Goal: Task Accomplishment & Management: Manage account settings

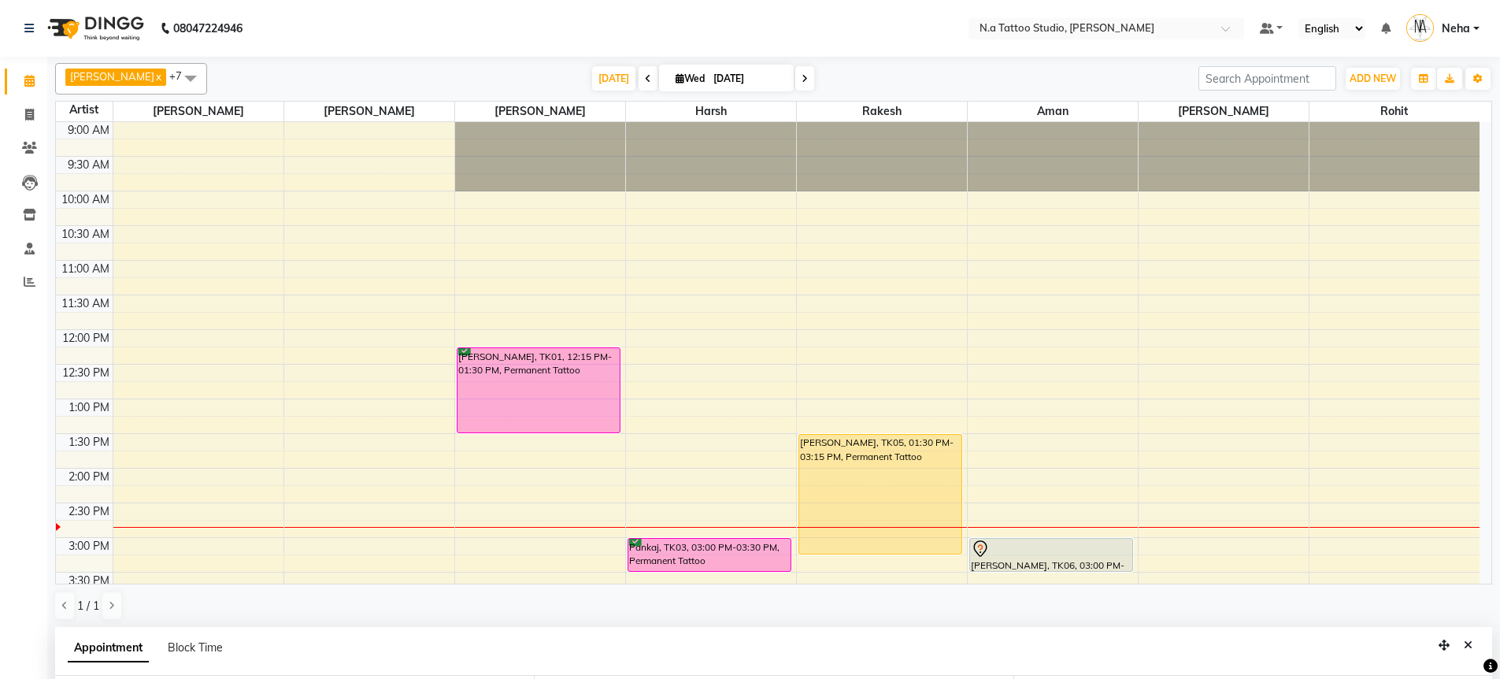
select select "59453"
select select "930"
select select "tentative"
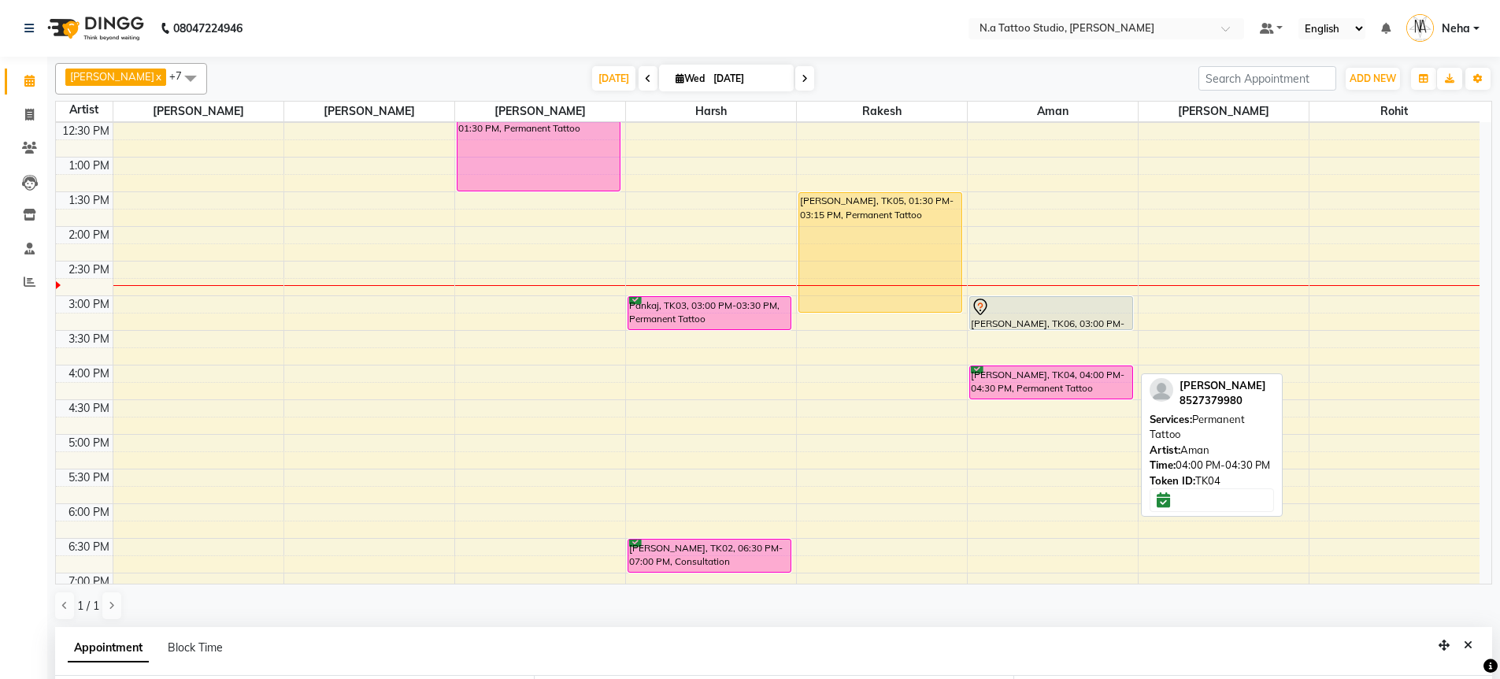
scroll to position [222, 0]
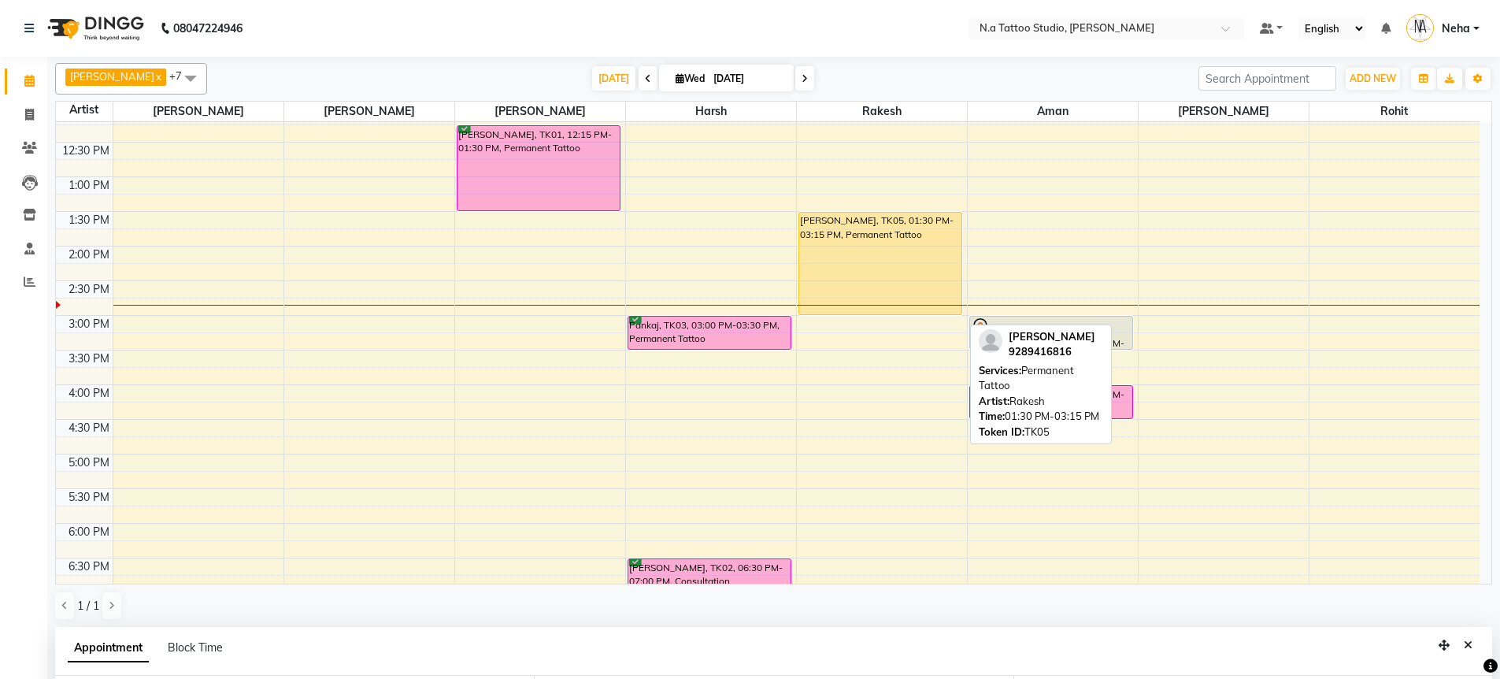
drag, startPoint x: 860, startPoint y: 331, endPoint x: 856, endPoint y: 313, distance: 18.4
click at [856, 313] on div "[PERSON_NAME], TK05, 01:30 PM-03:15 PM, Permanent Tattoo [PERSON_NAME], TK05, 0…" at bounding box center [882, 350] width 170 height 900
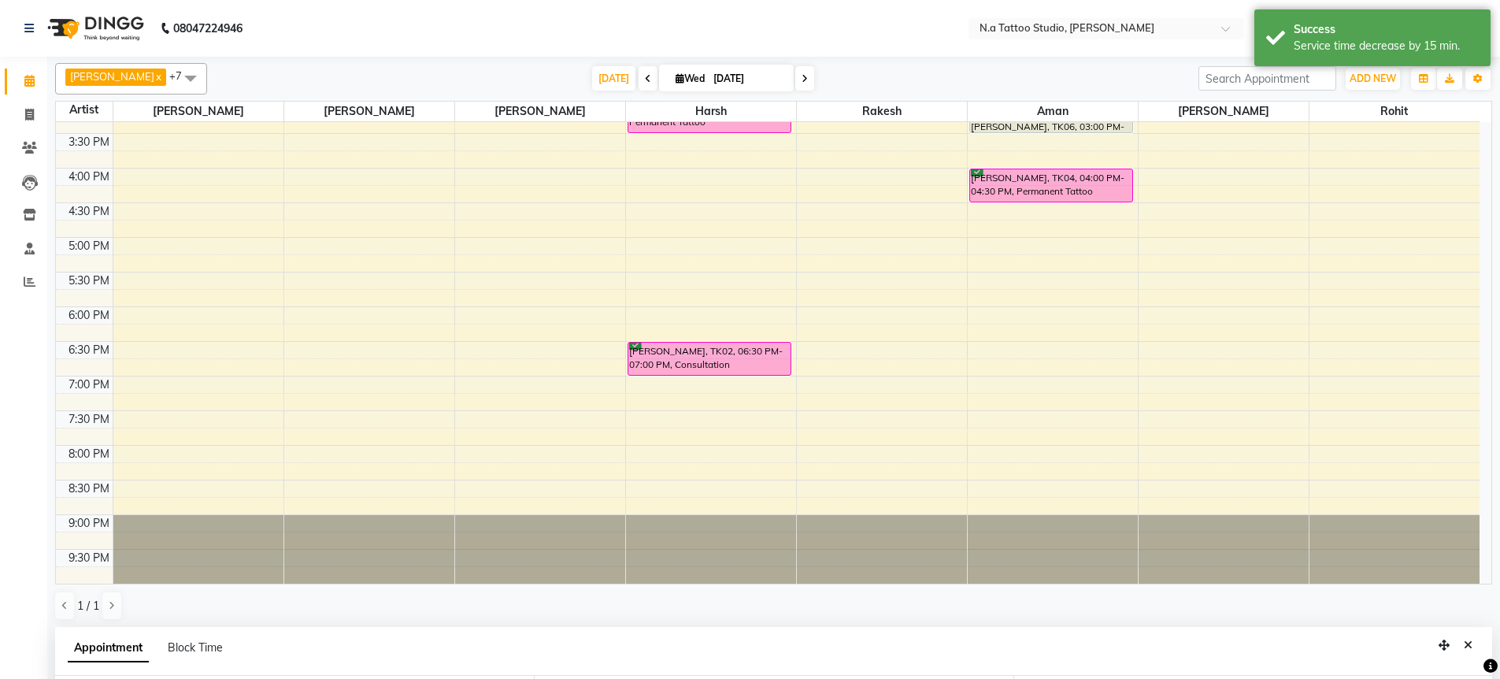
scroll to position [306, 0]
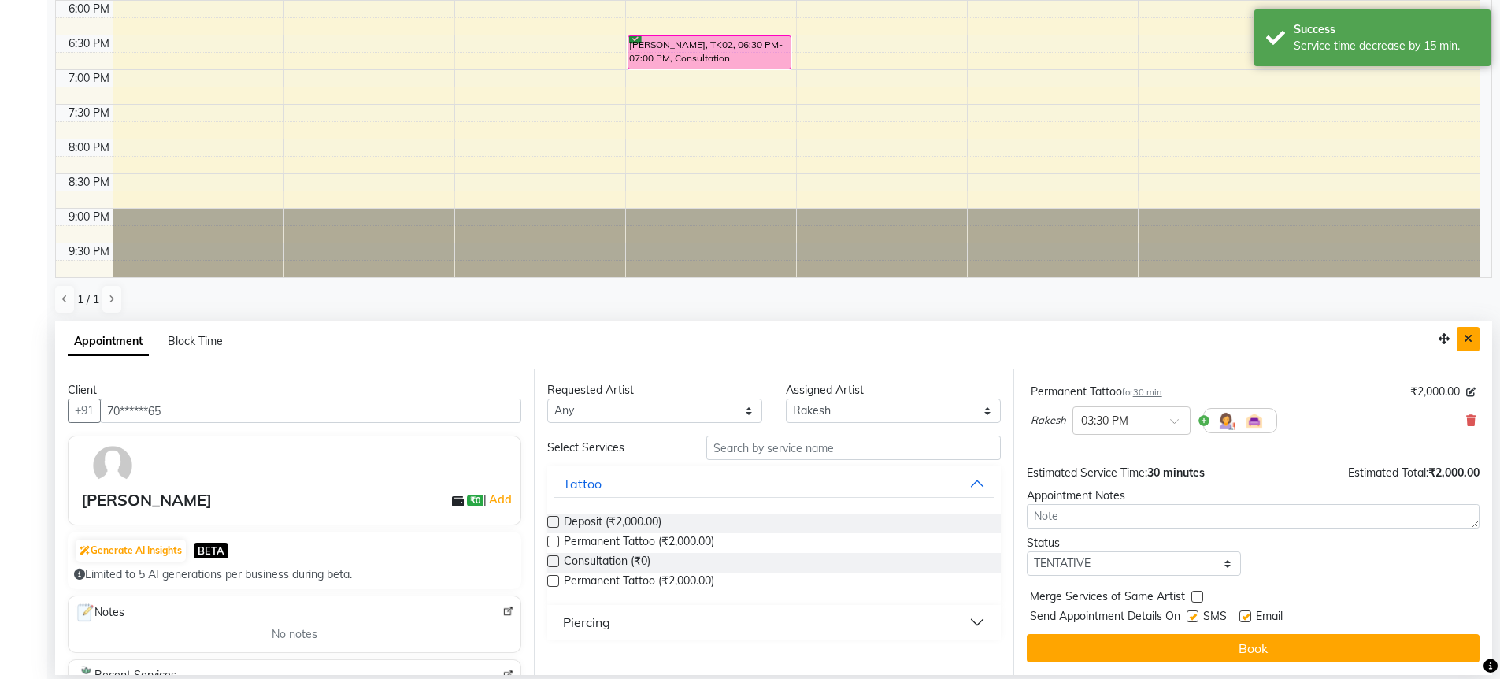
click at [1469, 341] on icon "Close" at bounding box center [1467, 338] width 9 height 11
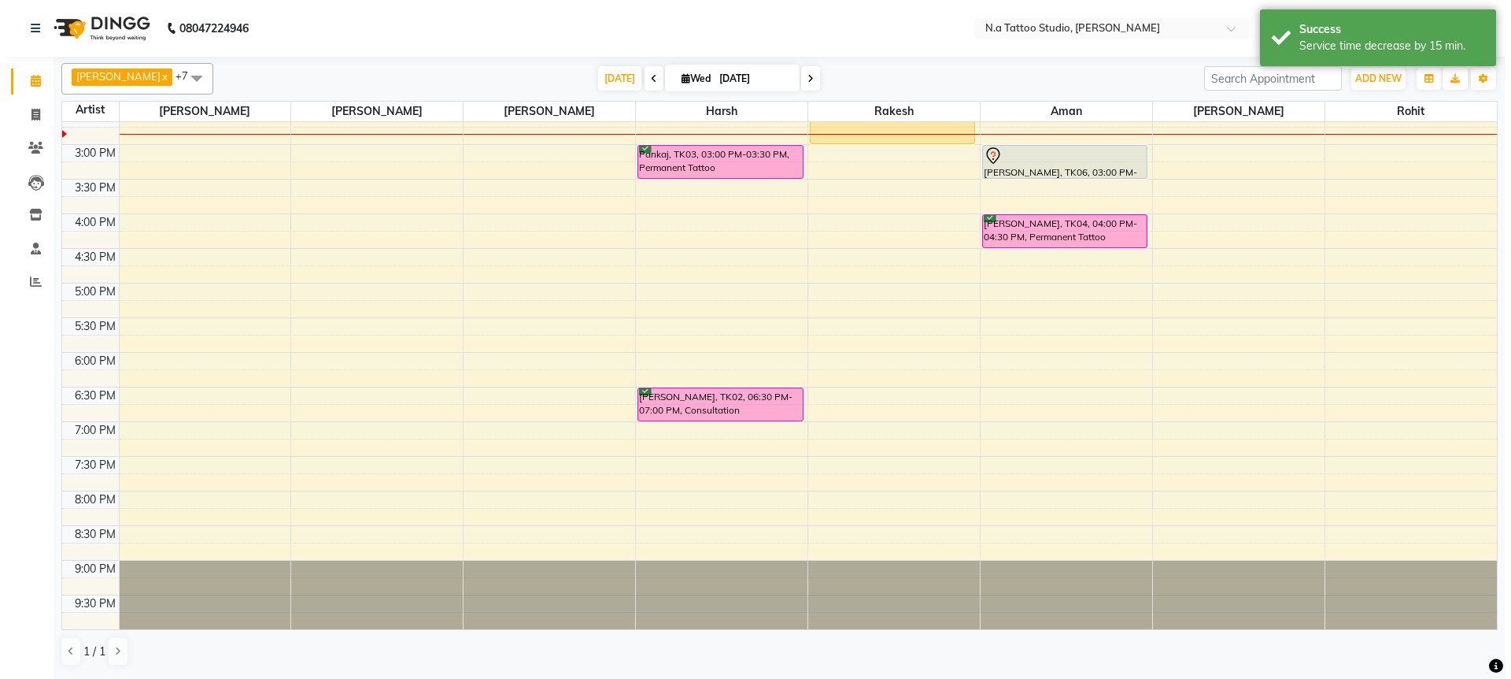
scroll to position [393, 0]
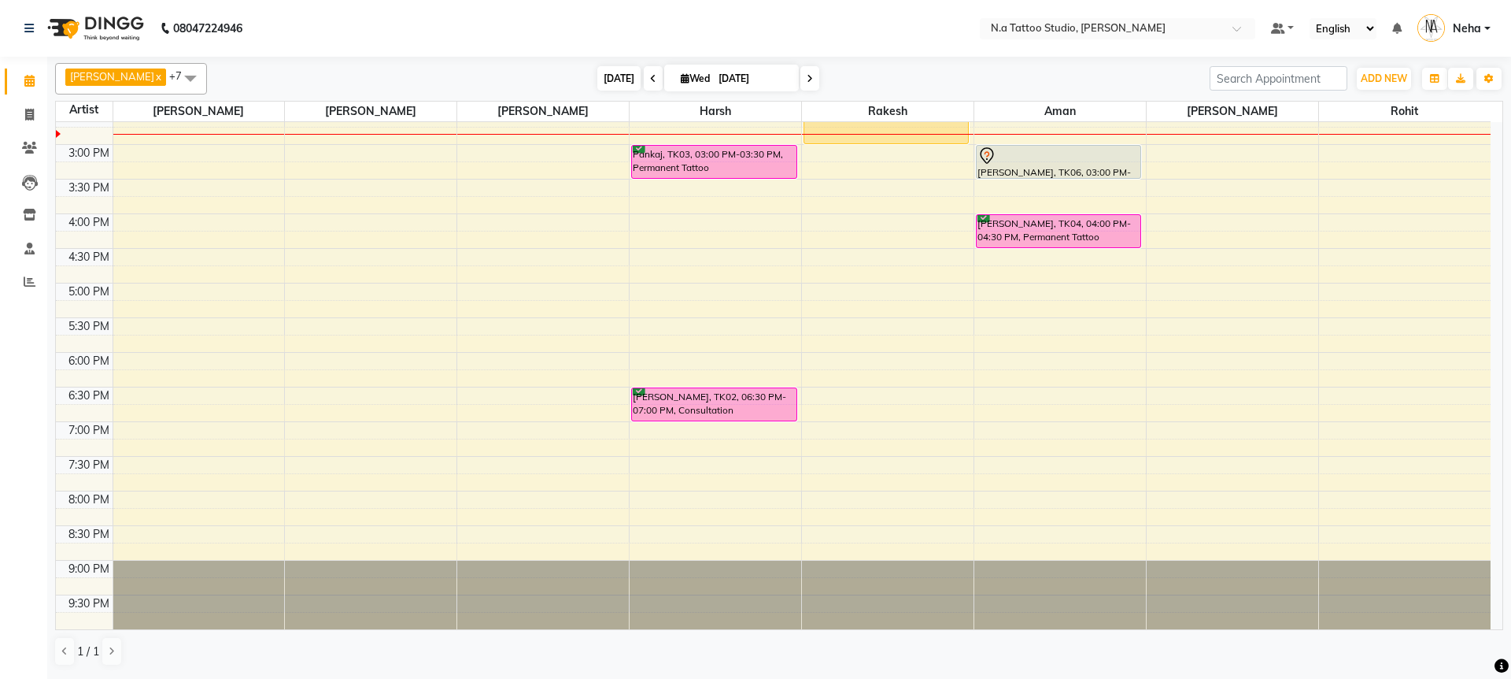
click at [622, 80] on span "[DATE]" at bounding box center [618, 78] width 43 height 24
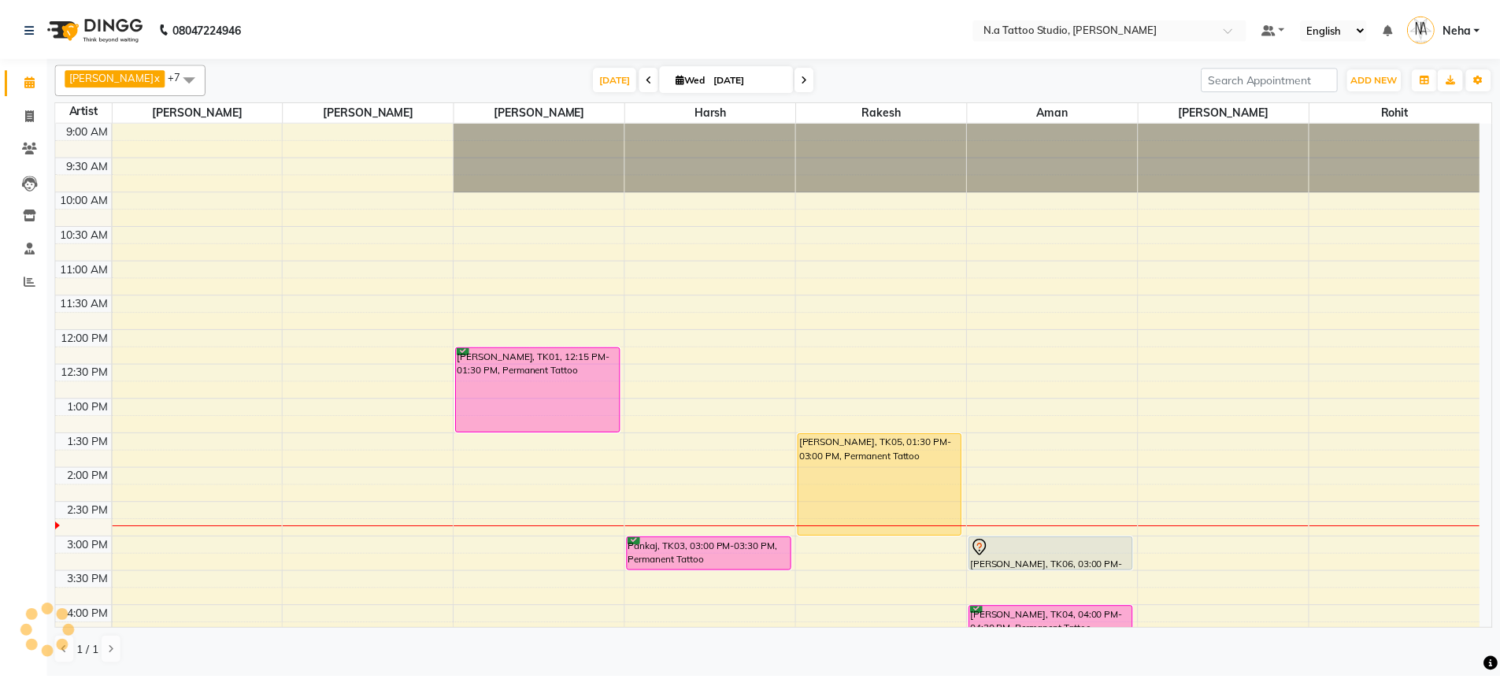
scroll to position [347, 0]
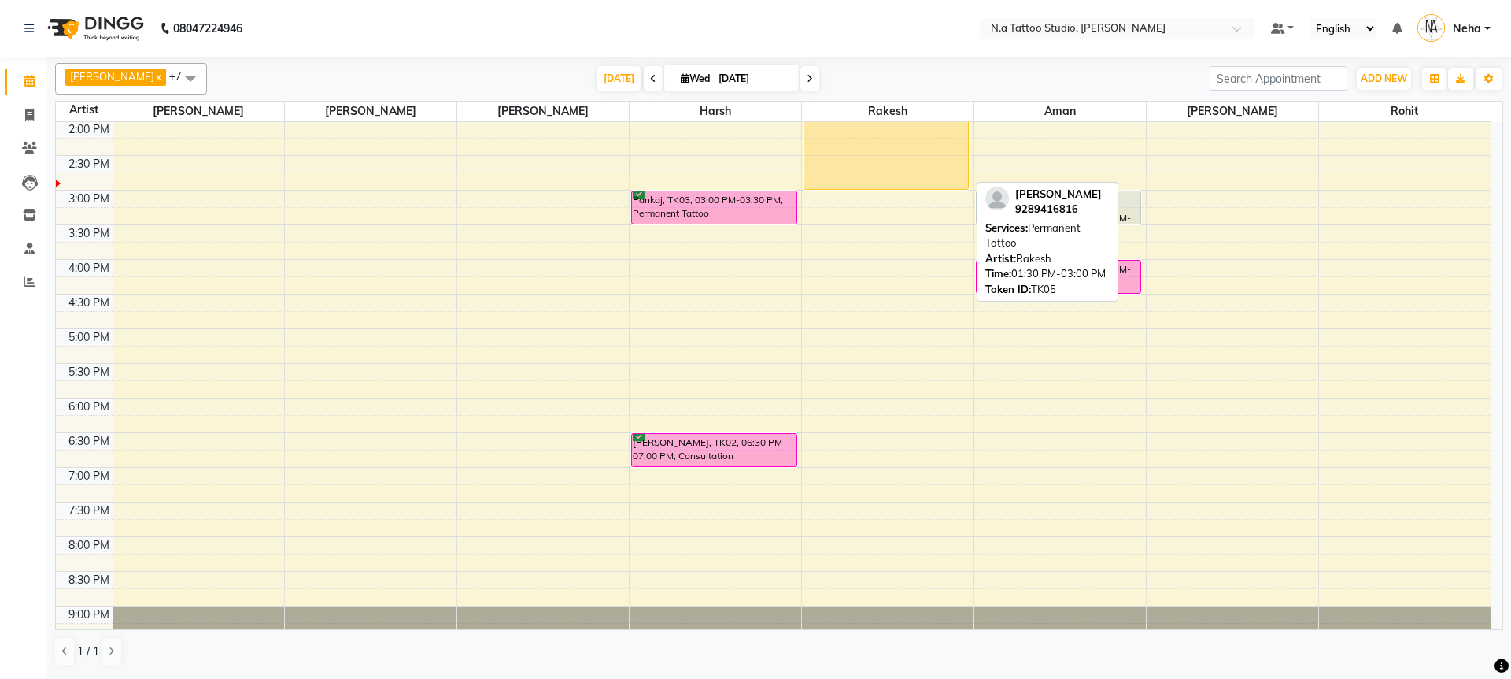
click at [838, 166] on div "[PERSON_NAME], TK05, 01:30 PM-03:00 PM, Permanent Tattoo" at bounding box center [887, 138] width 164 height 102
click at [855, 159] on div "[PERSON_NAME], TK05, 01:30 PM-03:00 PM, Permanent Tattoo" at bounding box center [887, 138] width 164 height 102
select select "1"
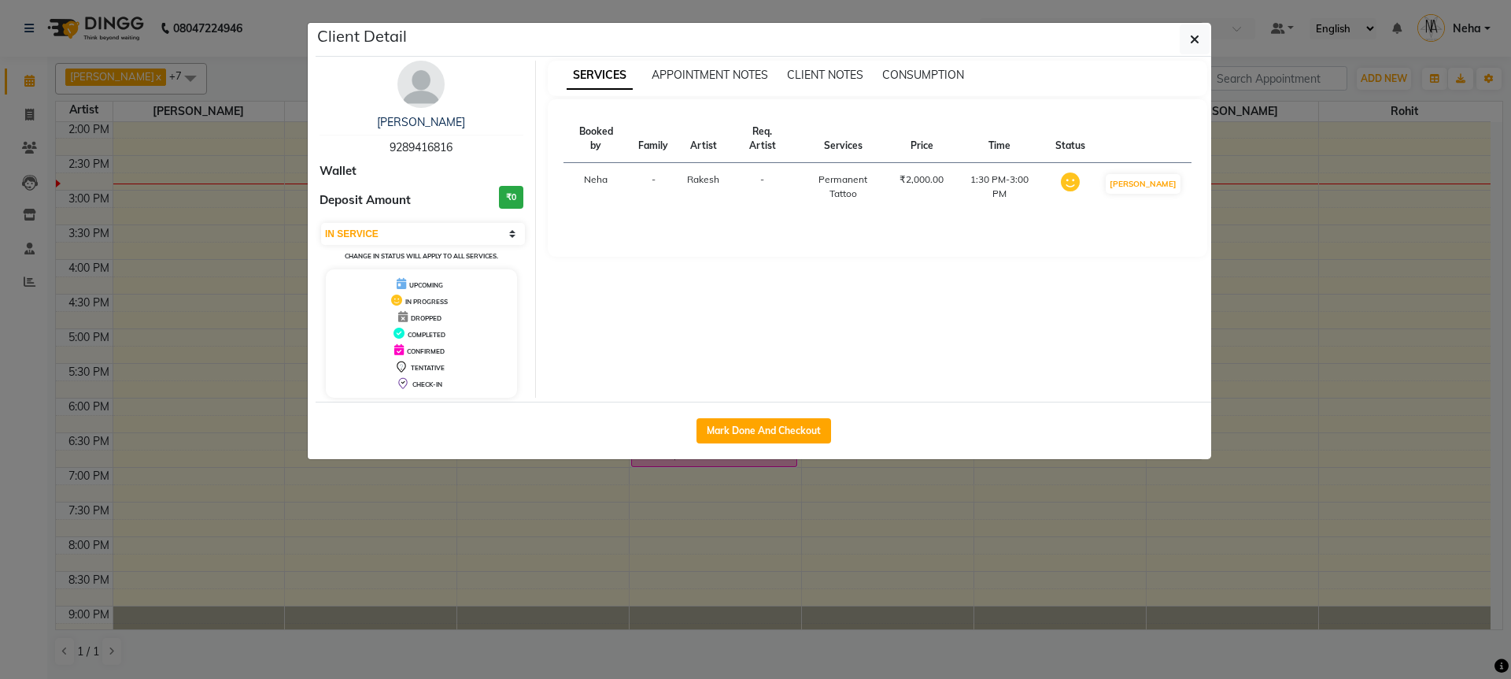
click at [425, 153] on span "9289416816" at bounding box center [421, 147] width 63 height 14
copy span "9289416816"
click at [766, 435] on button "Mark Done And Checkout" at bounding box center [764, 430] width 135 height 25
select select "service"
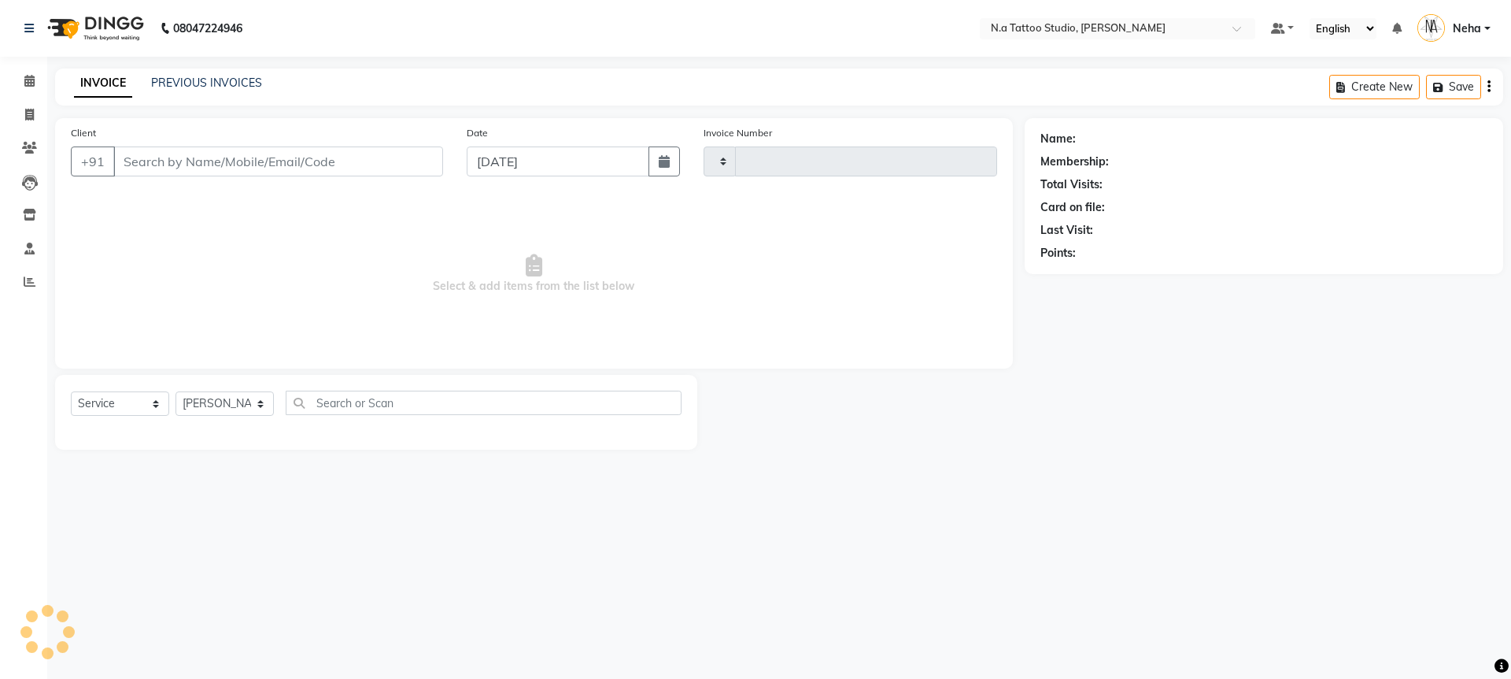
type input "0730"
select select "4590"
click at [1481, 87] on div "Create New Save" at bounding box center [1417, 86] width 174 height 37
type input "92******16"
select select "59453"
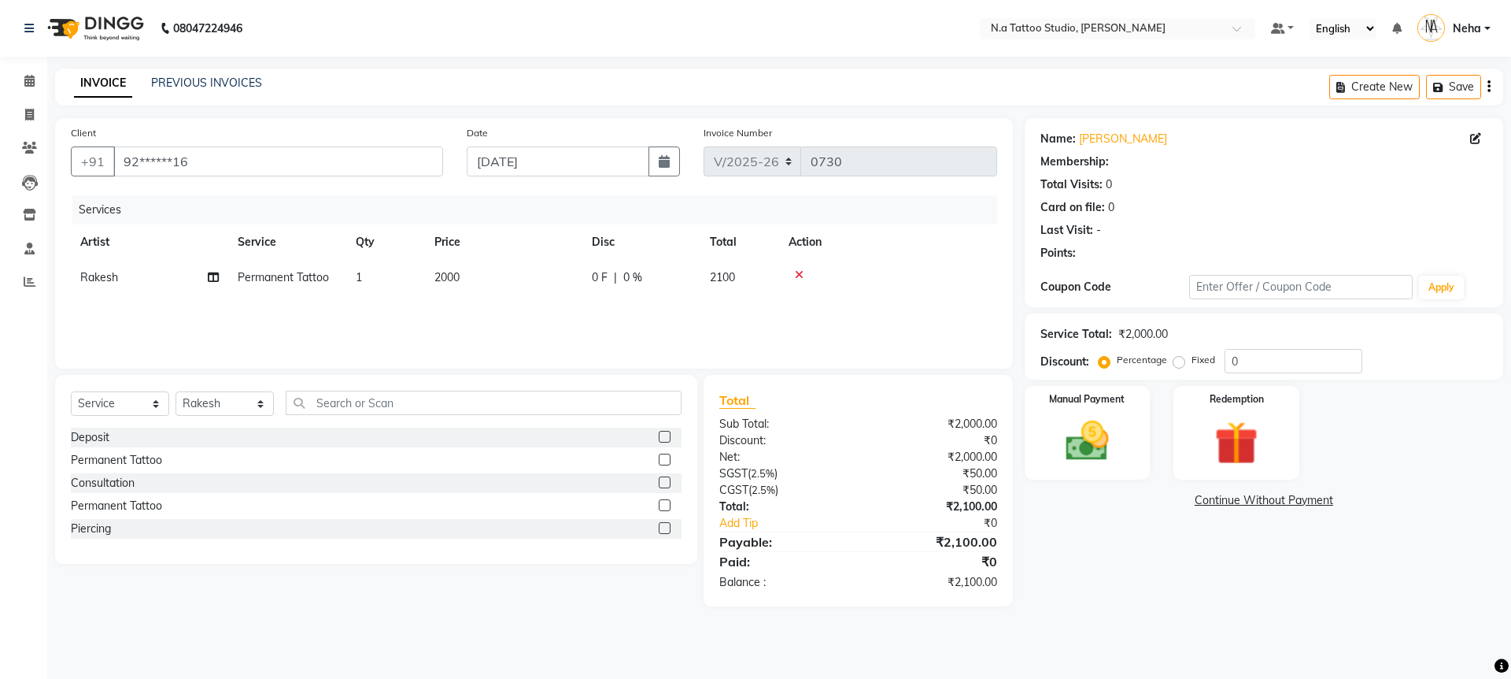
click at [1488, 87] on icon "button" at bounding box center [1489, 87] width 3 height 1
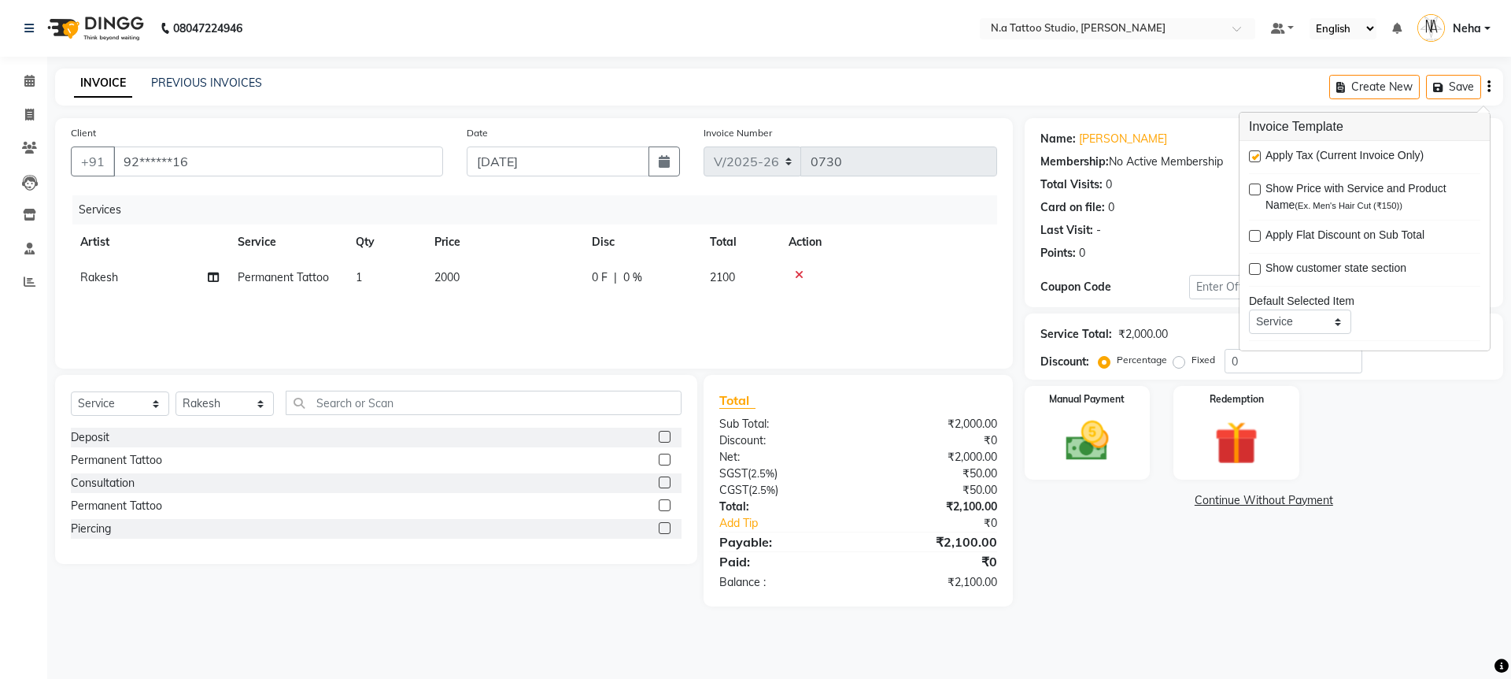
drag, startPoint x: 1252, startPoint y: 157, endPoint x: 1215, endPoint y: 182, distance: 44.8
click at [1252, 156] on label at bounding box center [1255, 156] width 12 height 12
click at [1252, 156] on input "checkbox" at bounding box center [1254, 157] width 10 height 10
checkbox input "false"
click at [507, 276] on td "2000" at bounding box center [503, 277] width 157 height 35
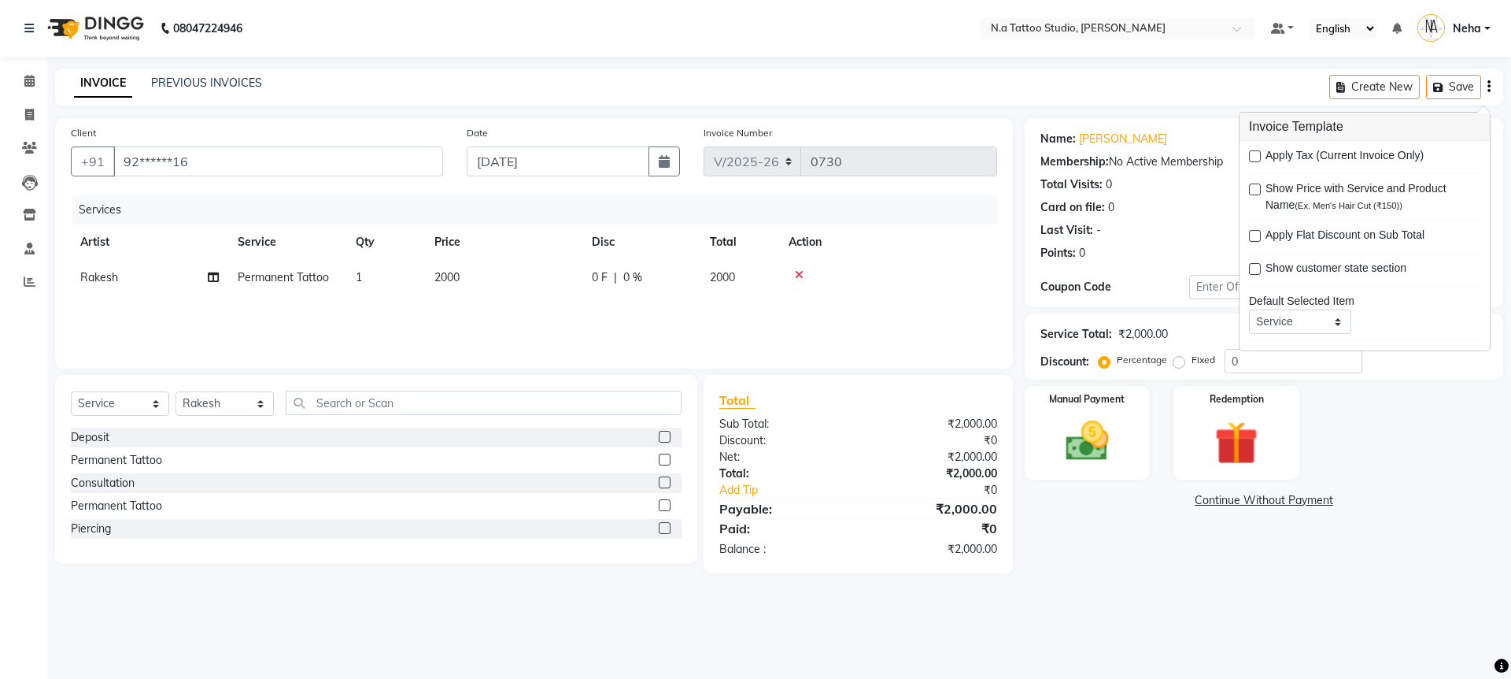
select select "59453"
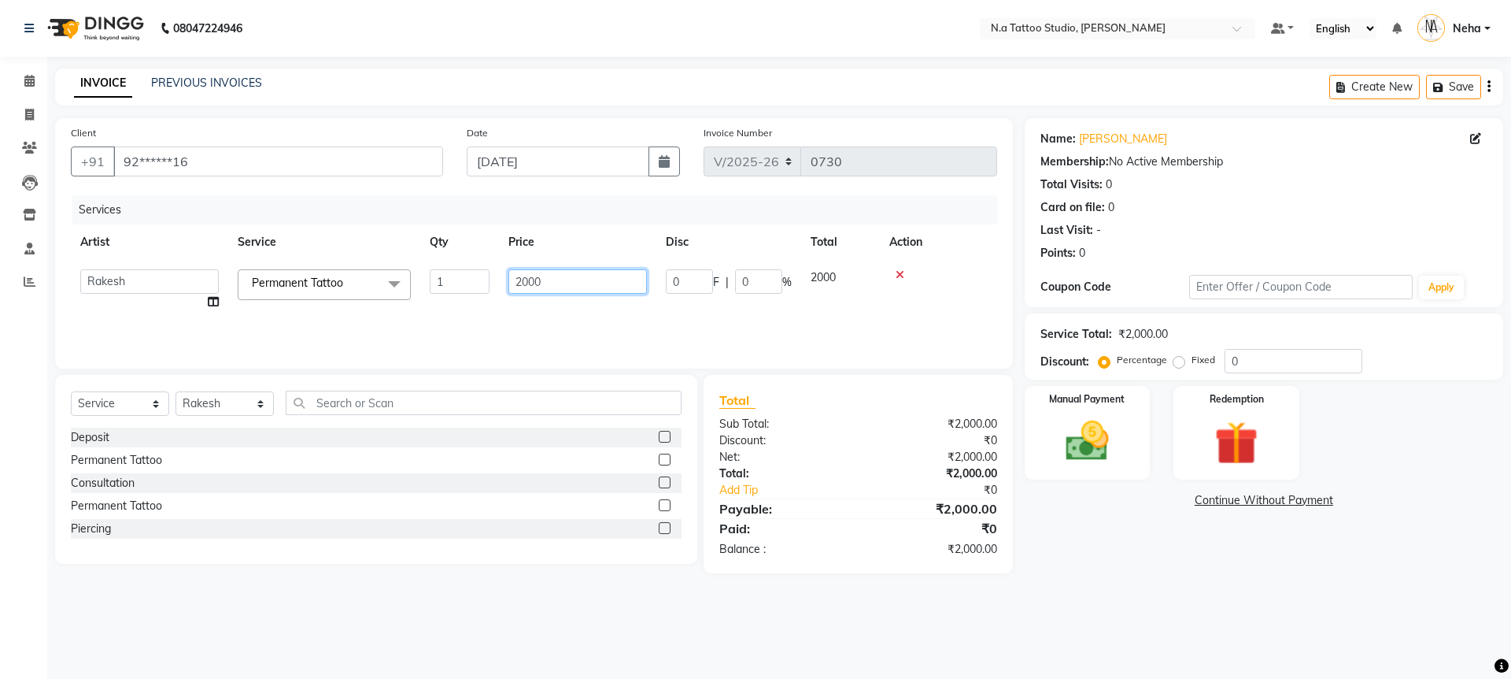
click at [582, 275] on input "2000" at bounding box center [578, 281] width 139 height 24
type input "7000"
click at [586, 317] on div "Services Artist Service Qty Price Disc Total Action [PERSON_NAME] [PERSON_NAME]…" at bounding box center [534, 273] width 927 height 157
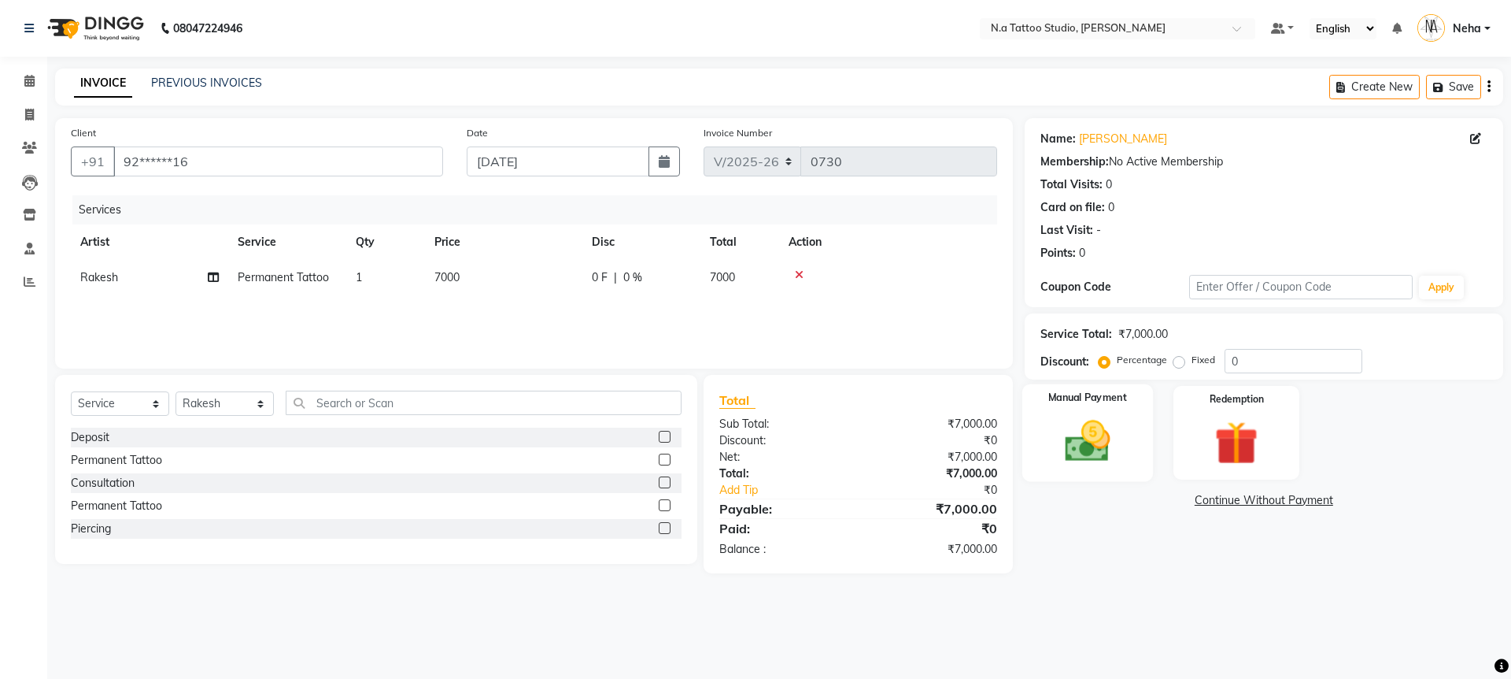
click at [1108, 438] on img at bounding box center [1087, 441] width 73 height 52
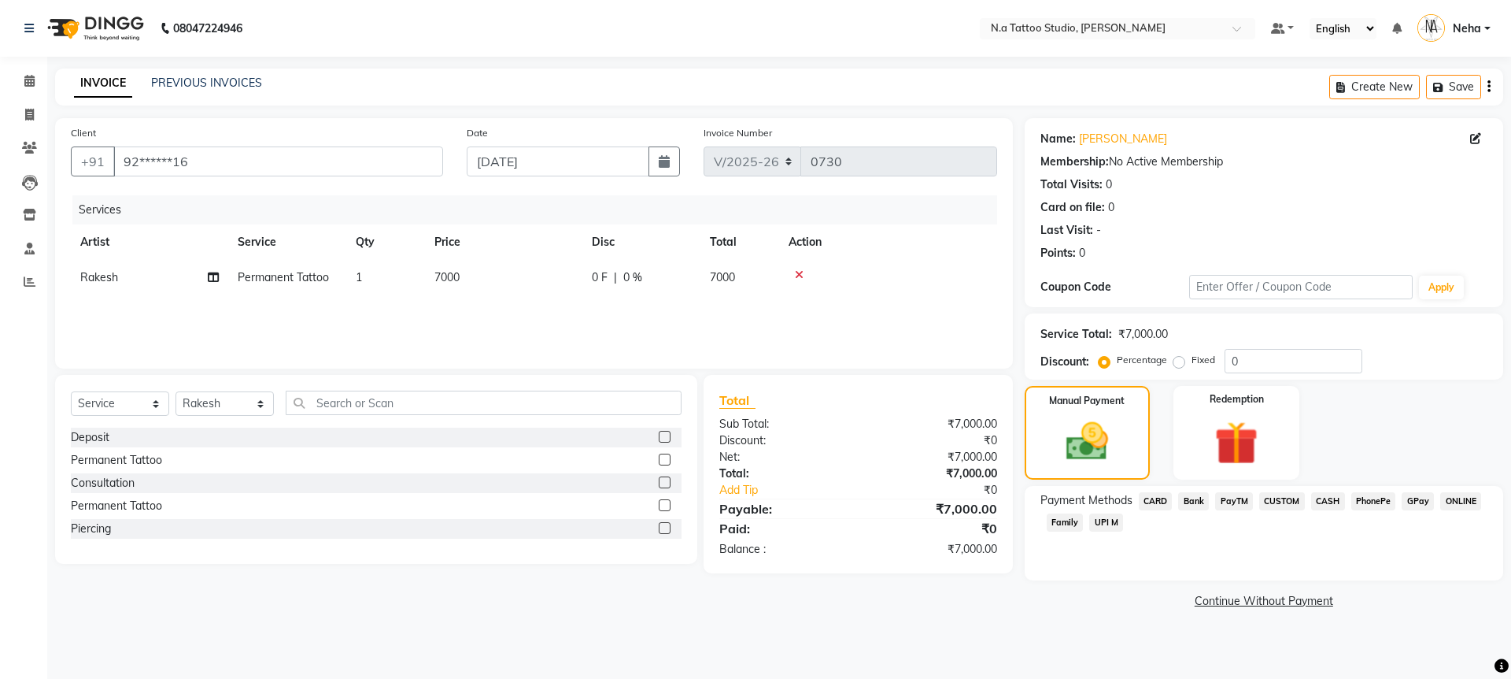
click at [1319, 495] on span "CASH" at bounding box center [1328, 501] width 34 height 18
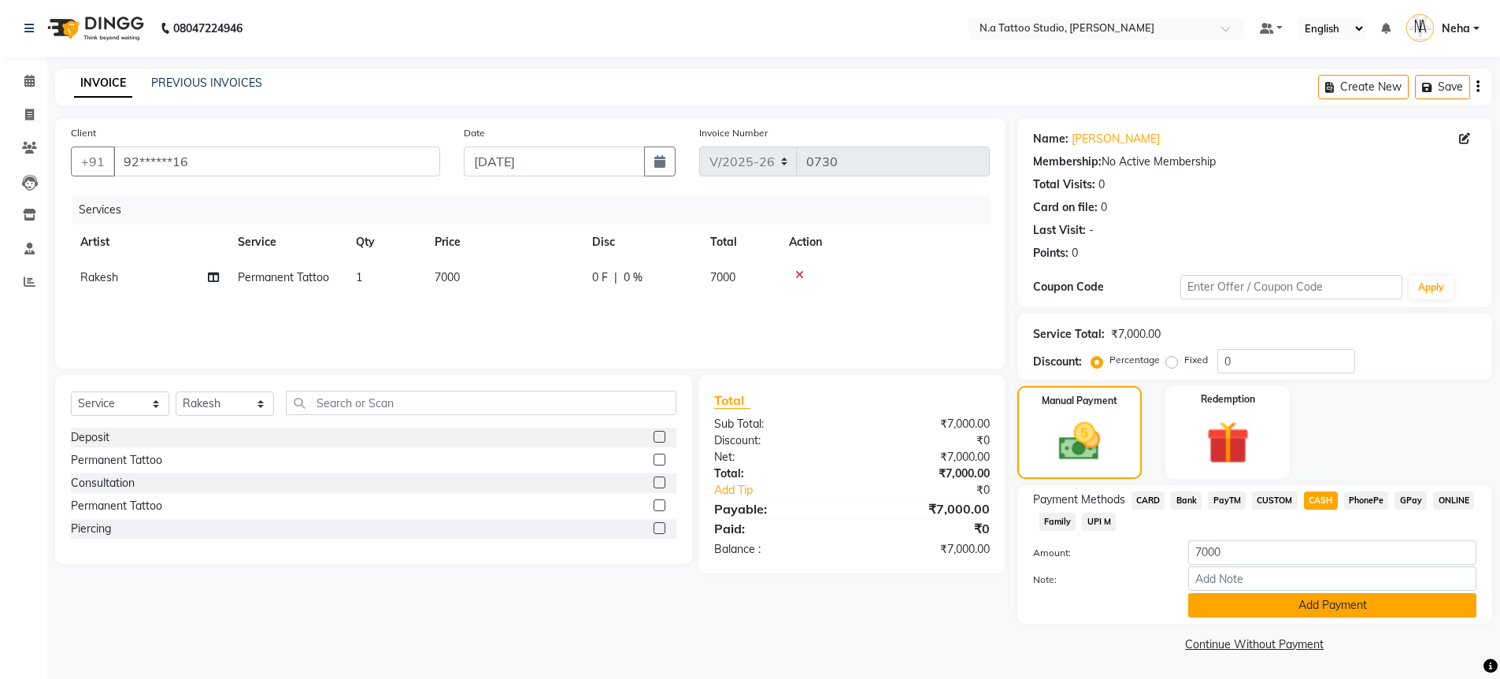
click at [1335, 594] on button "Add Payment" at bounding box center [1332, 605] width 288 height 24
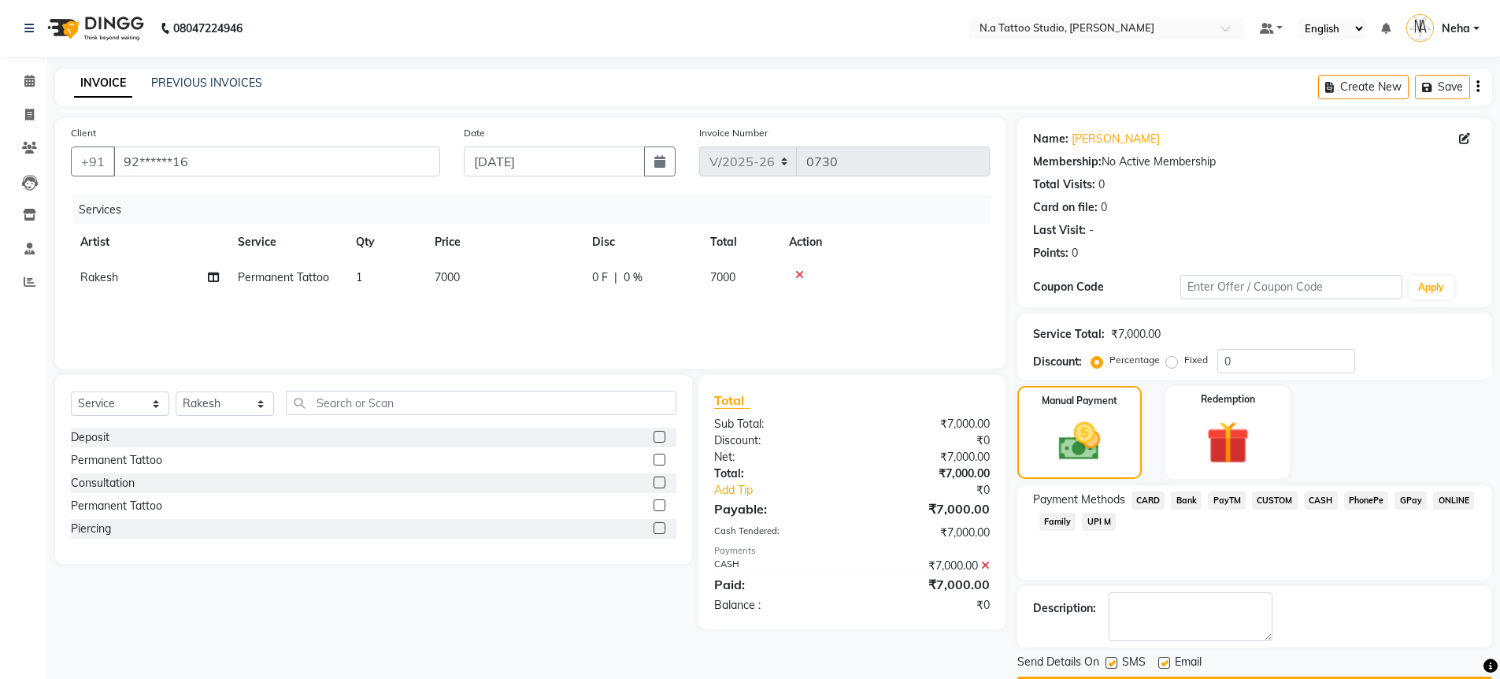
scroll to position [46, 0]
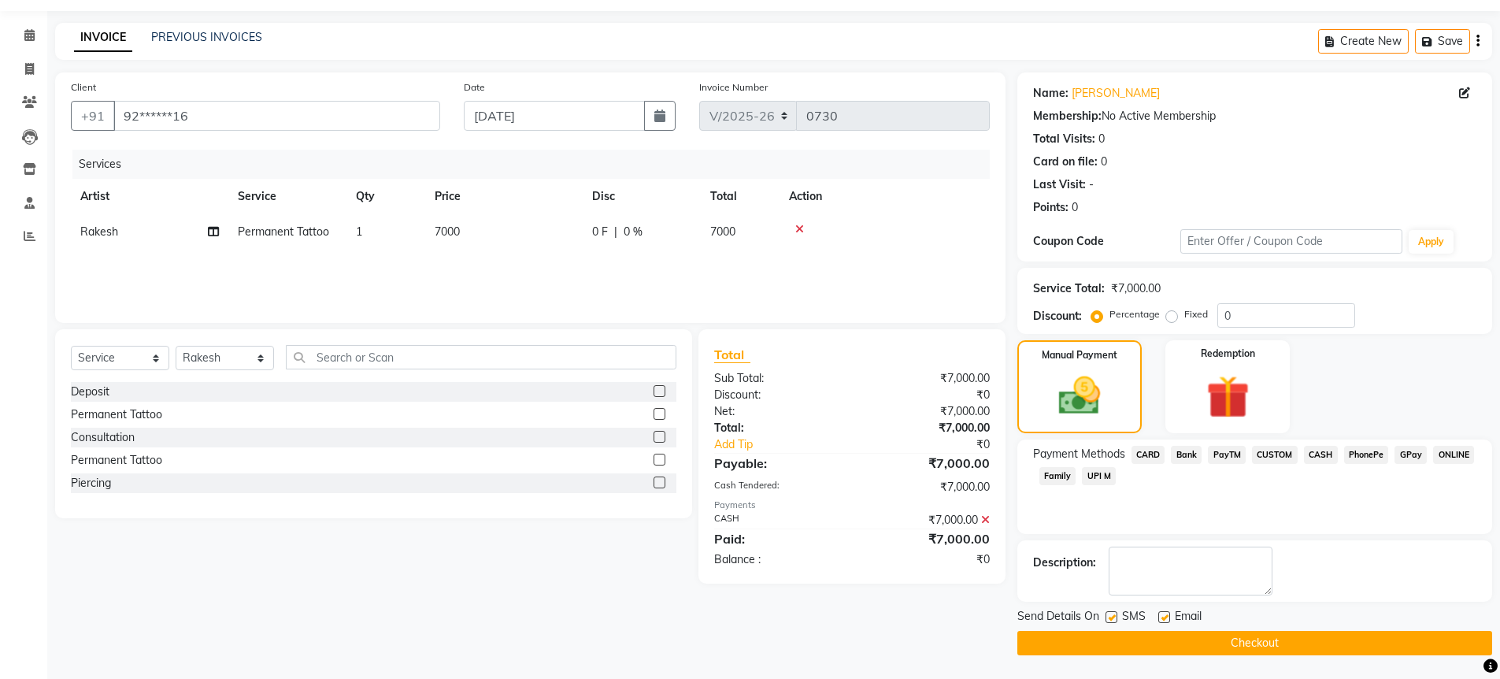
click at [1320, 643] on button "Checkout" at bounding box center [1254, 643] width 475 height 24
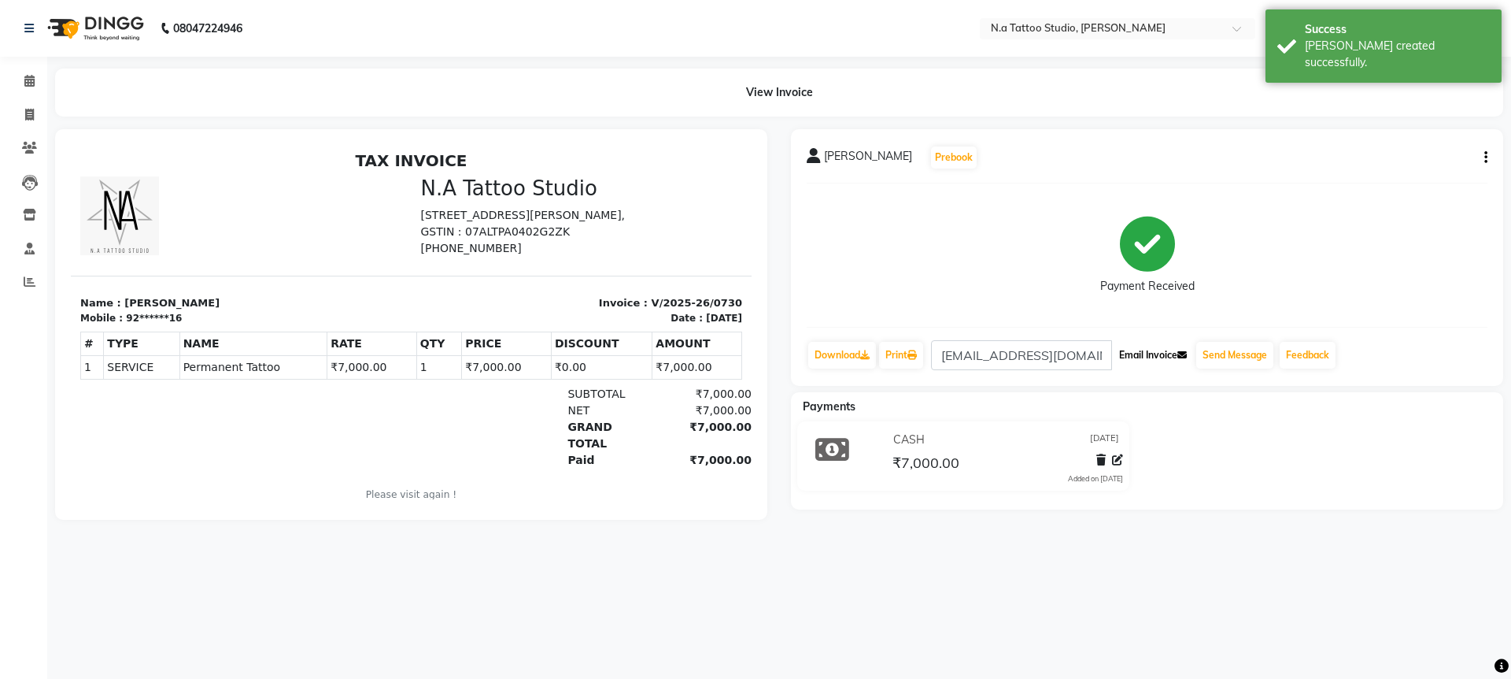
click at [1155, 361] on button "Email Invoice" at bounding box center [1153, 355] width 80 height 27
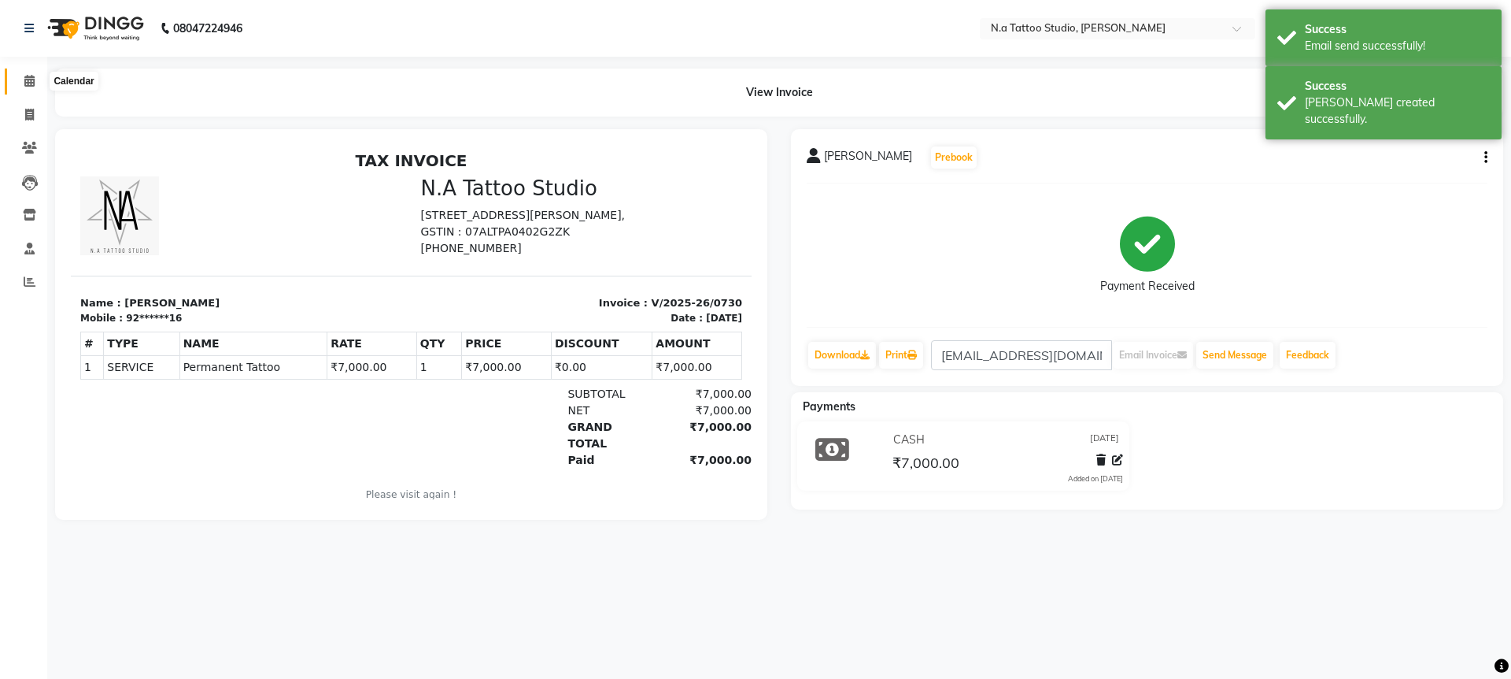
click at [31, 84] on icon at bounding box center [29, 81] width 10 height 12
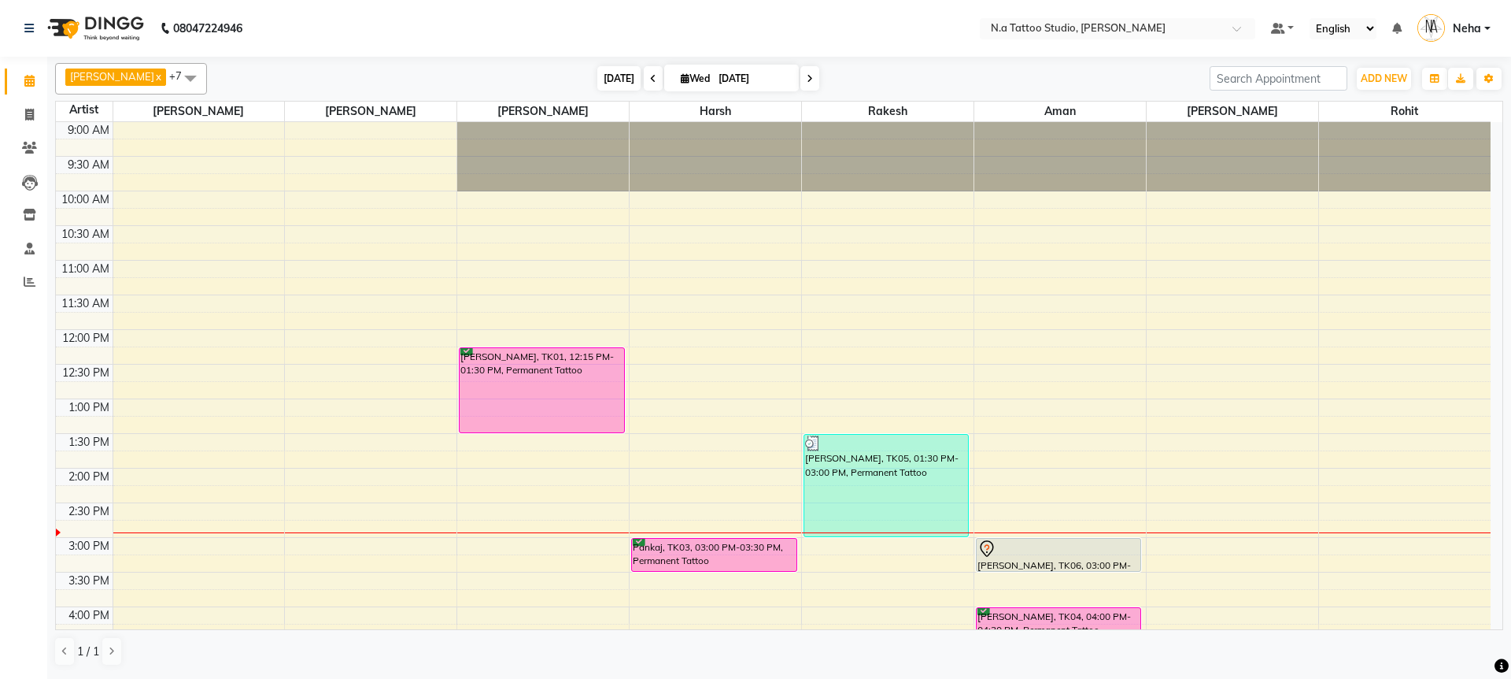
click at [616, 83] on span "[DATE]" at bounding box center [618, 78] width 43 height 24
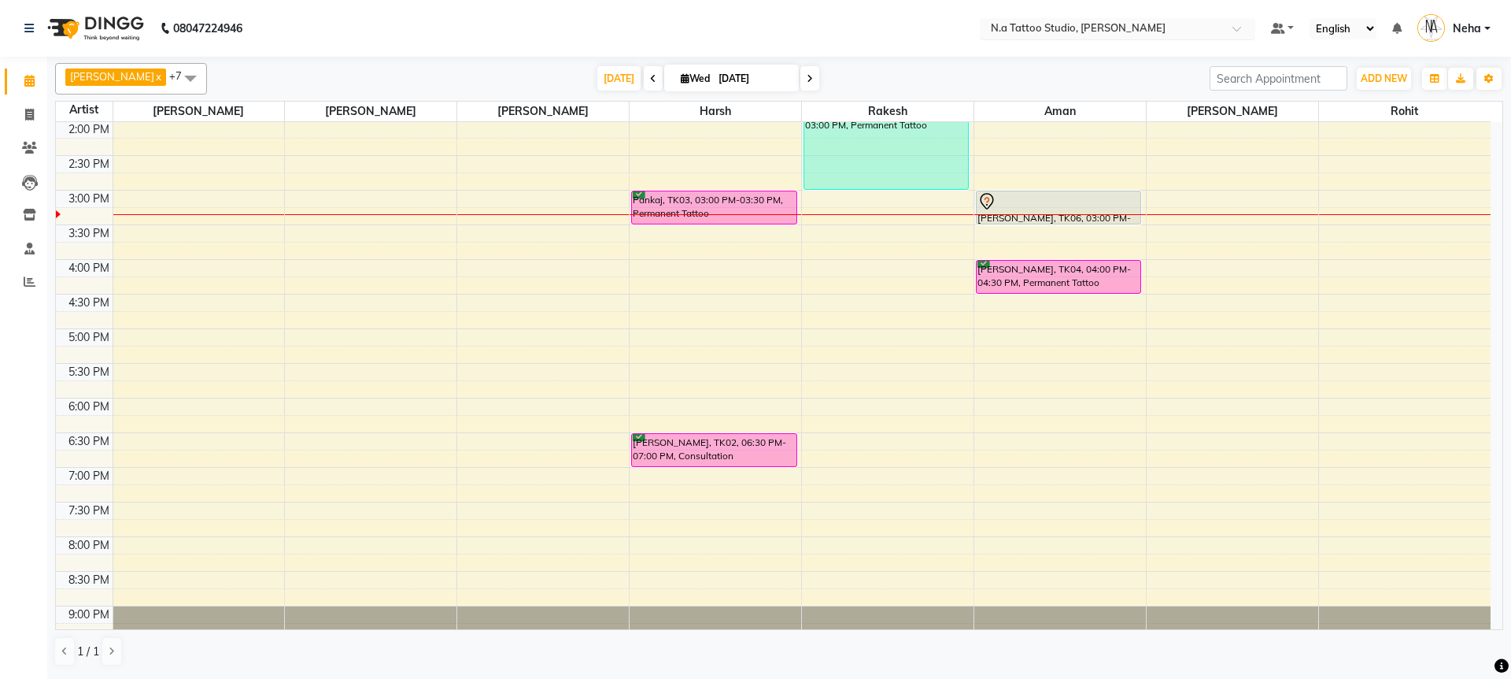
click at [1082, 26] on input "text" at bounding box center [1102, 30] width 228 height 16
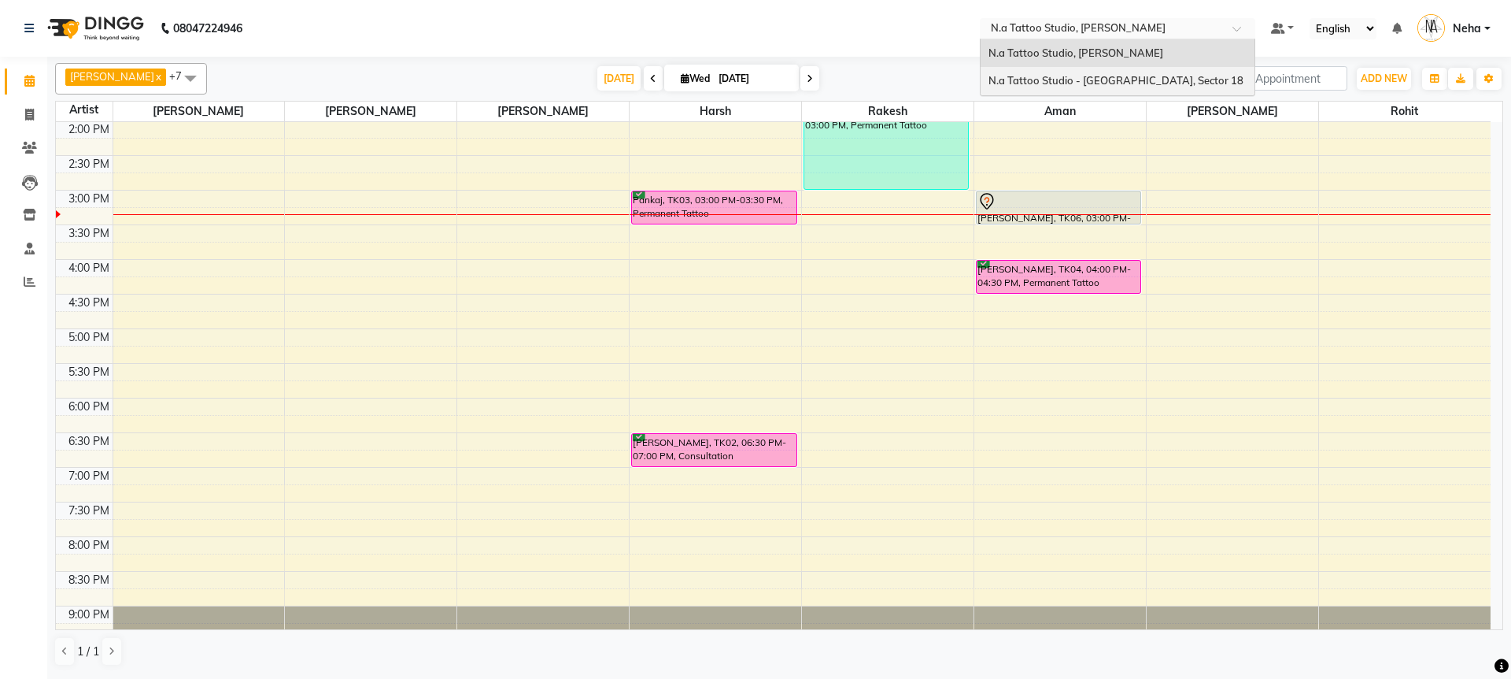
click at [1089, 76] on span "N.a Tattoo Studio - [GEOGRAPHIC_DATA], Sector 18" at bounding box center [1116, 80] width 255 height 13
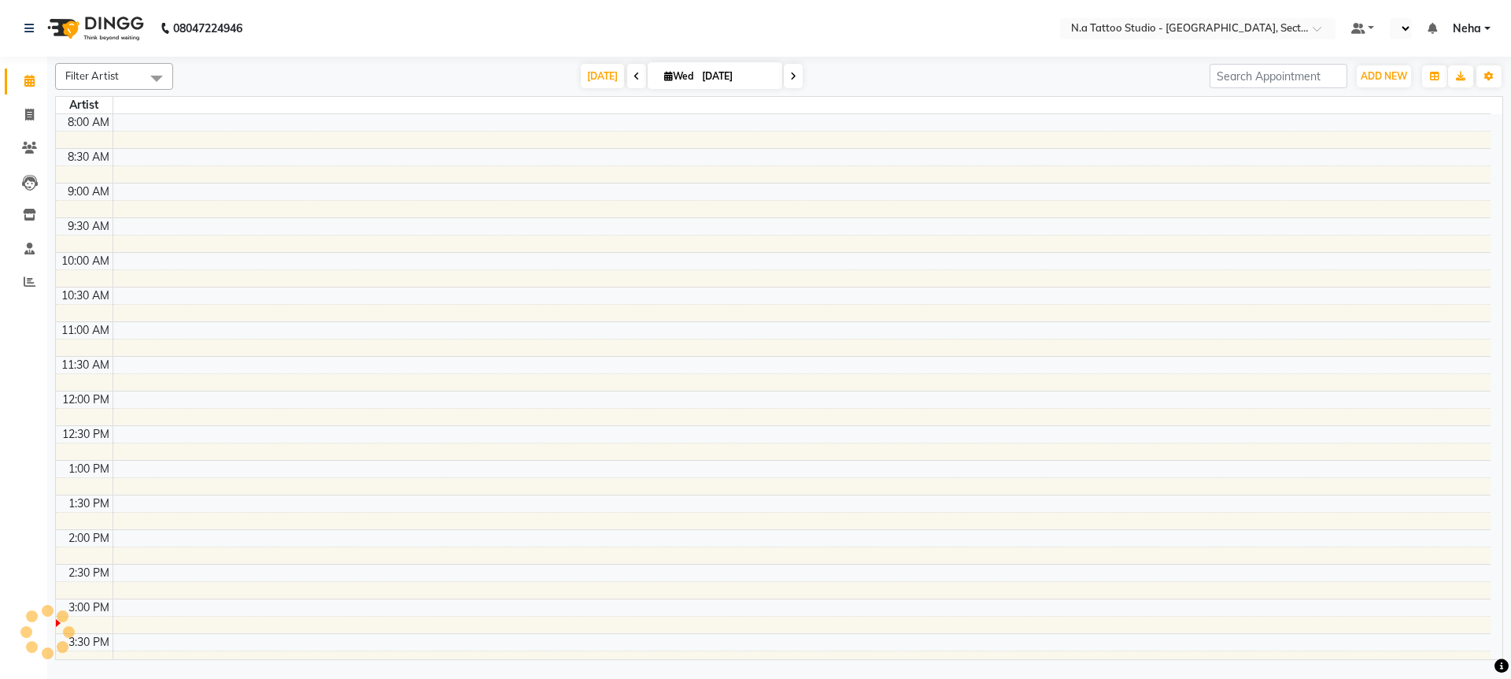
select select "en"
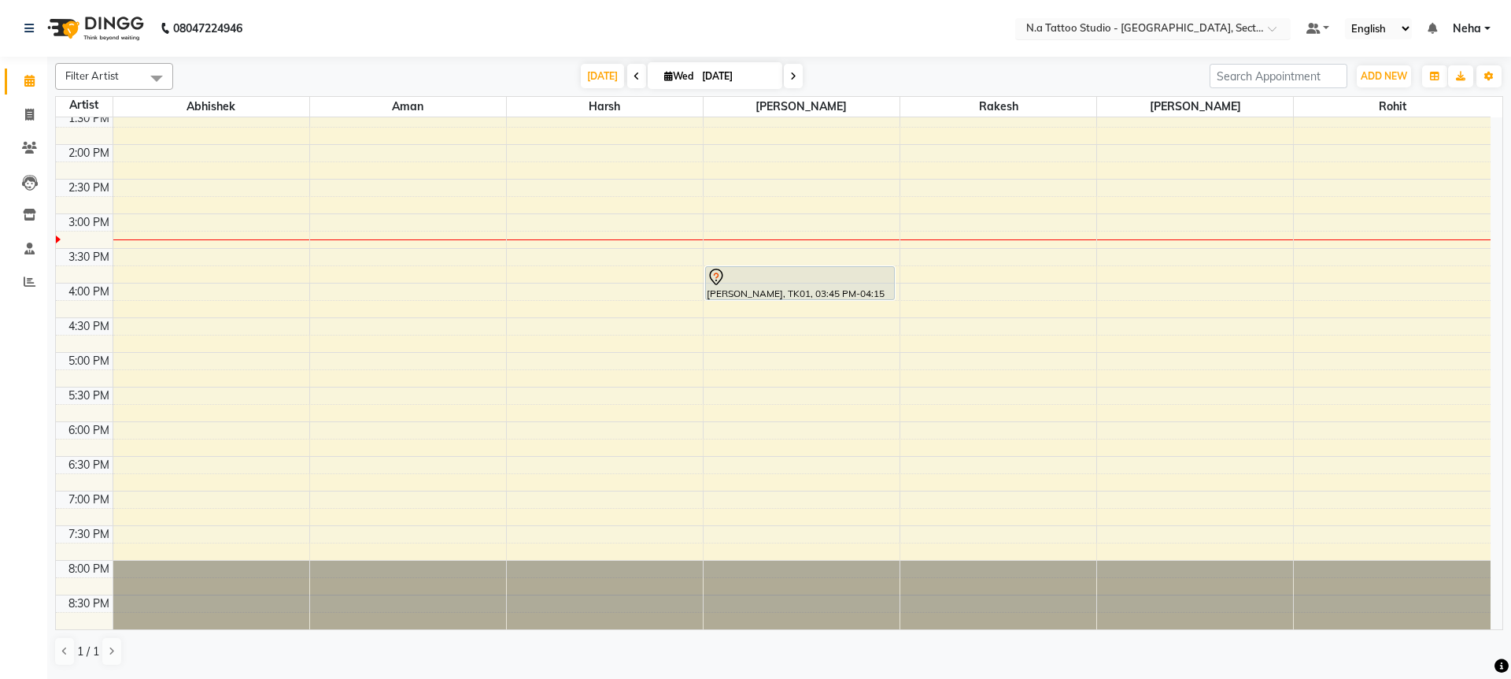
click at [1152, 25] on input "text" at bounding box center [1137, 30] width 228 height 16
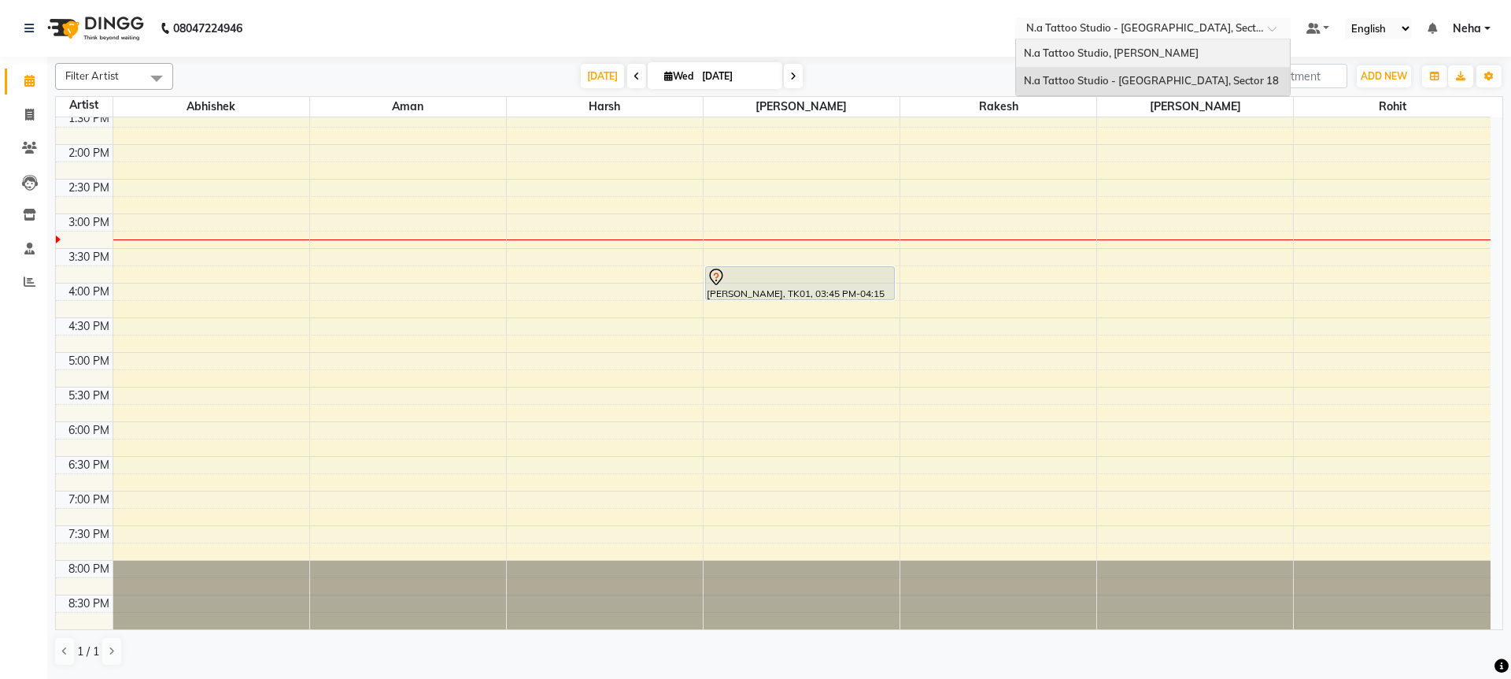
click at [1148, 56] on span "N.a Tattoo Studio, [PERSON_NAME]" at bounding box center [1111, 52] width 175 height 13
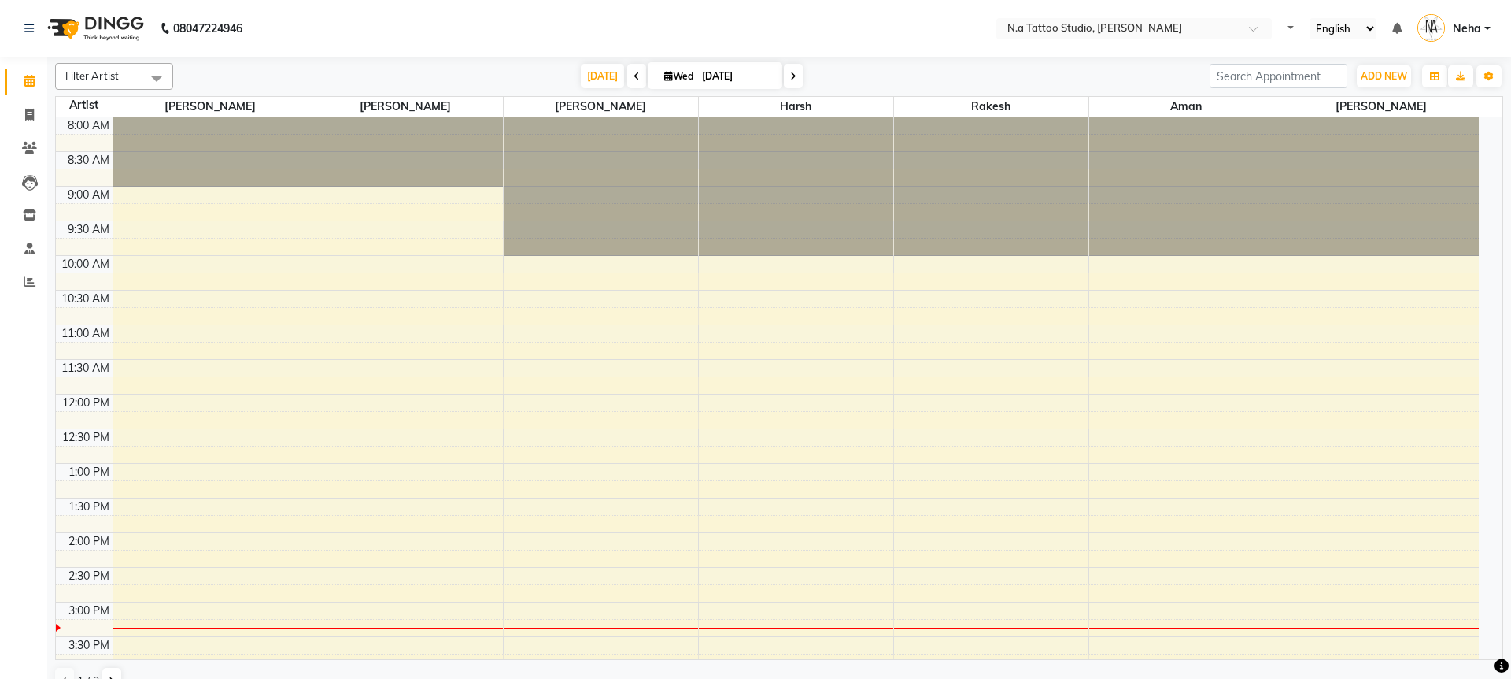
select select "en"
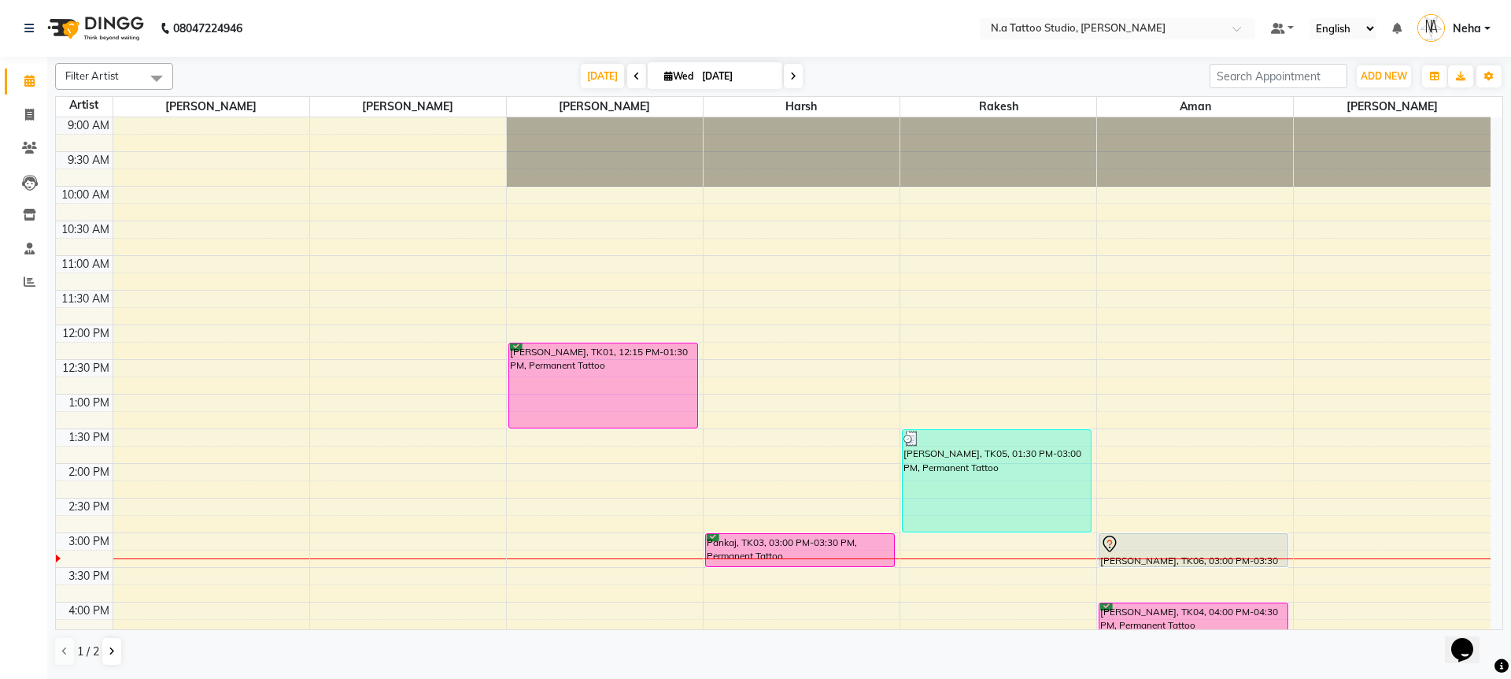
click at [150, 76] on span at bounding box center [156, 78] width 31 height 30
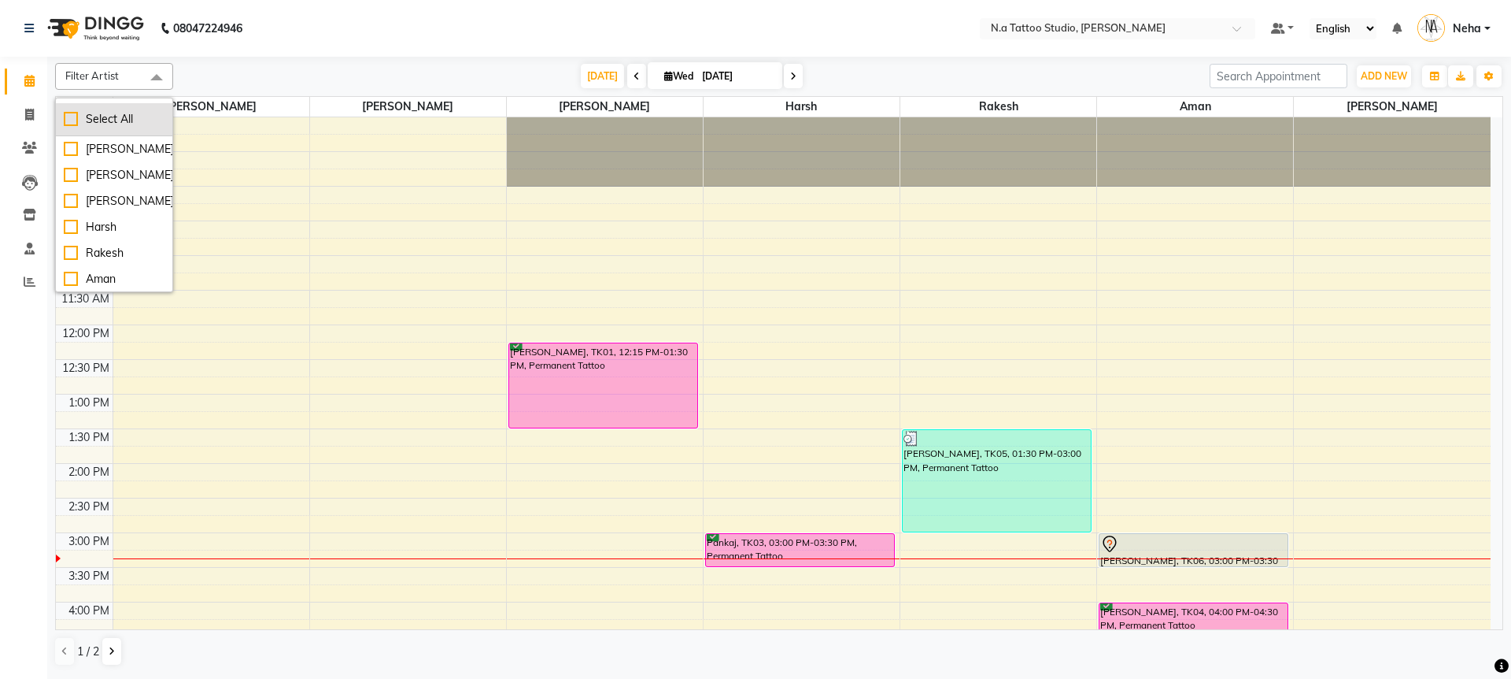
click at [142, 112] on div "Select All" at bounding box center [114, 119] width 101 height 17
checkbox input "true"
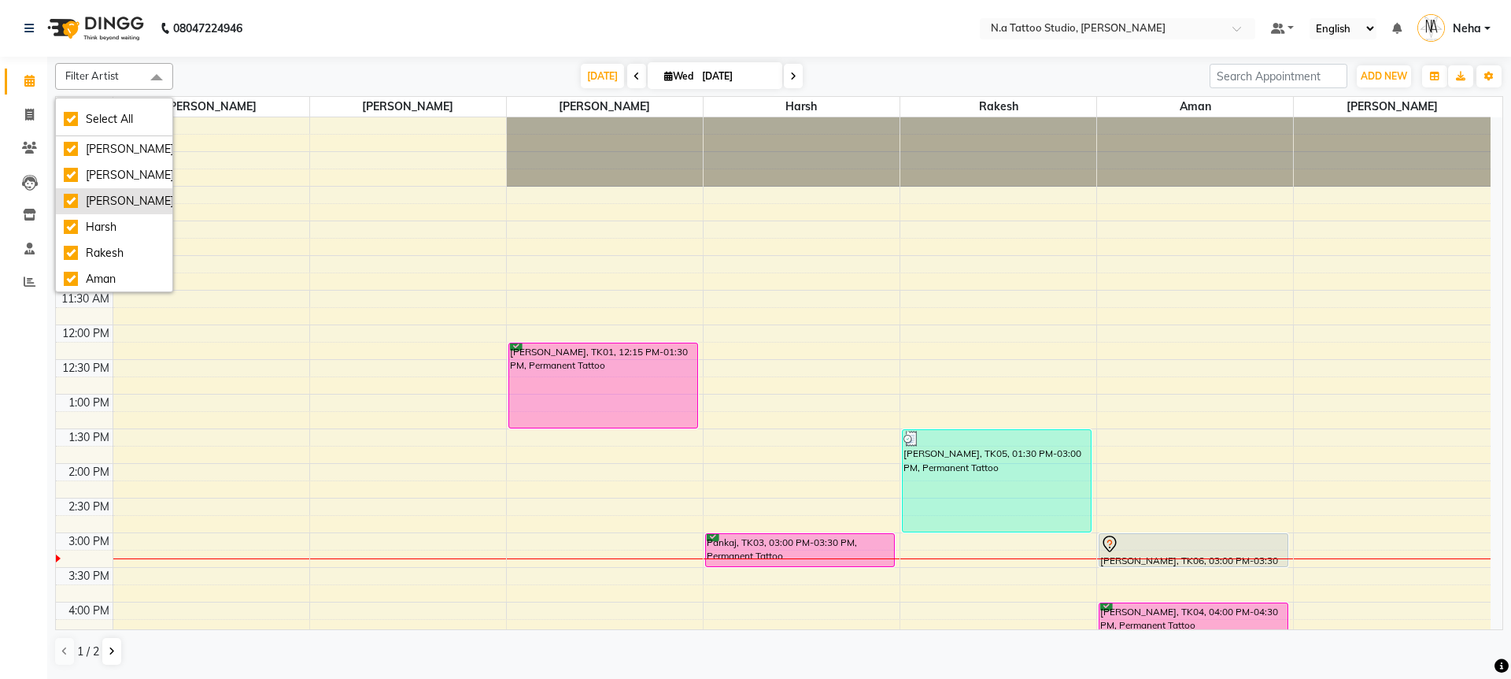
checkbox input "true"
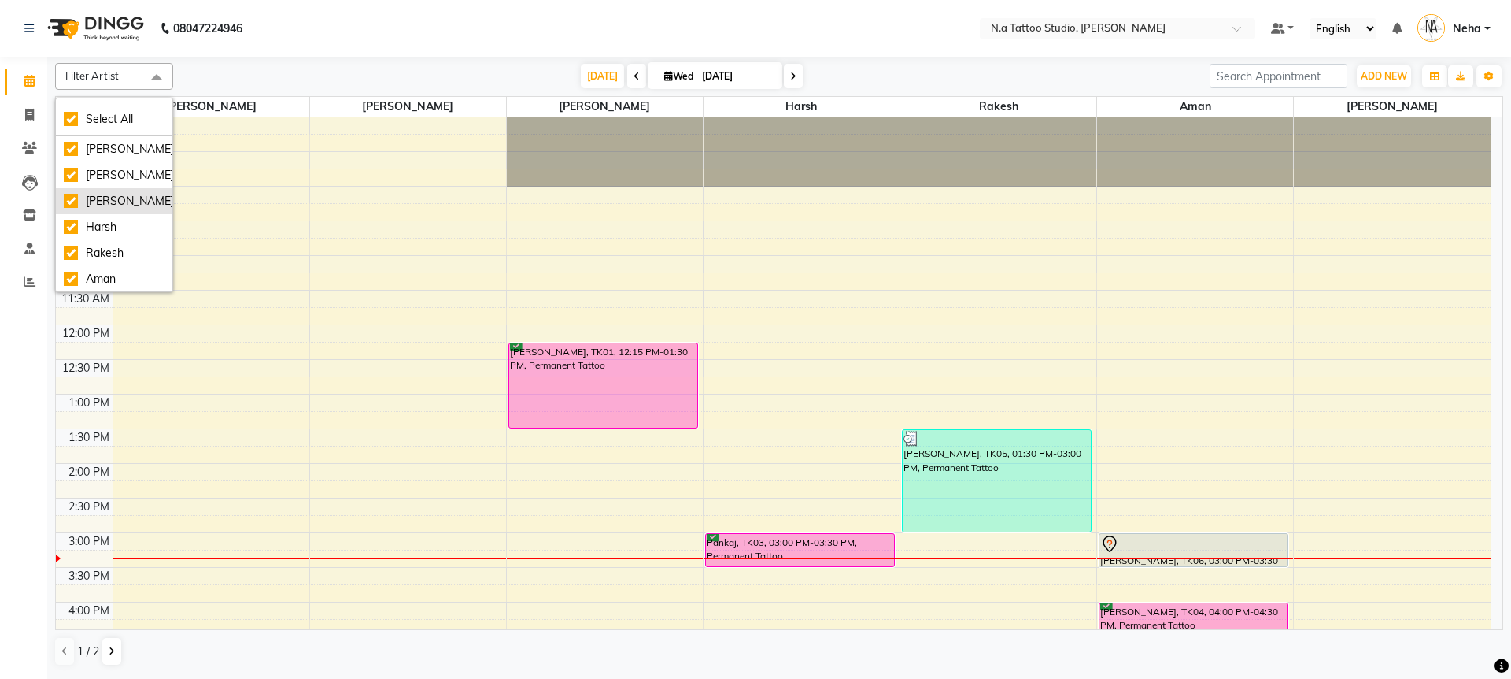
checkbox input "true"
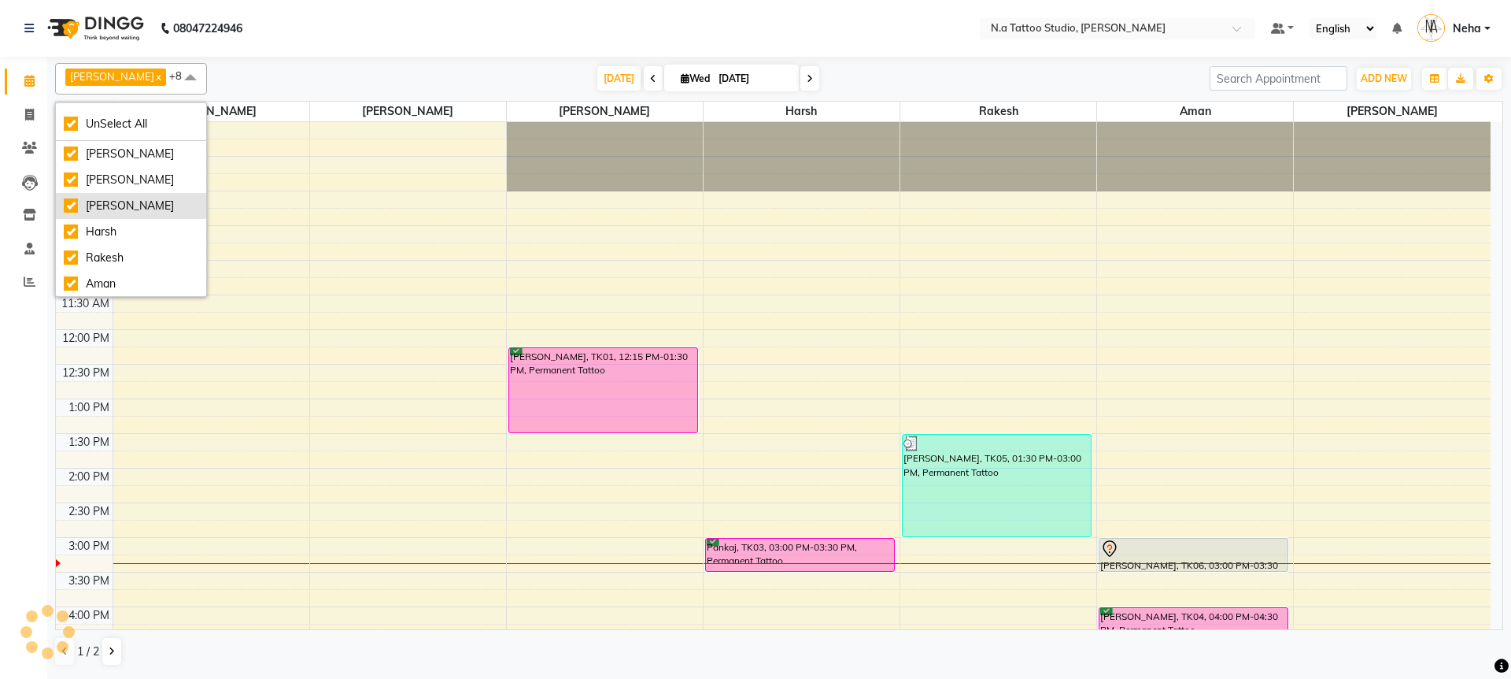
scroll to position [79, 0]
drag, startPoint x: 102, startPoint y: 279, endPoint x: 1056, endPoint y: 29, distance: 986.4
click at [102, 279] on div "Noida" at bounding box center [131, 283] width 135 height 17
checkbox input "false"
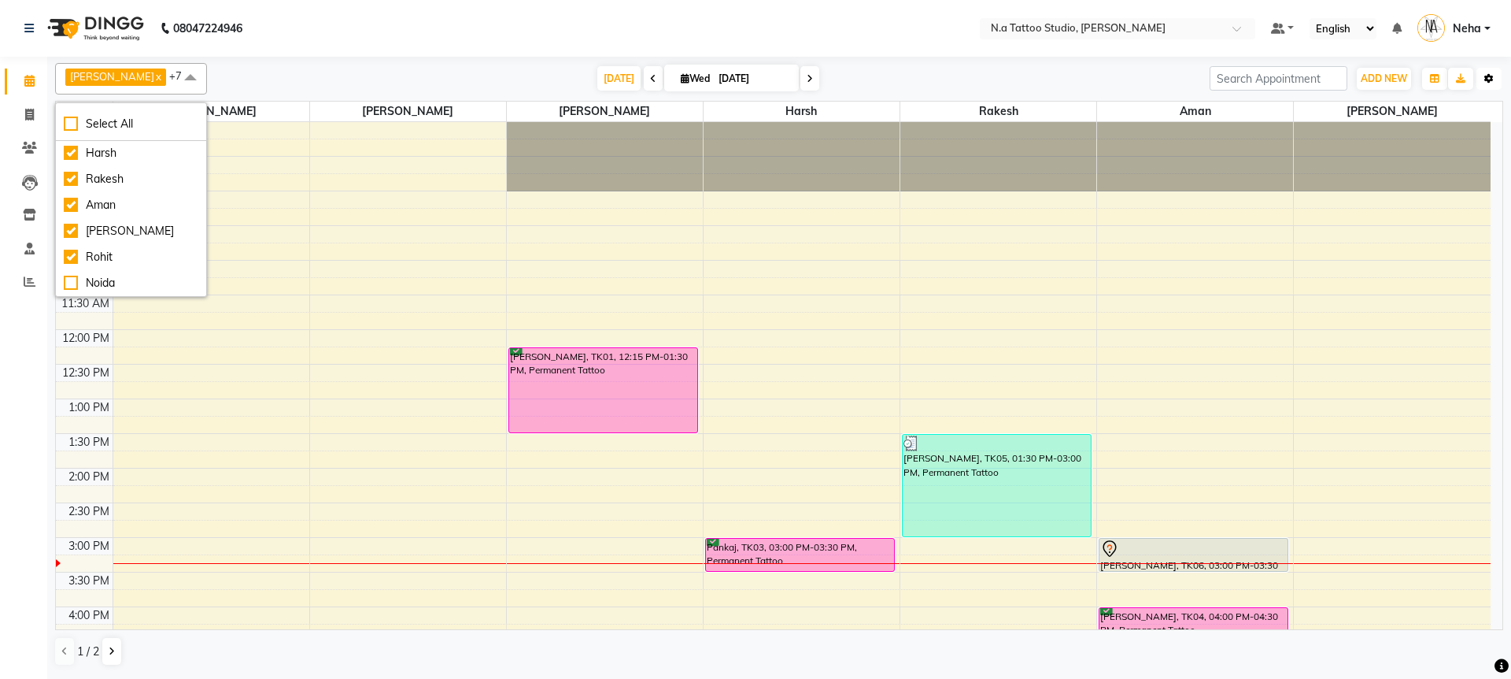
click at [1487, 81] on icon "button" at bounding box center [1489, 78] width 9 height 9
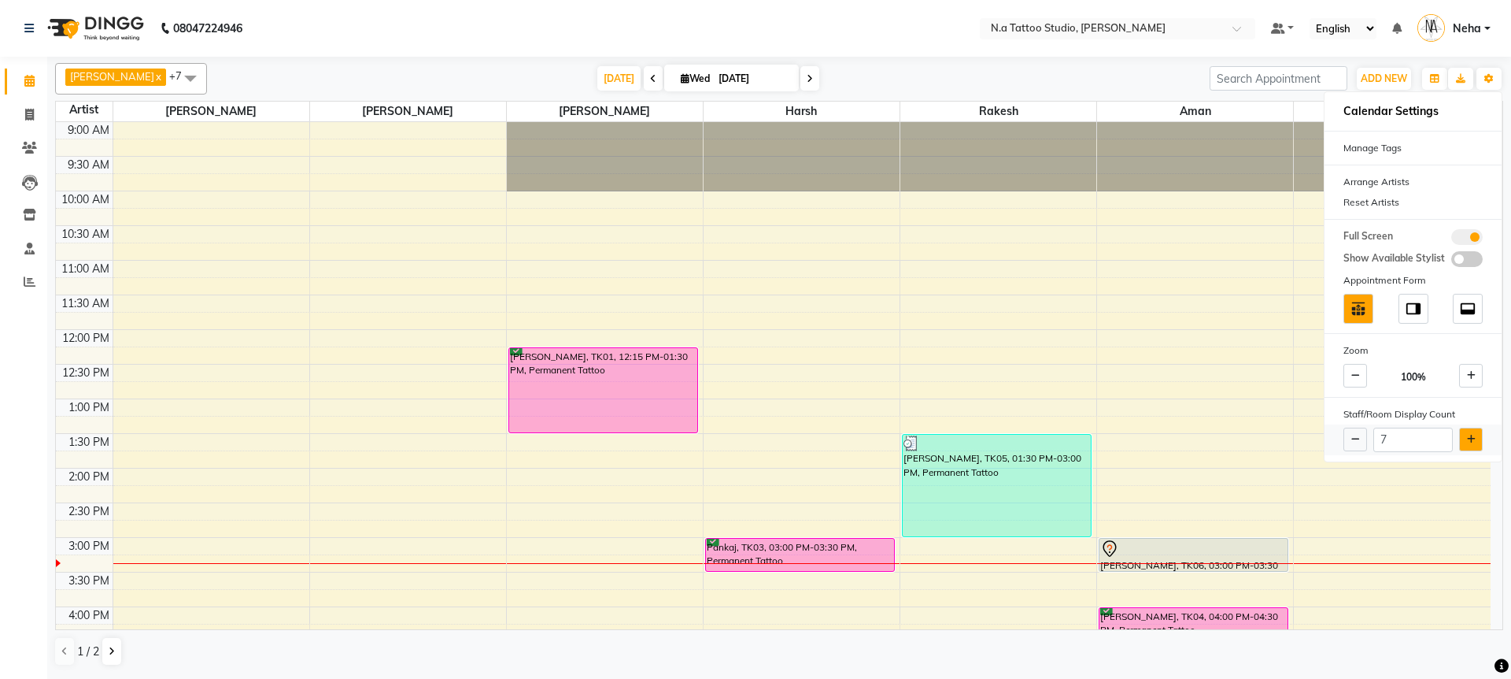
click at [1465, 434] on button at bounding box center [1471, 439] width 24 height 24
type input "8"
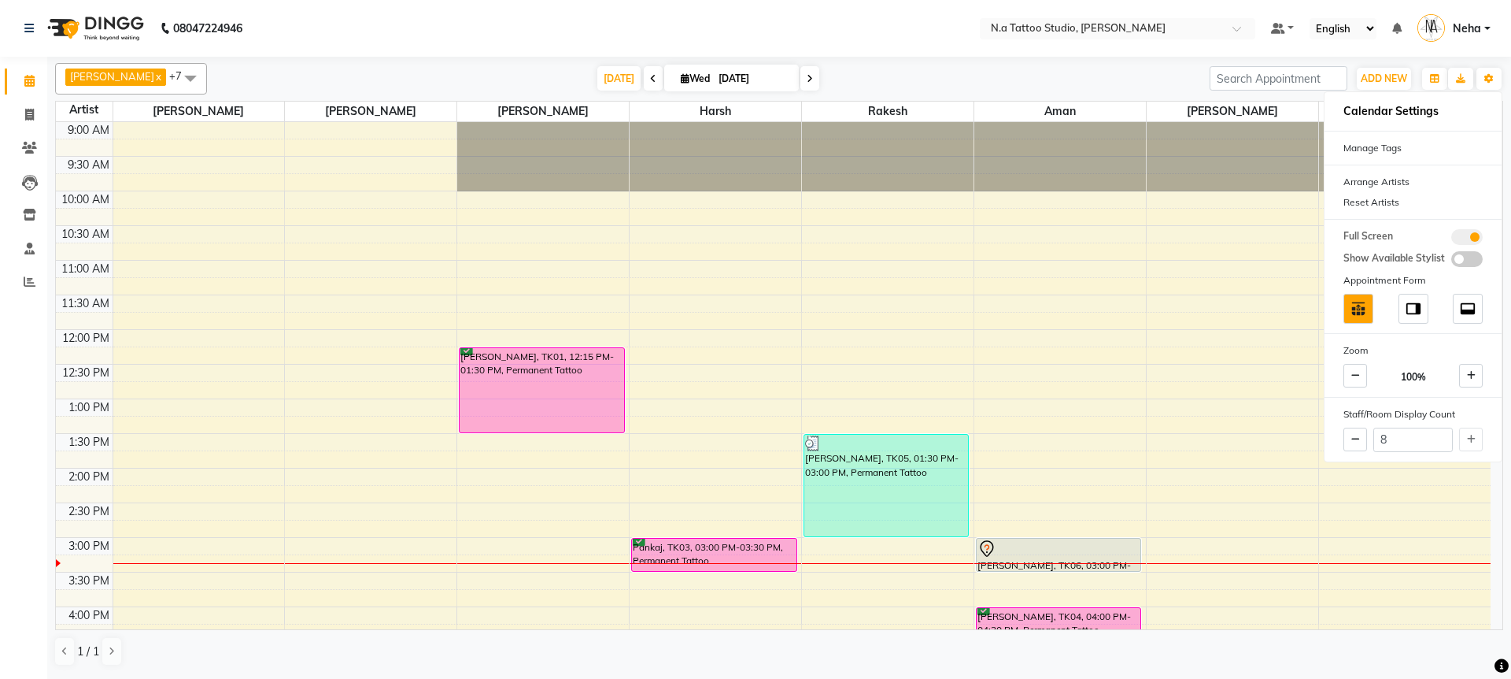
click at [1061, 72] on div "Today Wed 01-10-2025" at bounding box center [708, 79] width 987 height 24
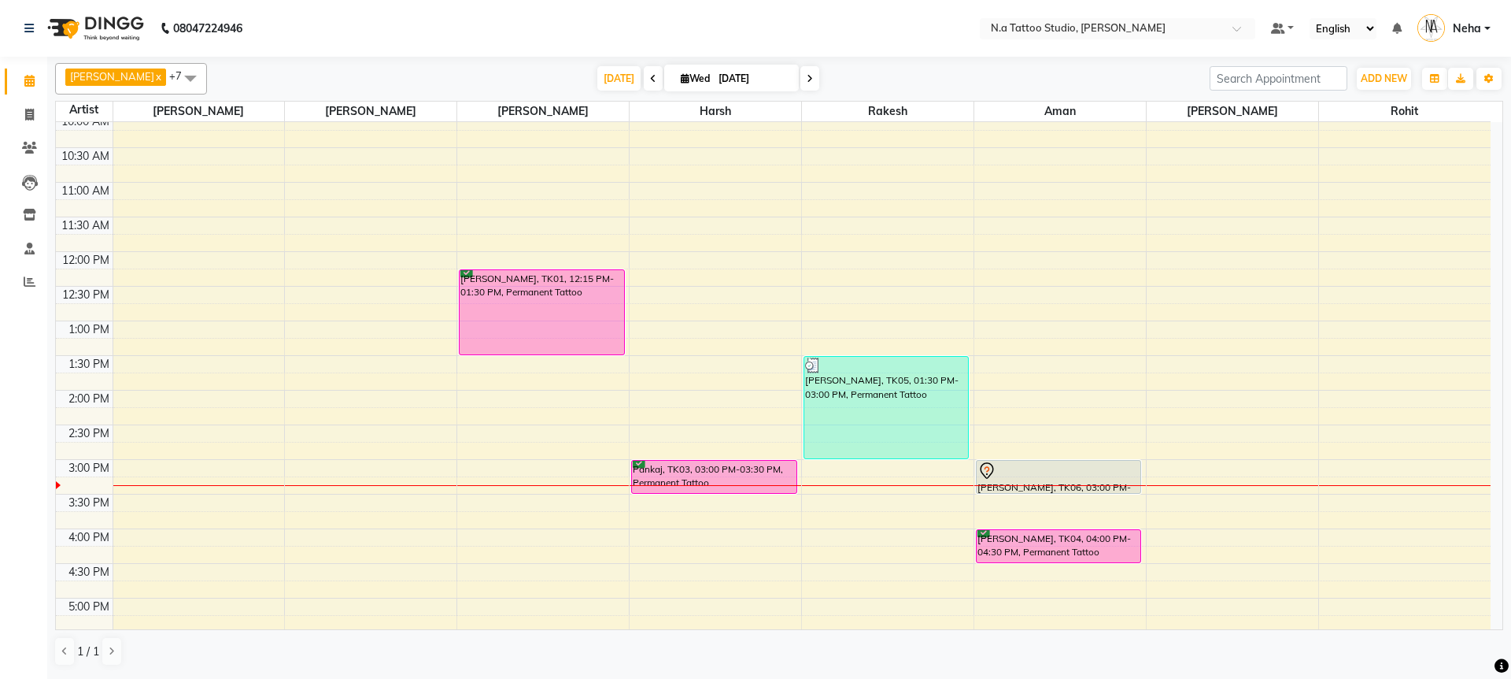
scroll to position [231, 0]
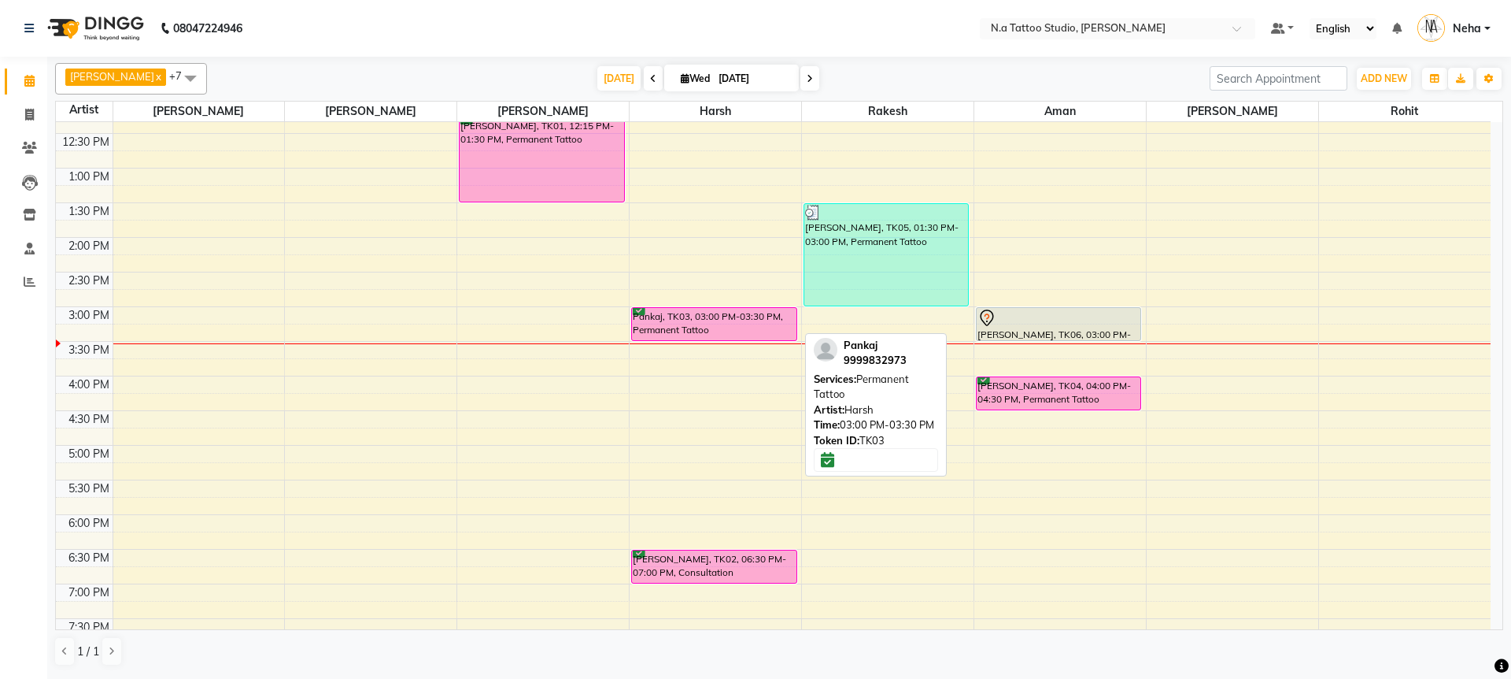
click at [711, 313] on div "Pankaj, TK03, 03:00 PM-03:30 PM, Permanent Tattoo" at bounding box center [714, 324] width 164 height 32
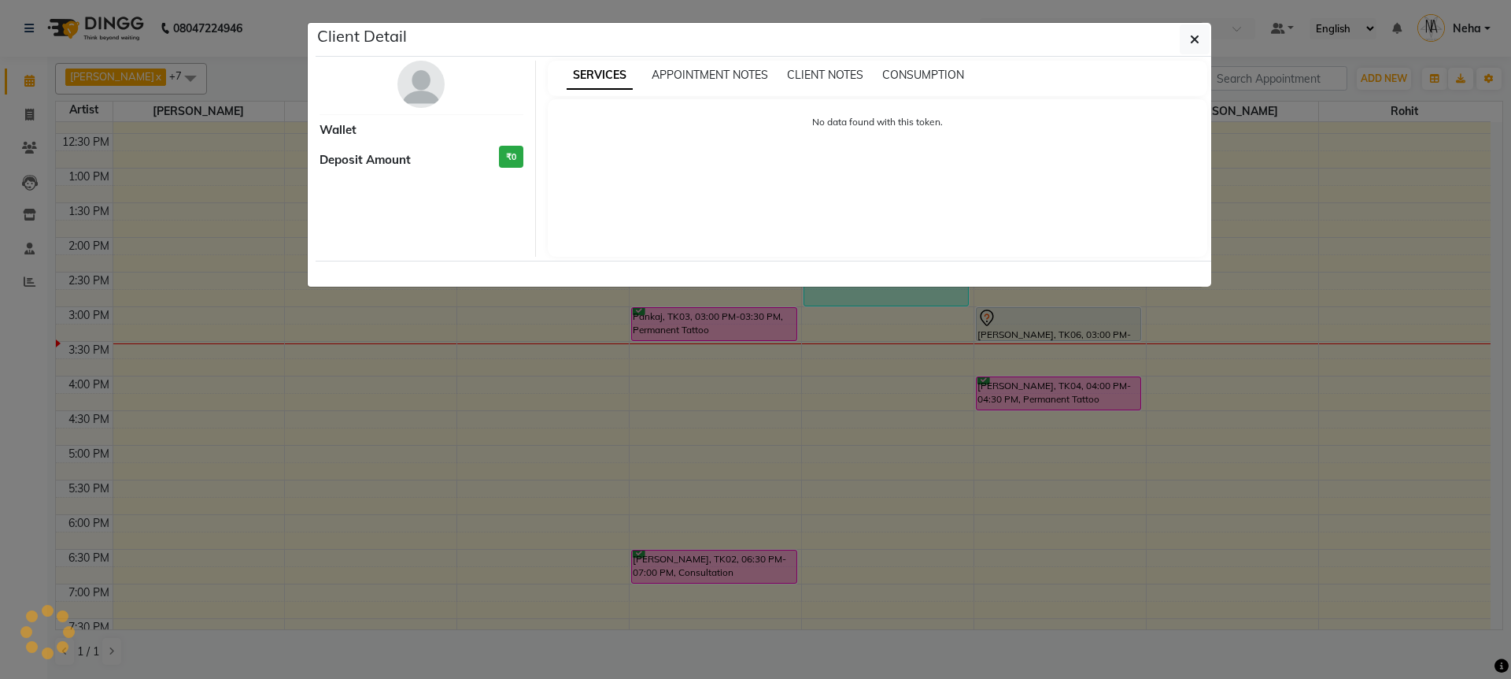
select select "6"
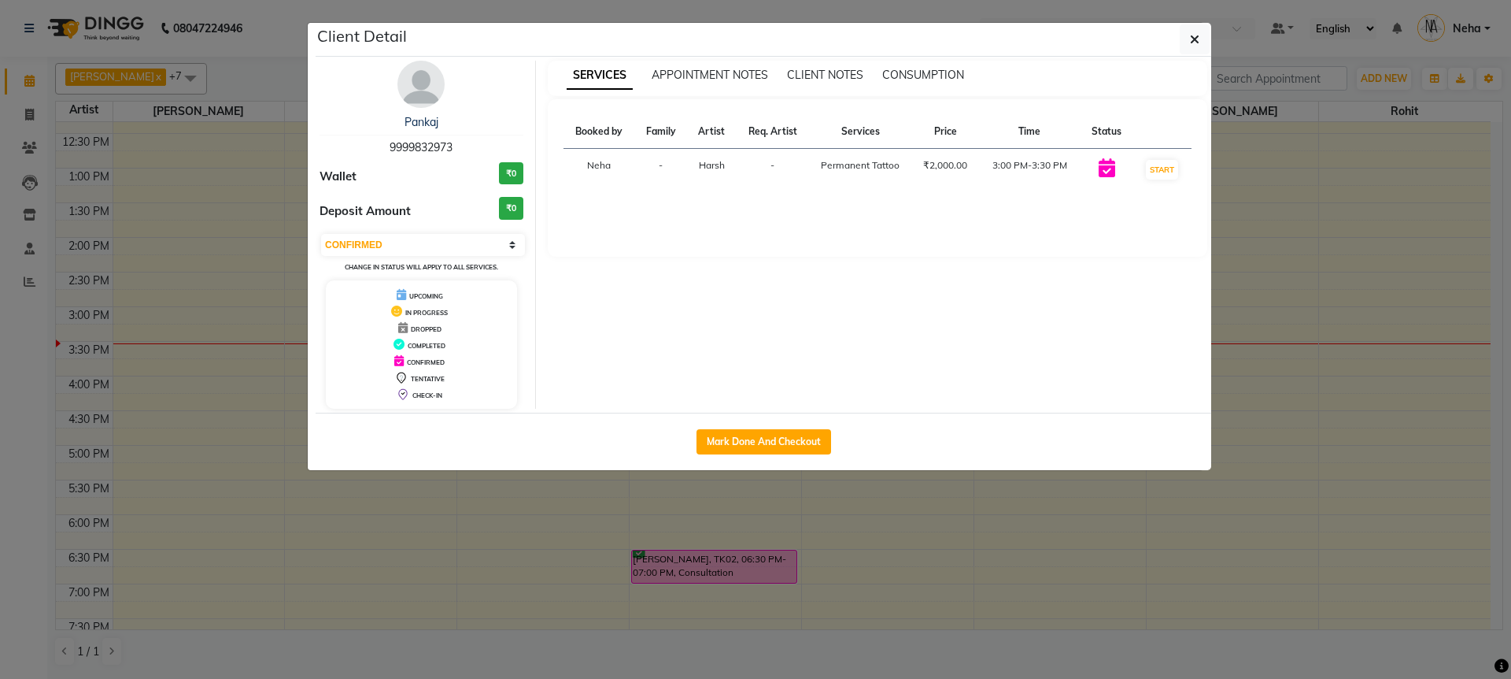
click at [408, 152] on span "9999832973" at bounding box center [421, 147] width 63 height 14
copy span "9999832973"
click at [1203, 37] on button "button" at bounding box center [1195, 39] width 30 height 30
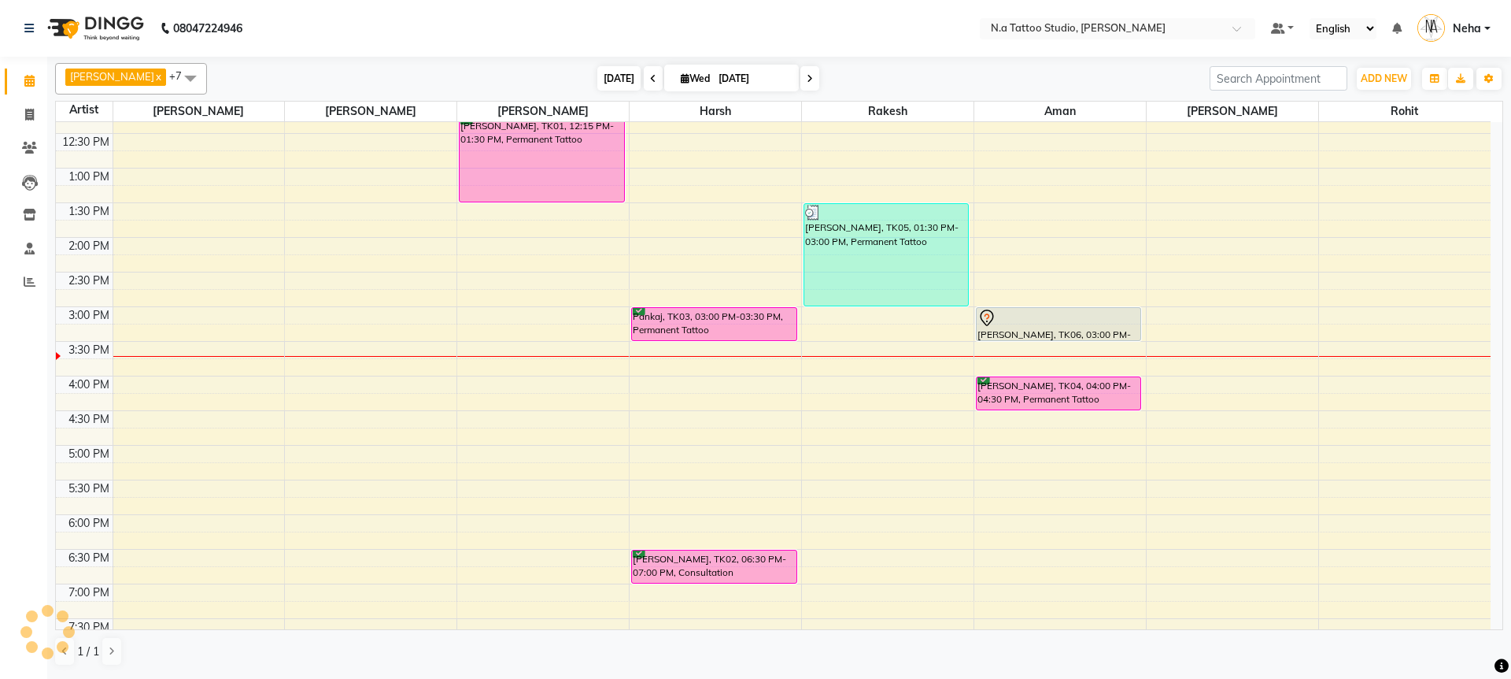
click at [608, 72] on span "[DATE]" at bounding box center [618, 78] width 43 height 24
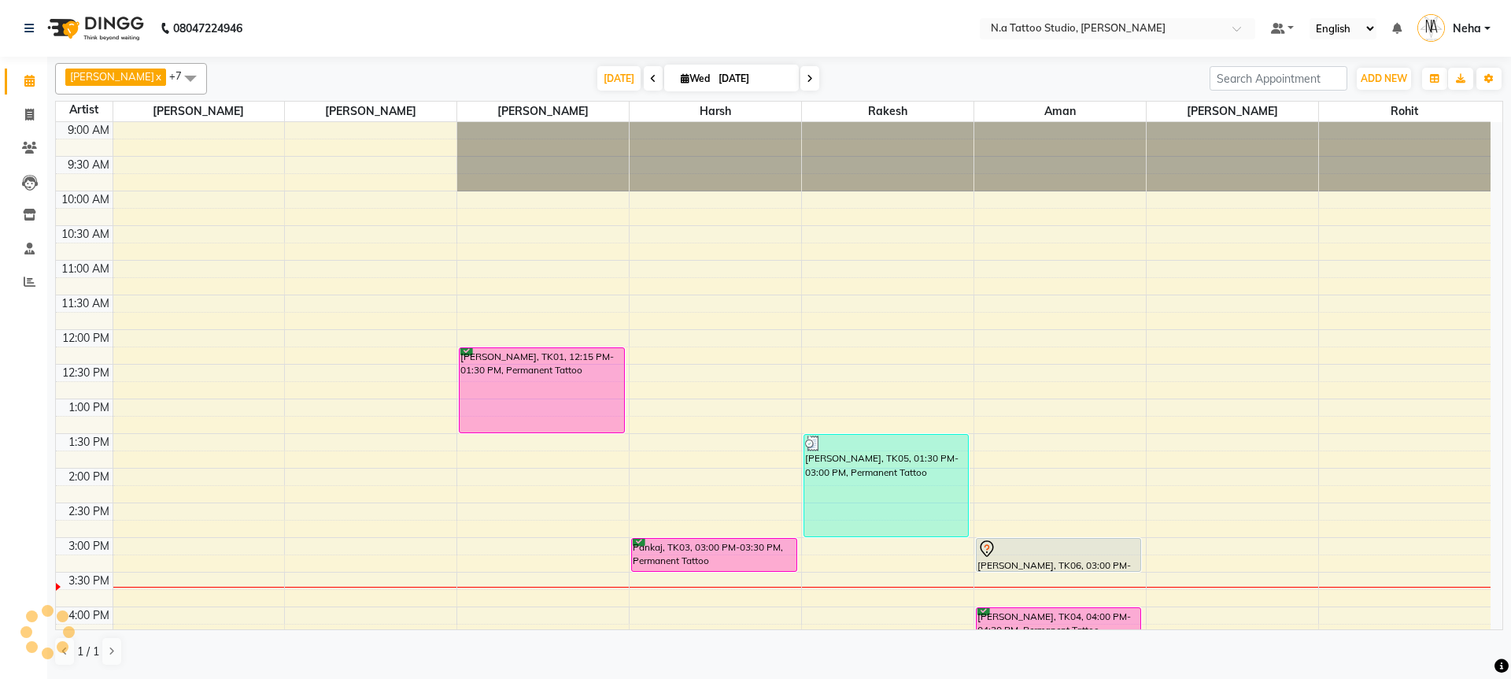
click at [807, 77] on icon at bounding box center [810, 78] width 6 height 9
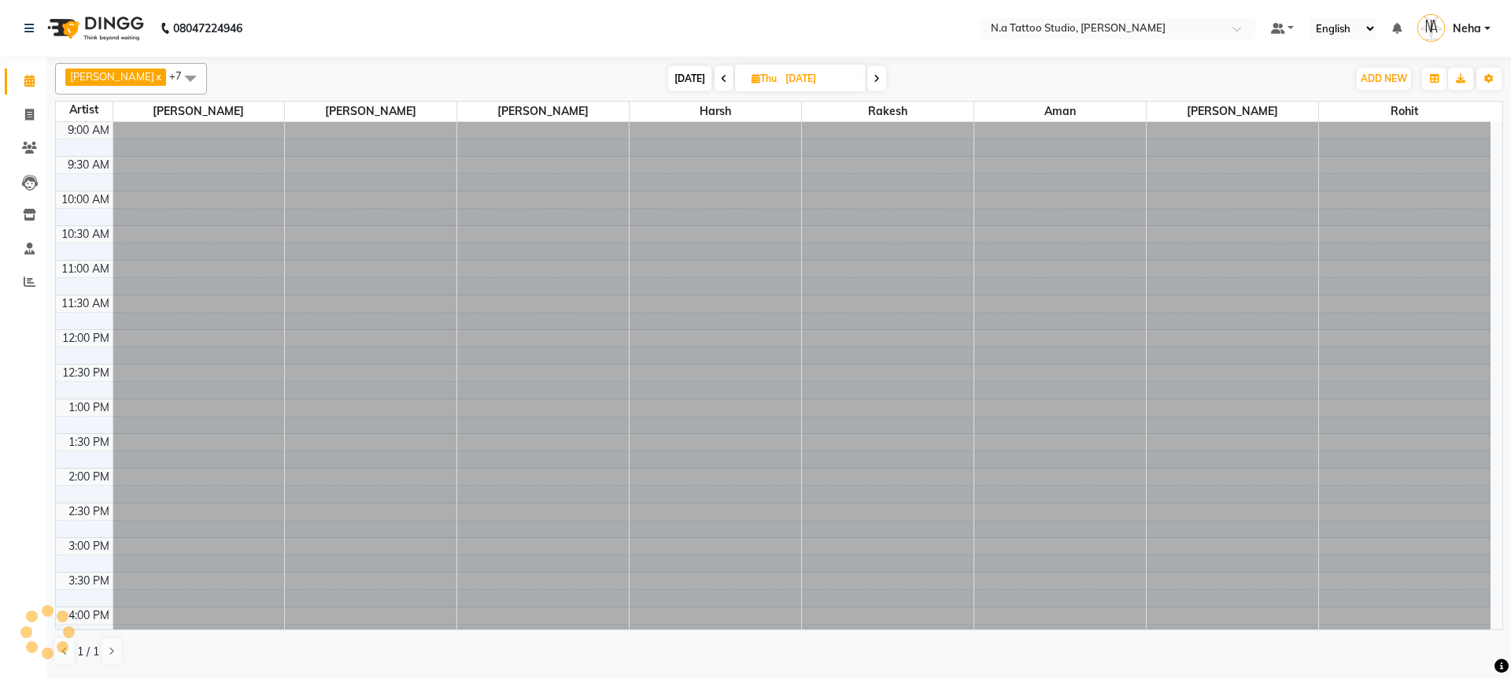
click at [696, 74] on span "[DATE]" at bounding box center [689, 78] width 43 height 24
type input "[DATE]"
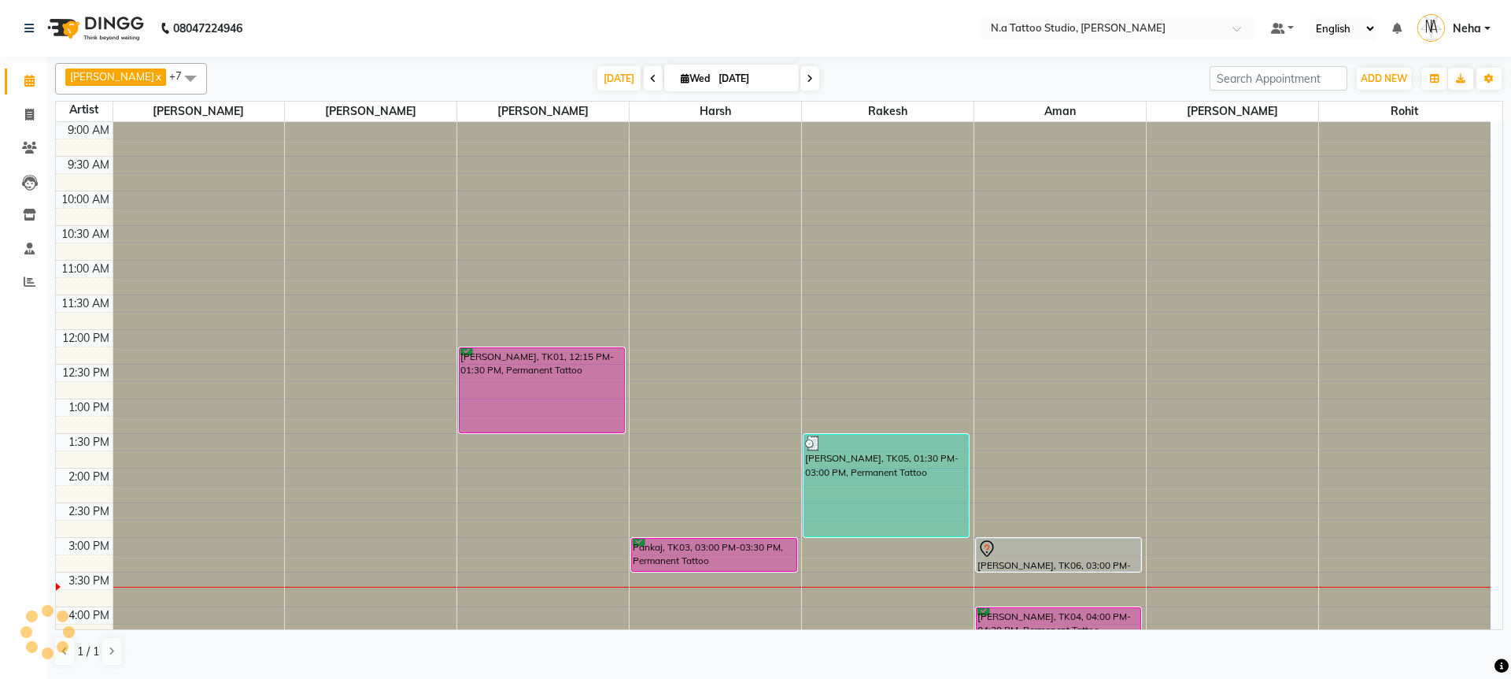
scroll to position [393, 0]
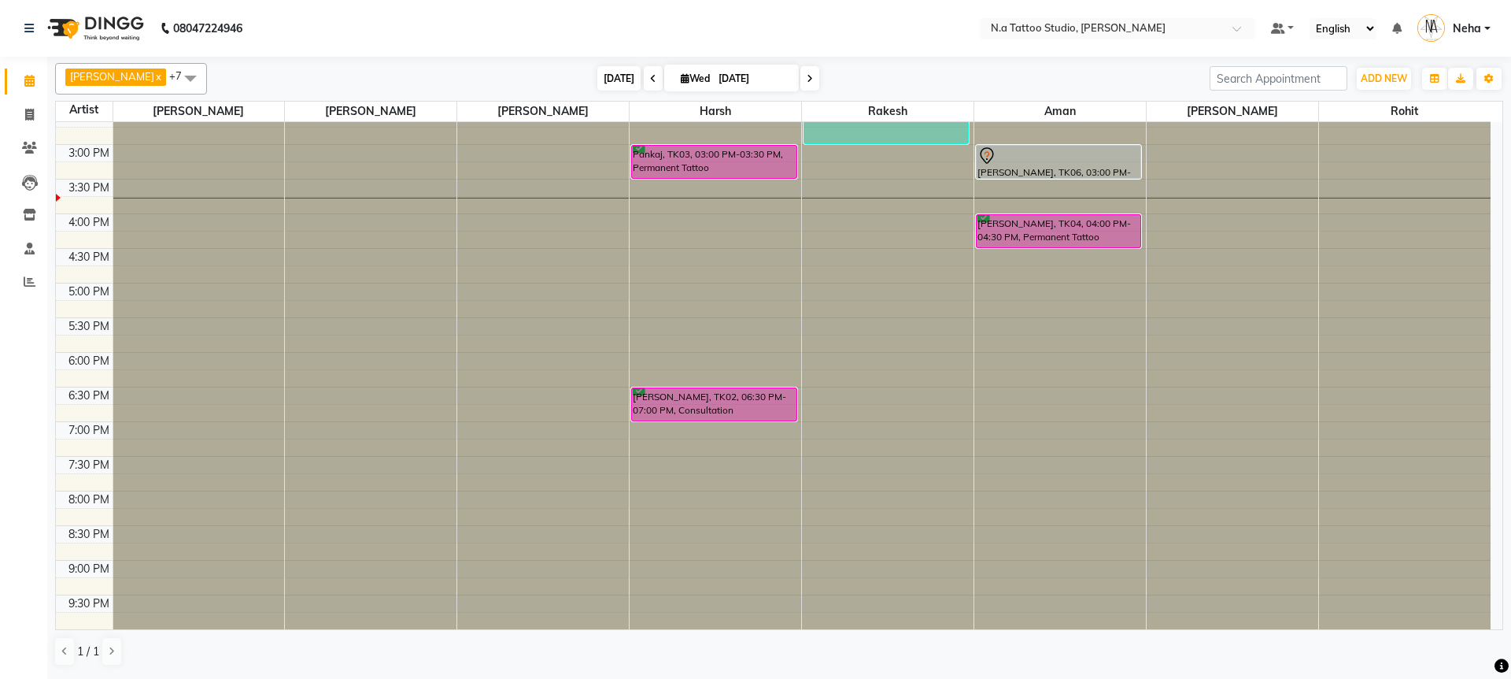
click at [615, 81] on span "[DATE]" at bounding box center [618, 78] width 43 height 24
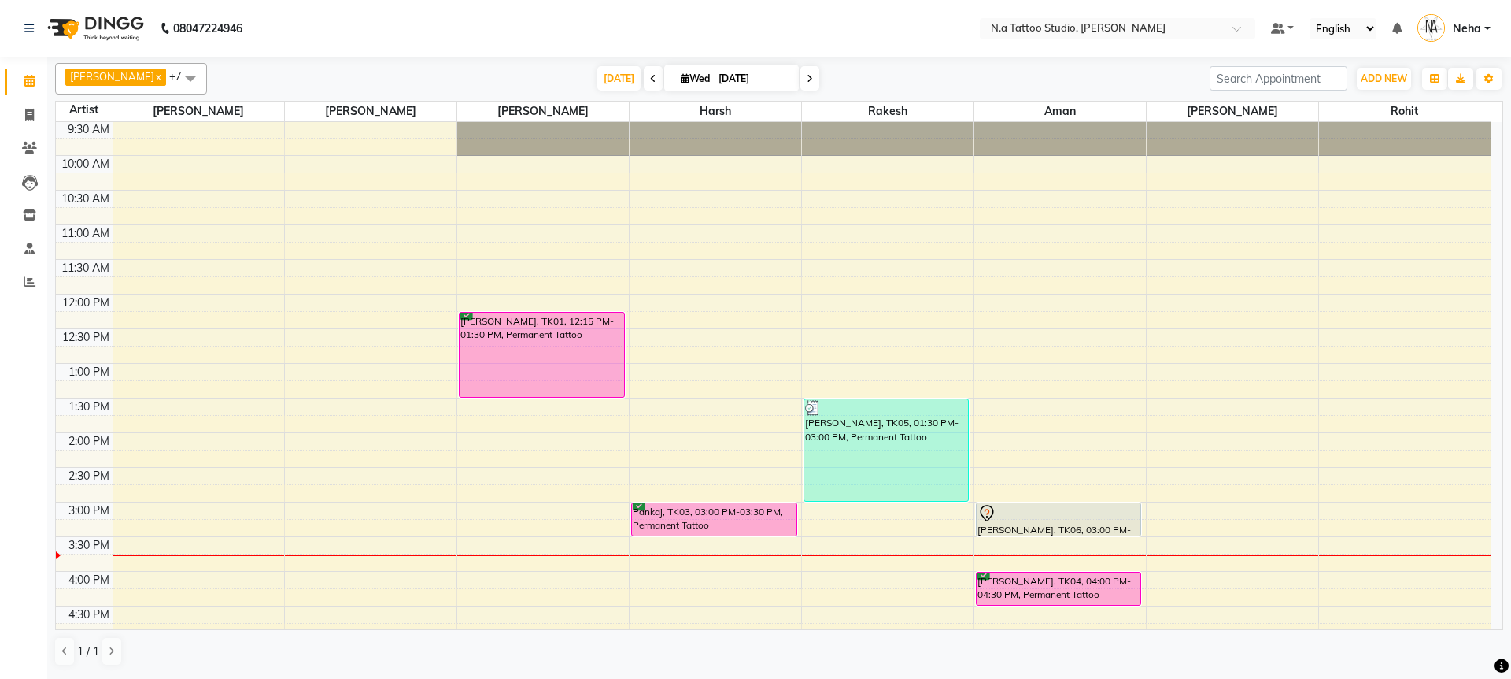
scroll to position [188, 0]
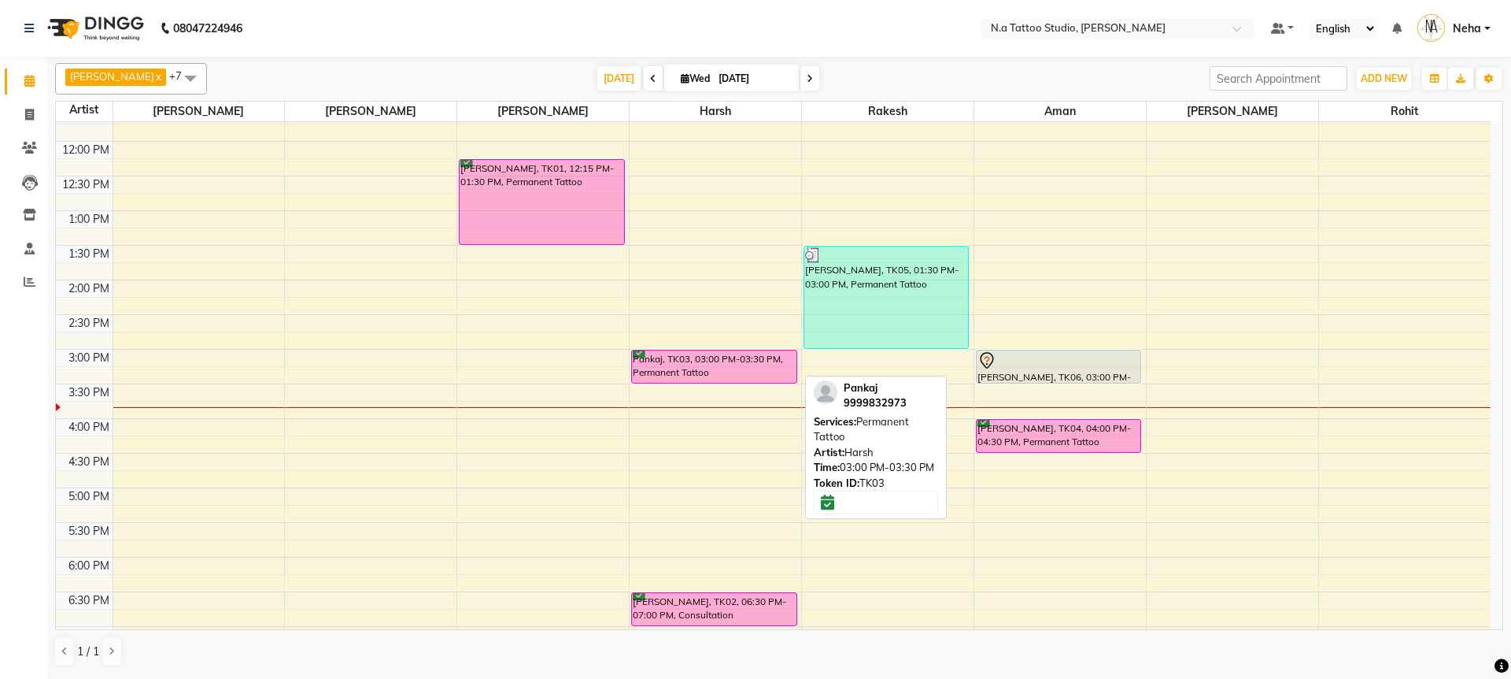
click at [727, 363] on div "Pankaj, TK03, 03:00 PM-03:30 PM, Permanent Tattoo" at bounding box center [714, 366] width 164 height 32
select select "6"
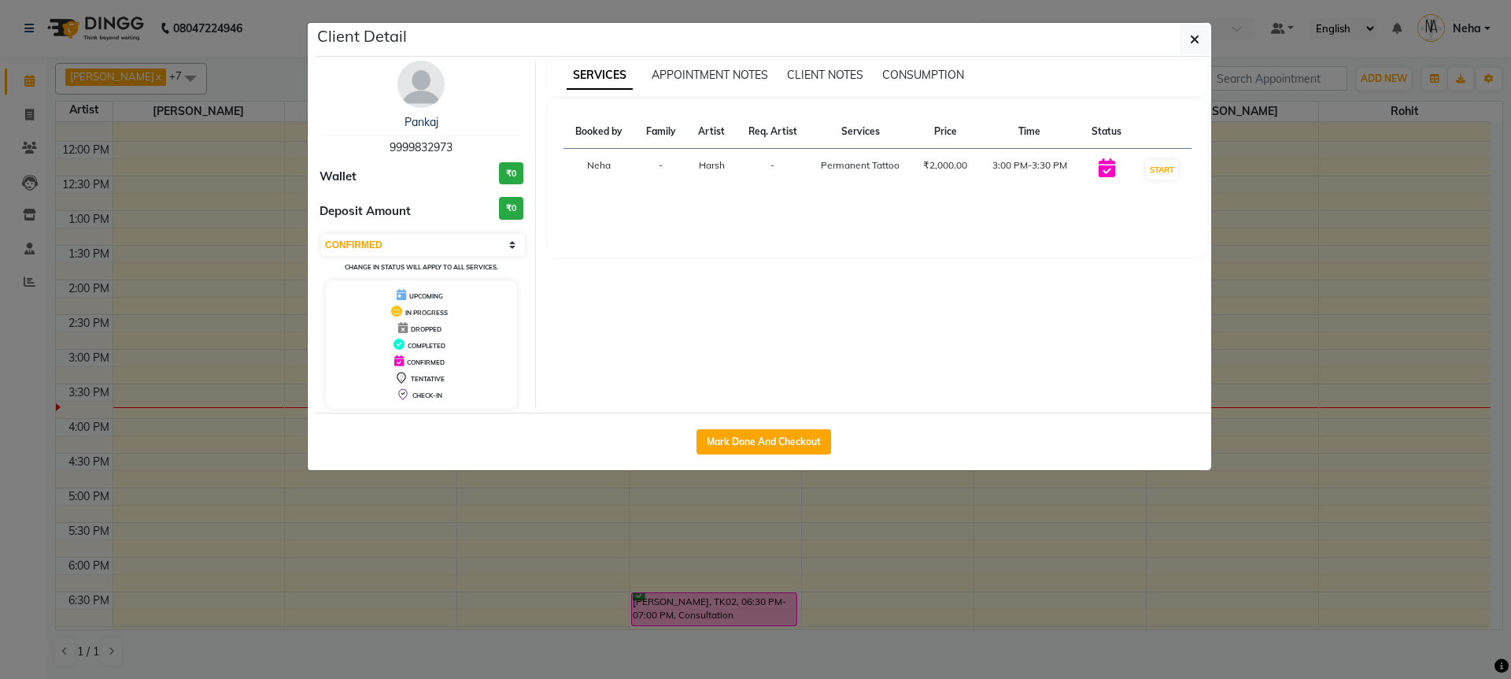
click at [418, 149] on span "9999832973" at bounding box center [421, 147] width 63 height 14
copy span "9999832973"
click at [1197, 38] on icon "button" at bounding box center [1194, 39] width 9 height 13
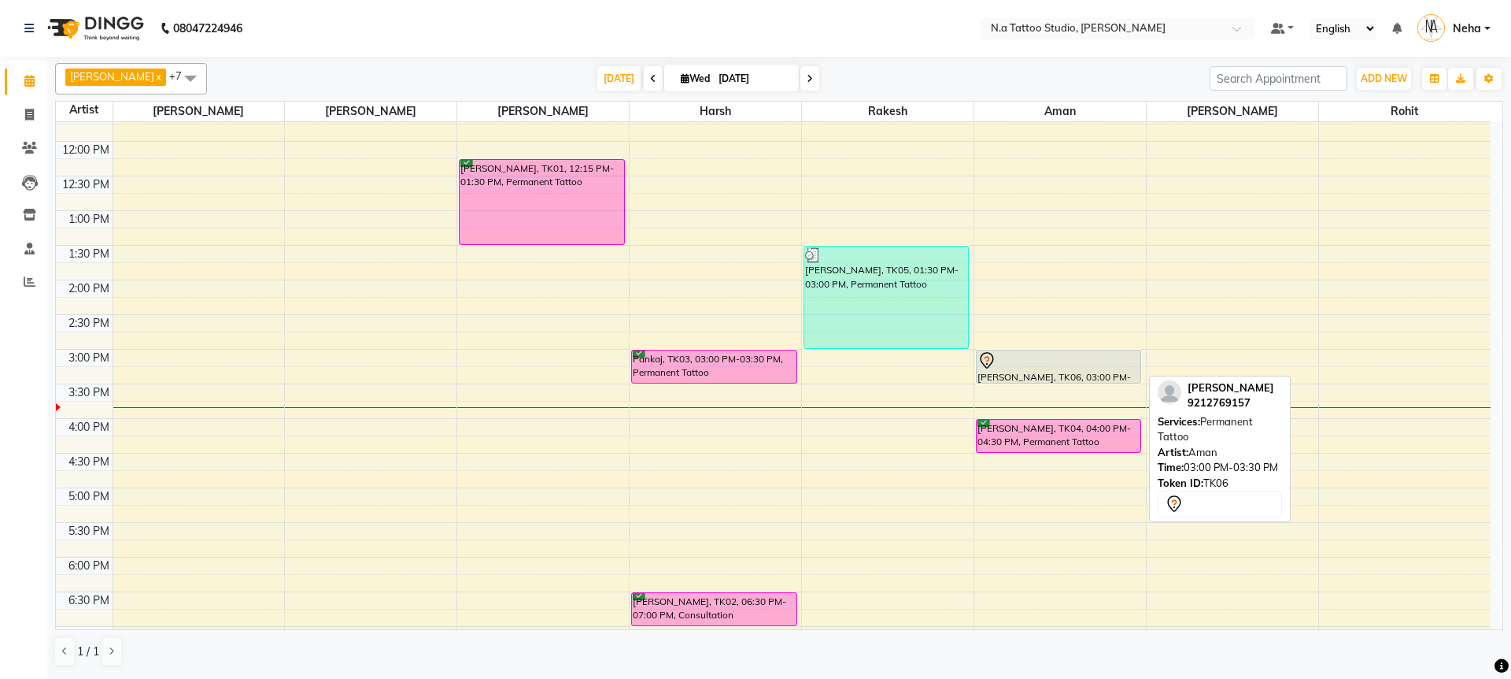
click at [1031, 372] on div "[PERSON_NAME], TK06, 03:00 PM-03:30 PM, Permanent Tattoo" at bounding box center [1059, 366] width 164 height 32
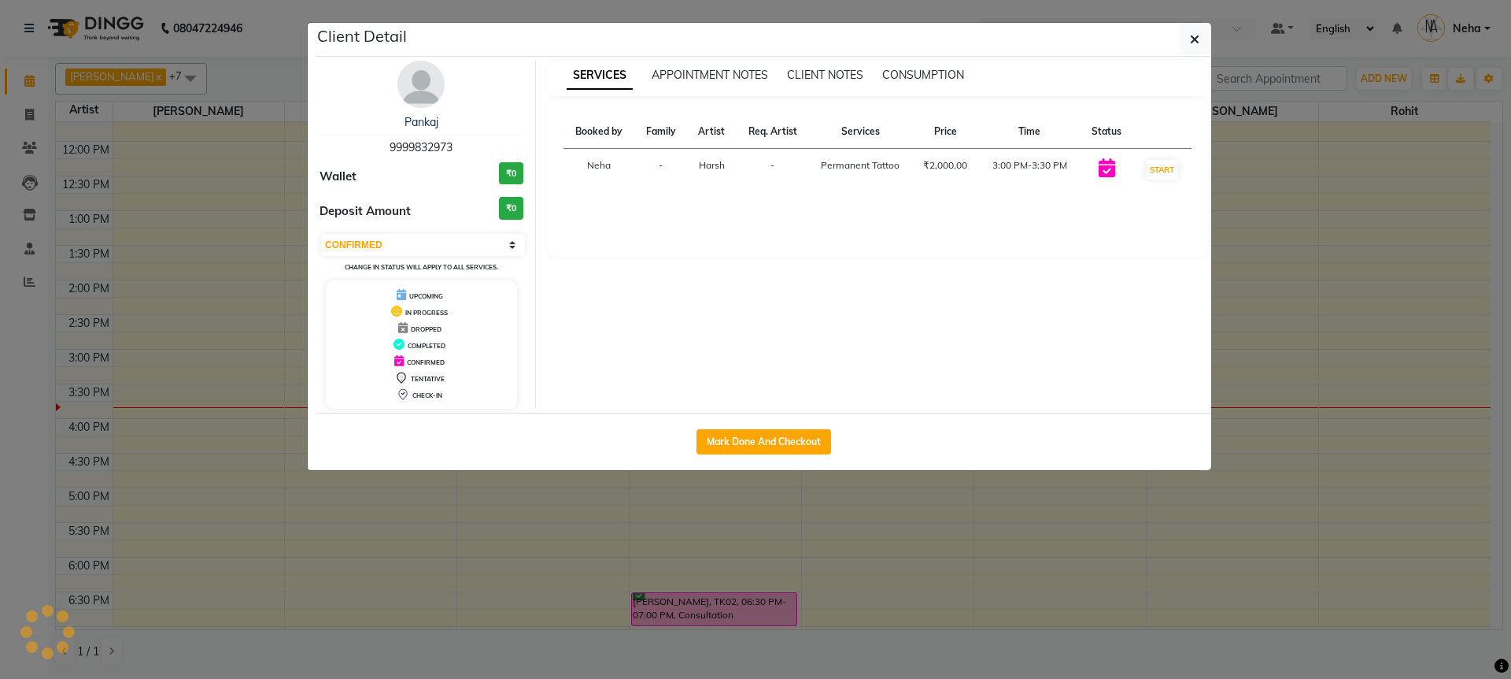
click at [427, 144] on span "9999832973" at bounding box center [421, 147] width 63 height 14
select select "7"
click at [427, 144] on span "9999832973" at bounding box center [421, 147] width 63 height 14
click at [425, 145] on span "9212769157" at bounding box center [421, 147] width 63 height 14
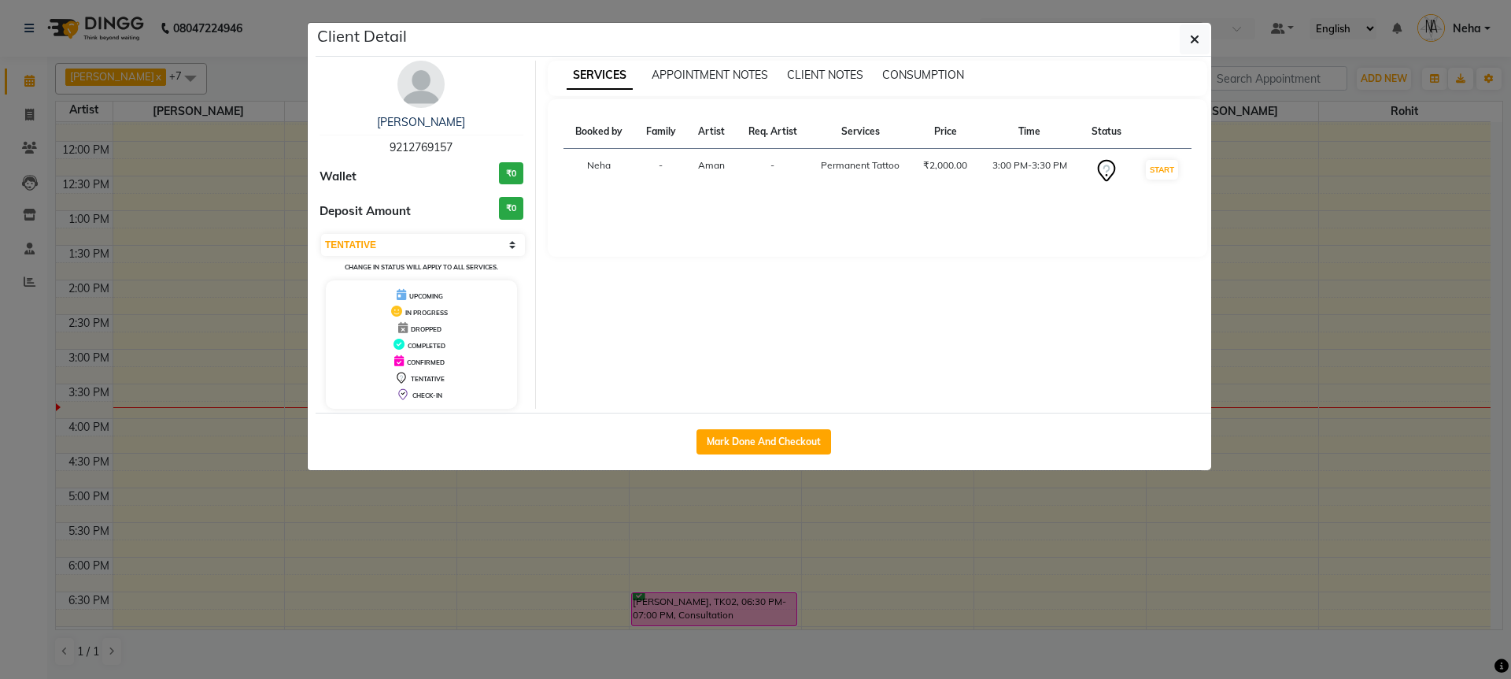
copy span "9212769157"
click at [1188, 39] on button "button" at bounding box center [1195, 39] width 30 height 30
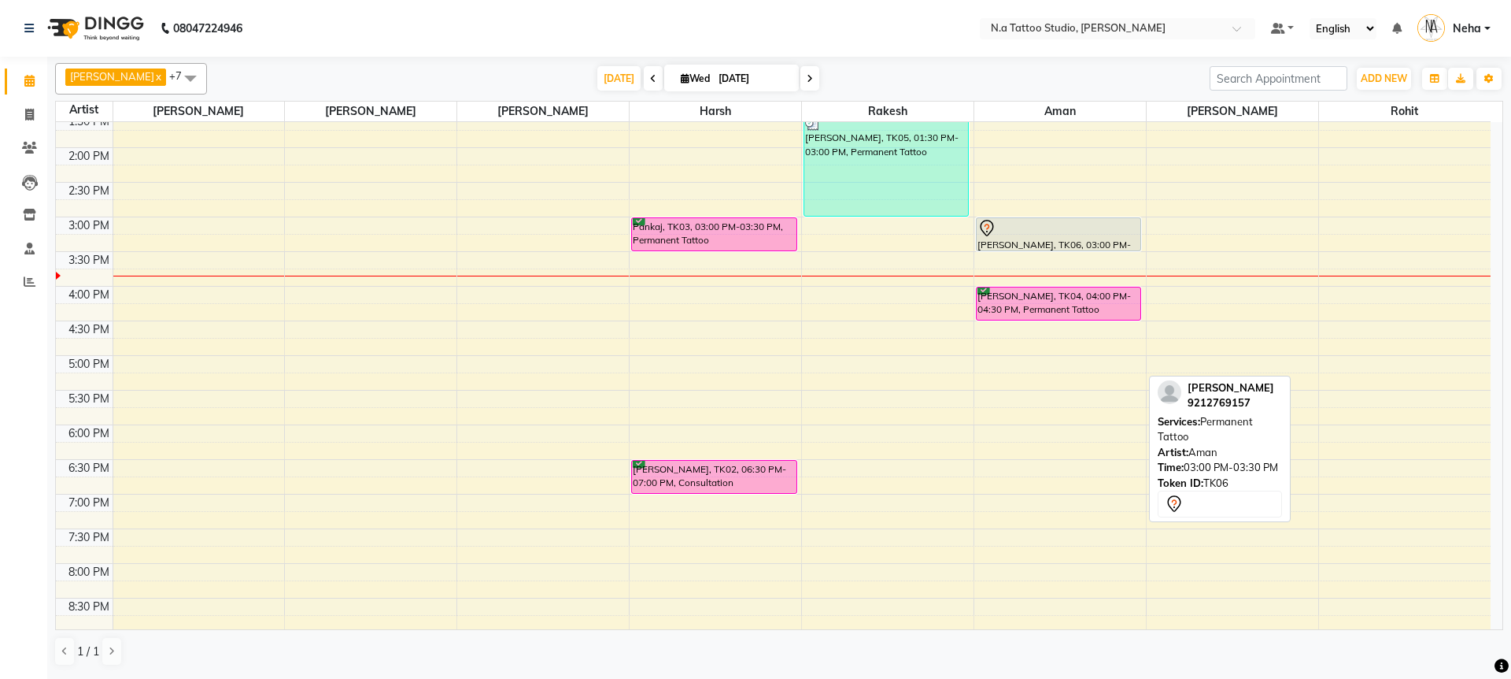
scroll to position [335, 0]
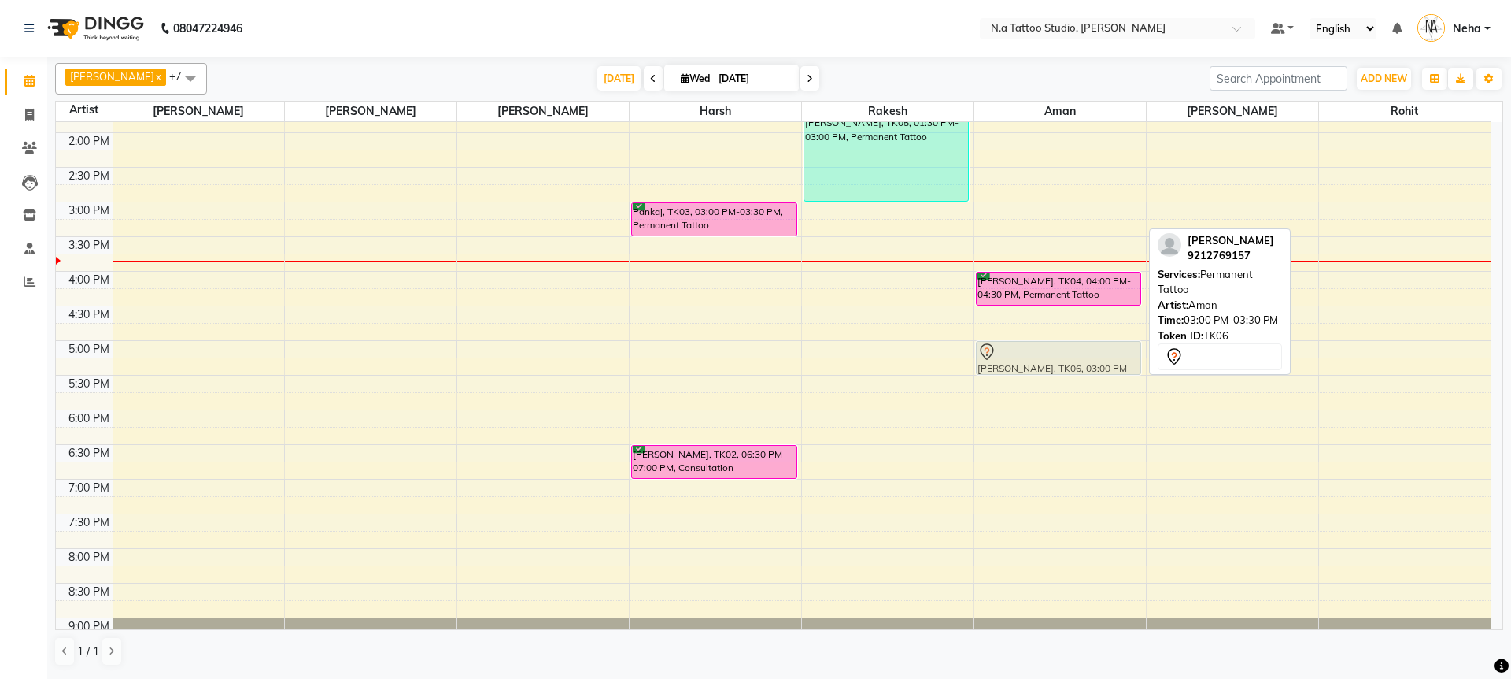
drag, startPoint x: 1043, startPoint y: 225, endPoint x: 1045, endPoint y: 364, distance: 139.4
click at [1045, 364] on div "Nancy, TK06, 03:00 PM-03:30 PM, Permanent Tattoo vasu bhatla, TK04, 04:00 PM-04…" at bounding box center [1061, 237] width 172 height 900
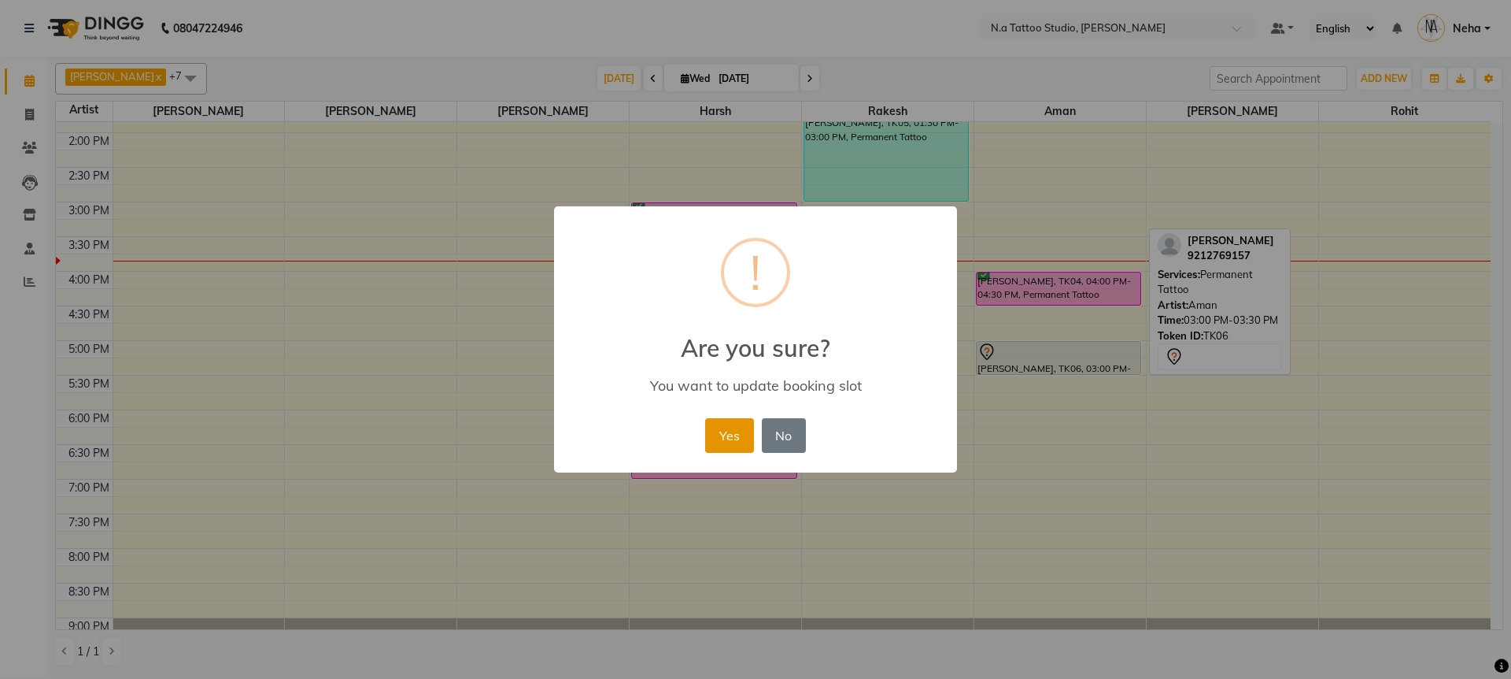
click at [744, 433] on button "Yes" at bounding box center [729, 435] width 48 height 35
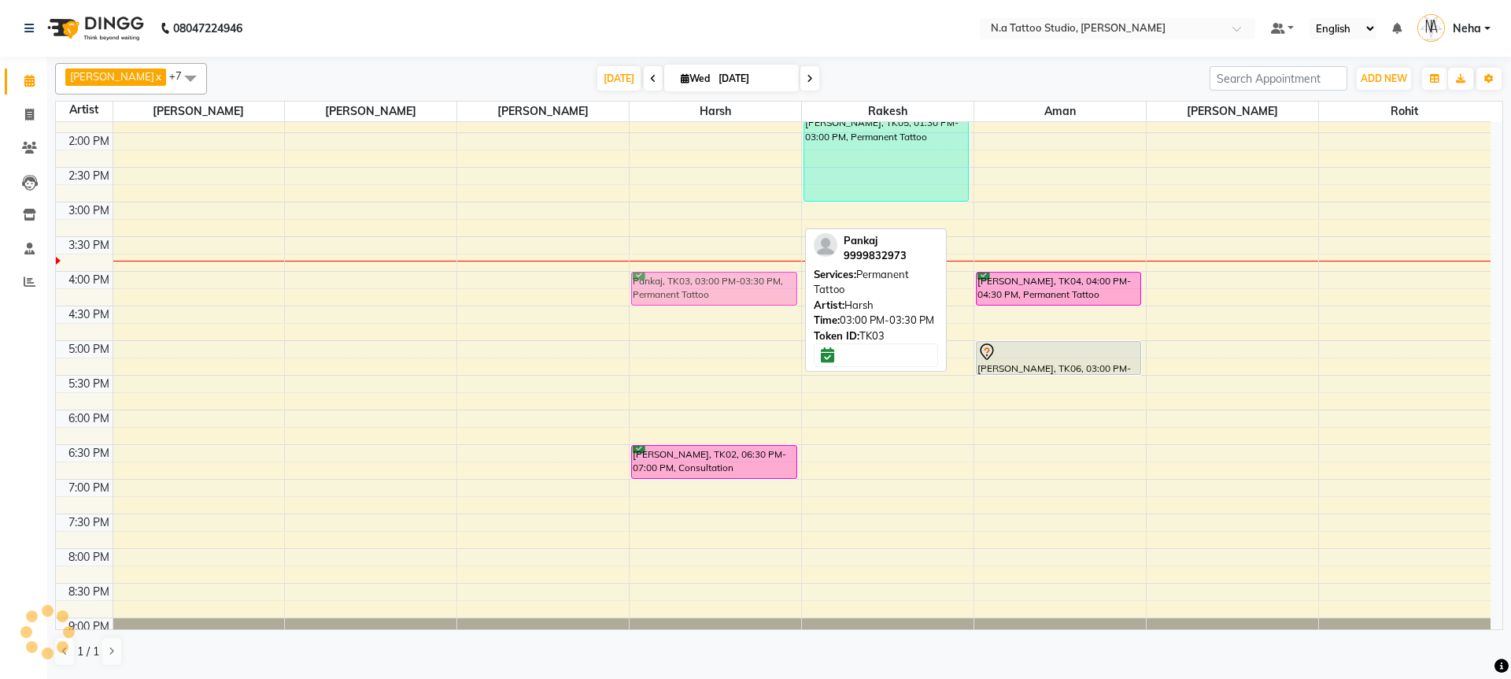
drag, startPoint x: 676, startPoint y: 217, endPoint x: 669, endPoint y: 284, distance: 67.3
click at [669, 284] on div "Pankaj, TK03, 03:00 PM-03:30 PM, Permanent Tattoo Garv Sharma, TK02, 06:30 PM-0…" at bounding box center [716, 237] width 172 height 900
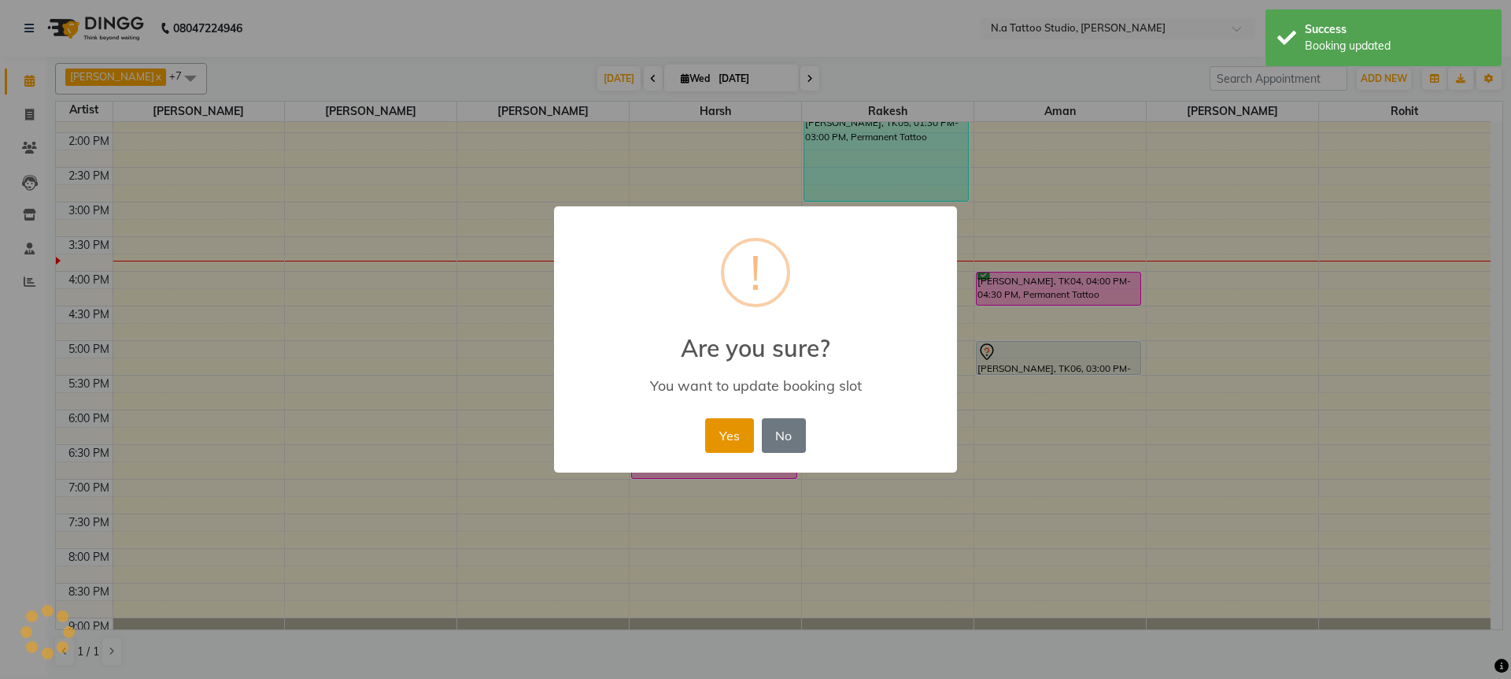
click at [723, 433] on button "Yes" at bounding box center [729, 435] width 48 height 35
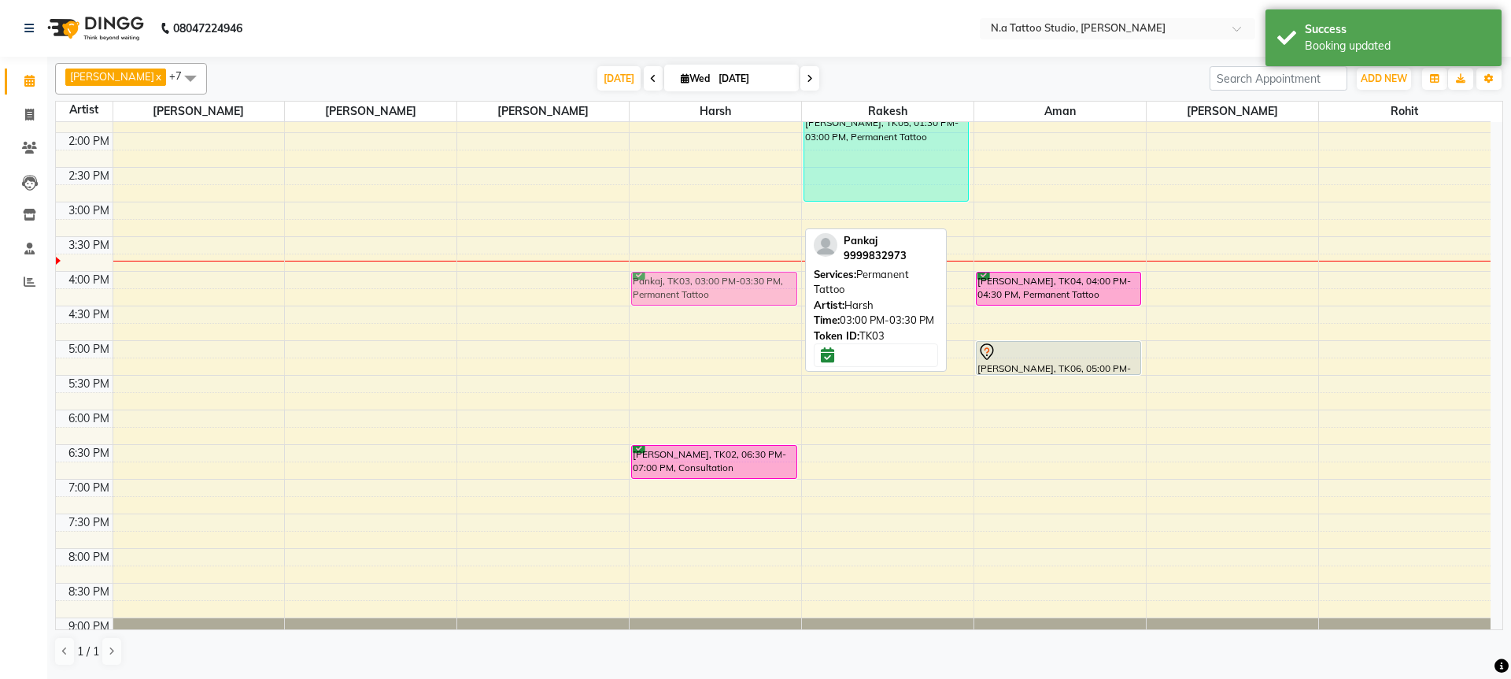
drag, startPoint x: 735, startPoint y: 213, endPoint x: 730, endPoint y: 280, distance: 67.9
click at [730, 280] on div "Pankaj, TK03, 04:00 PM-04:30 PM, Permanent Tattoo Garv Sharma, TK02, 06:30 PM-0…" at bounding box center [716, 237] width 172 height 900
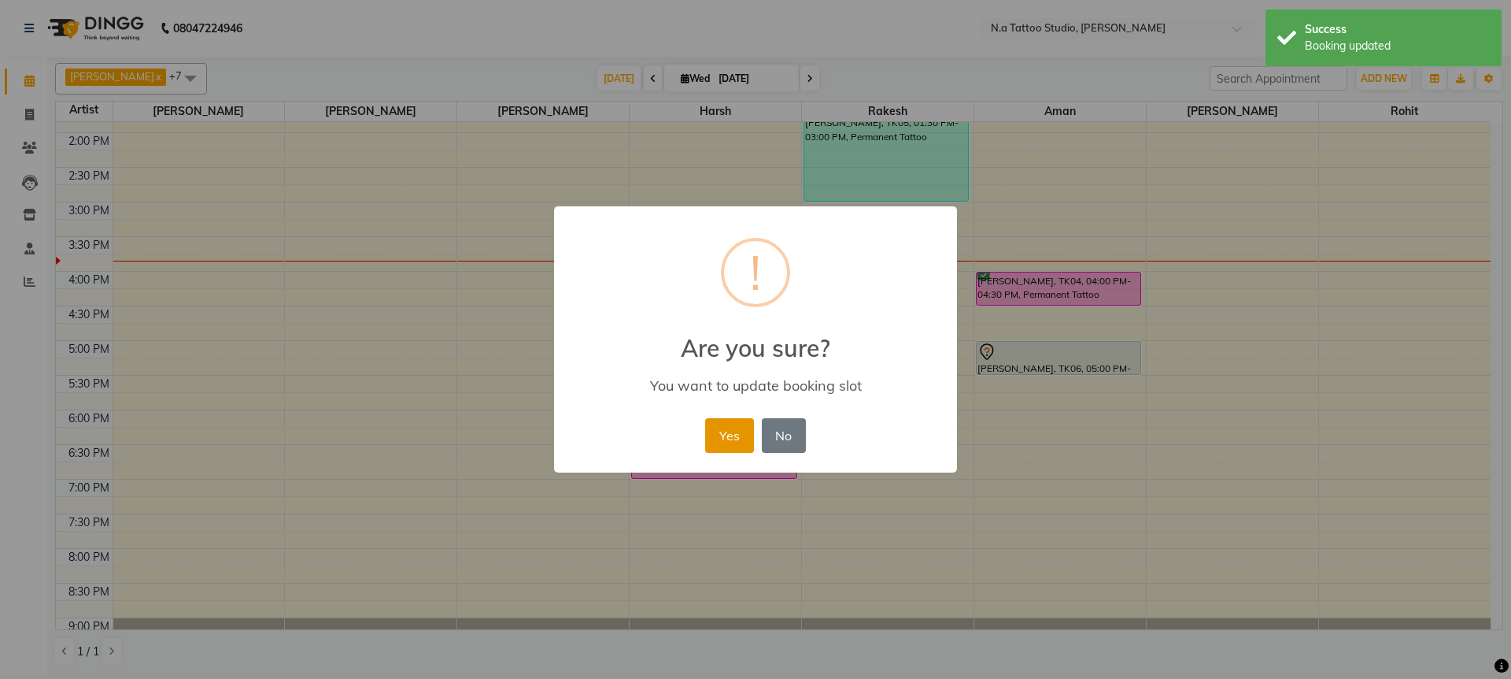
click at [745, 431] on button "Yes" at bounding box center [729, 435] width 48 height 35
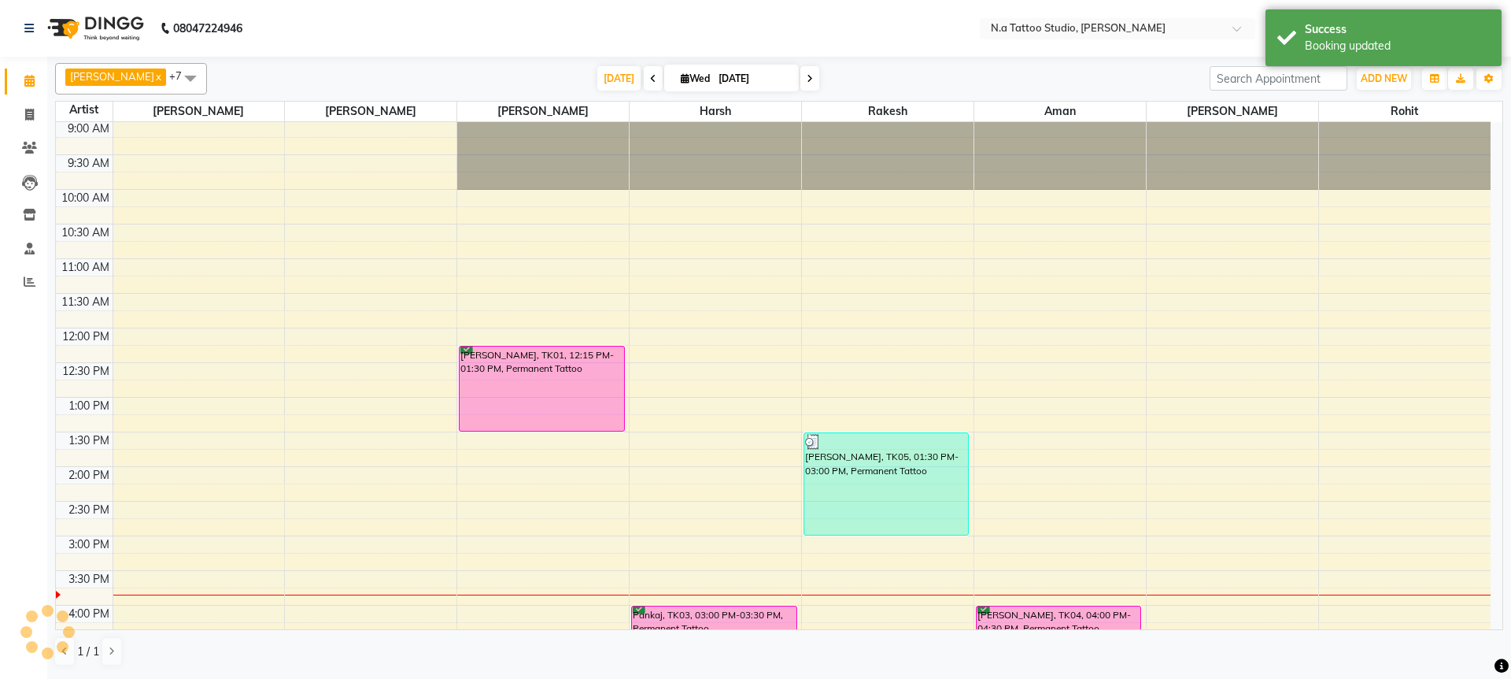
scroll to position [0, 0]
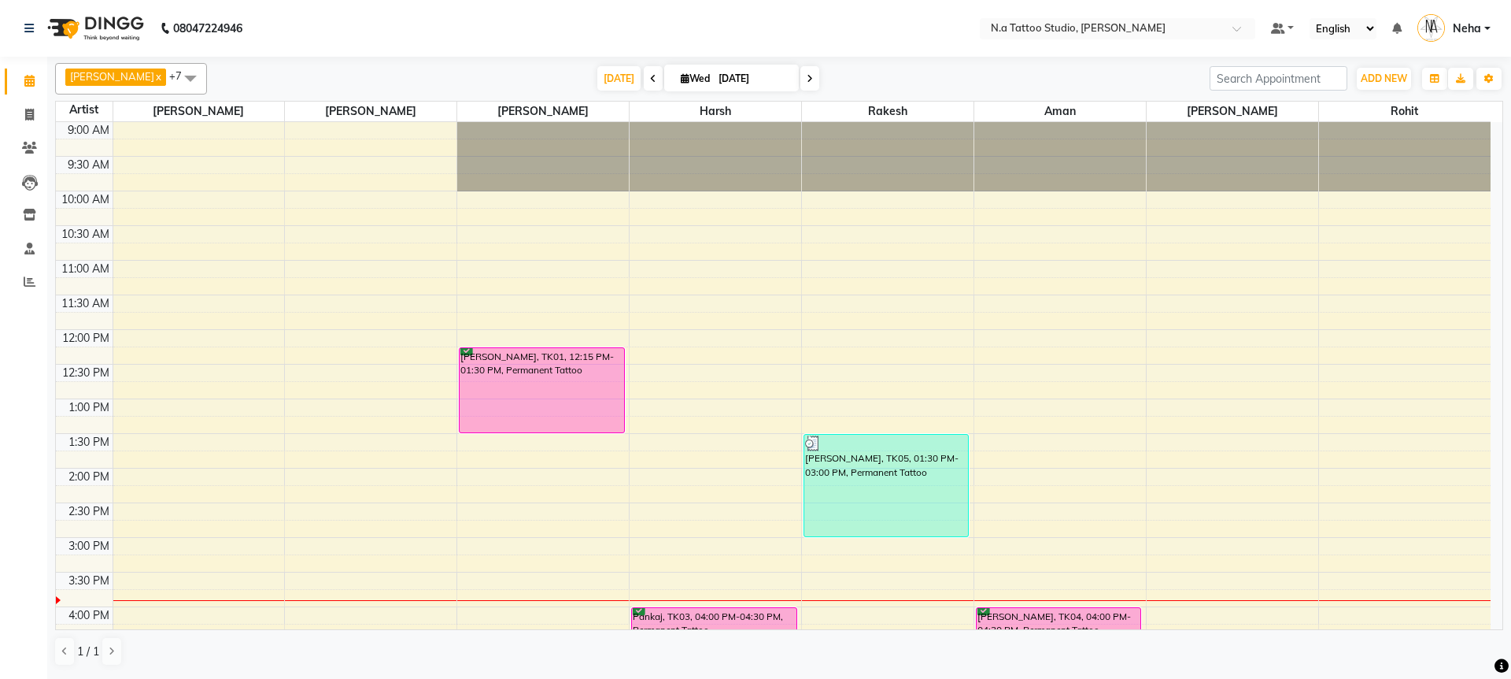
click at [650, 77] on icon at bounding box center [653, 78] width 6 height 9
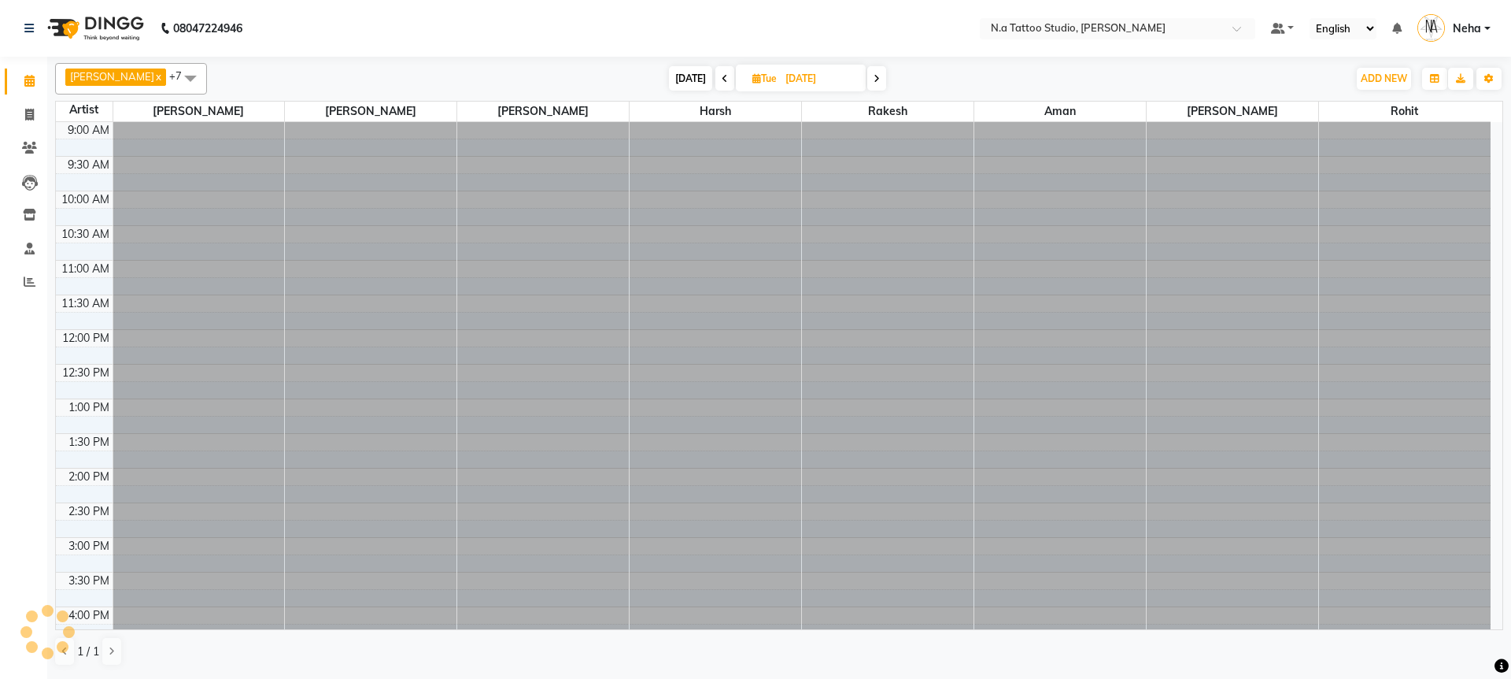
scroll to position [393, 0]
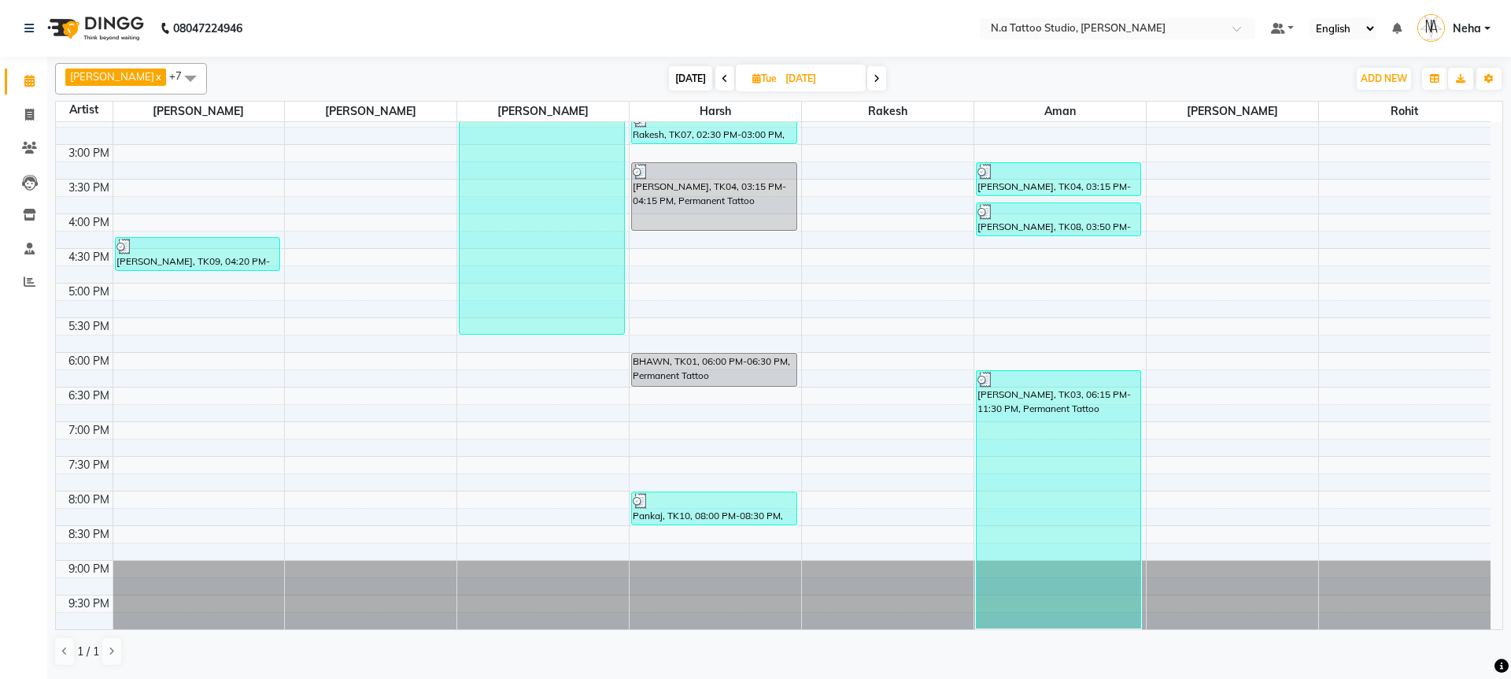
click at [678, 72] on span "[DATE]" at bounding box center [690, 78] width 43 height 24
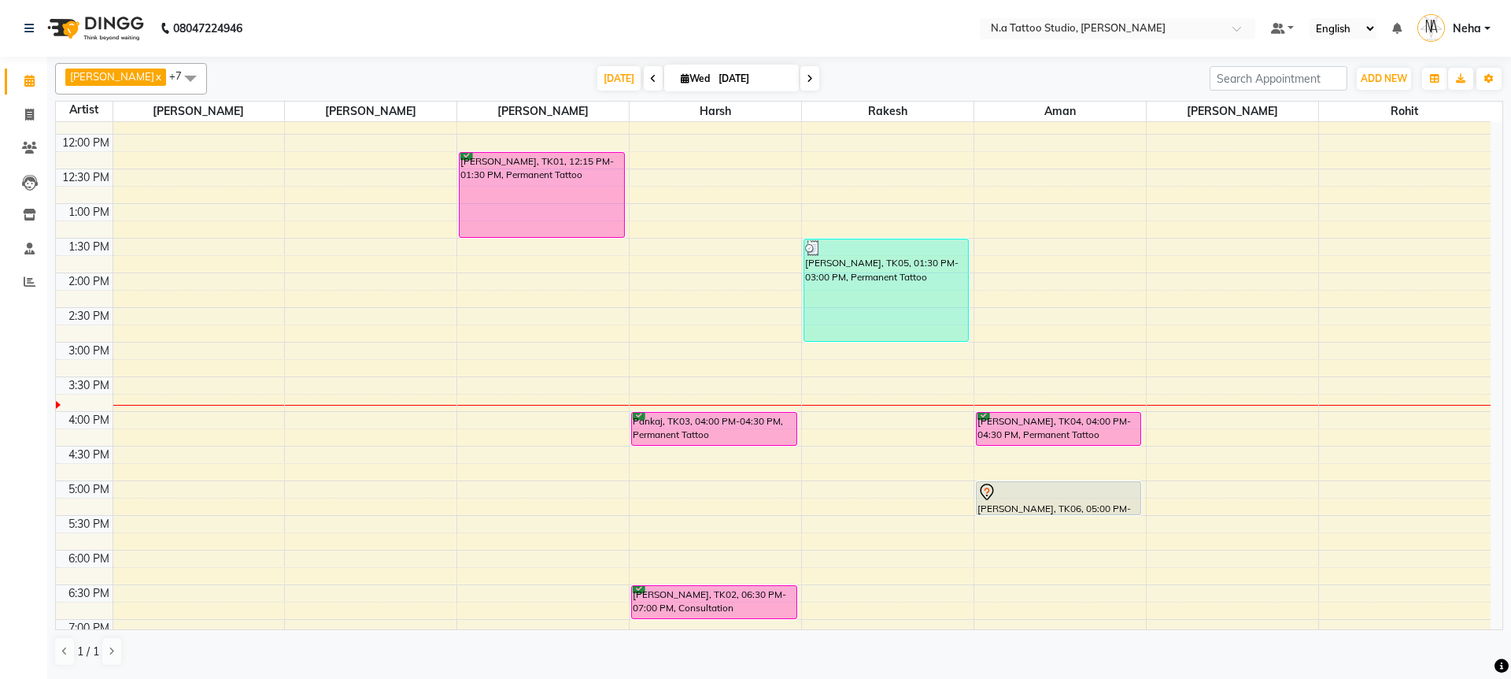
scroll to position [188, 0]
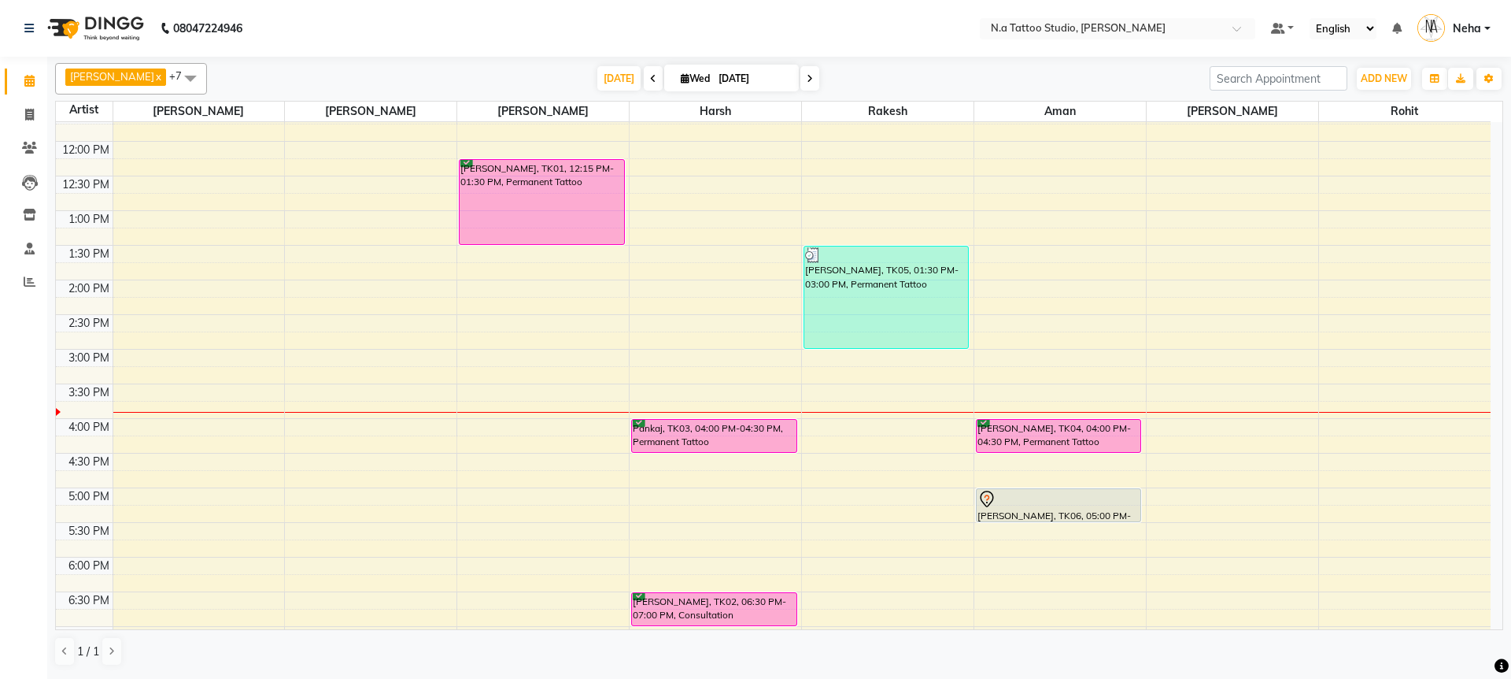
click at [651, 76] on span at bounding box center [653, 78] width 19 height 24
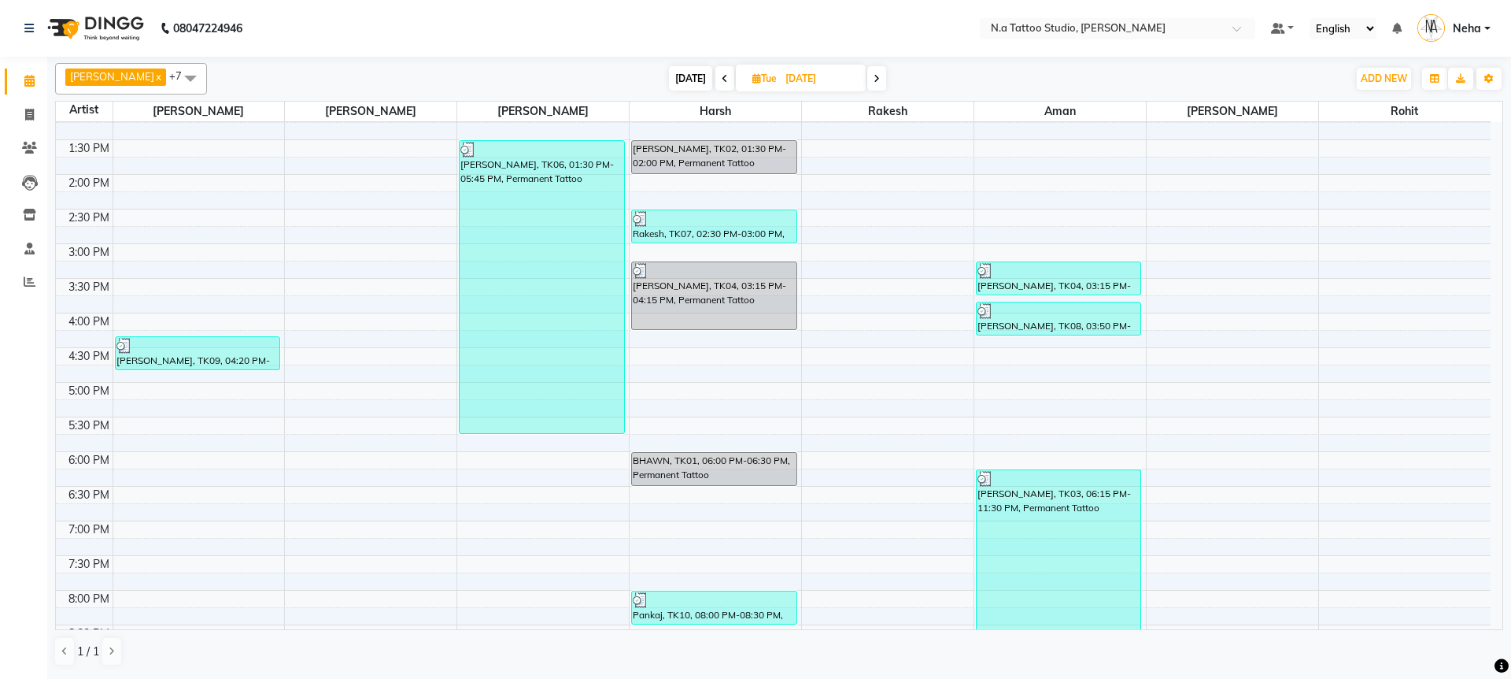
scroll to position [255, 0]
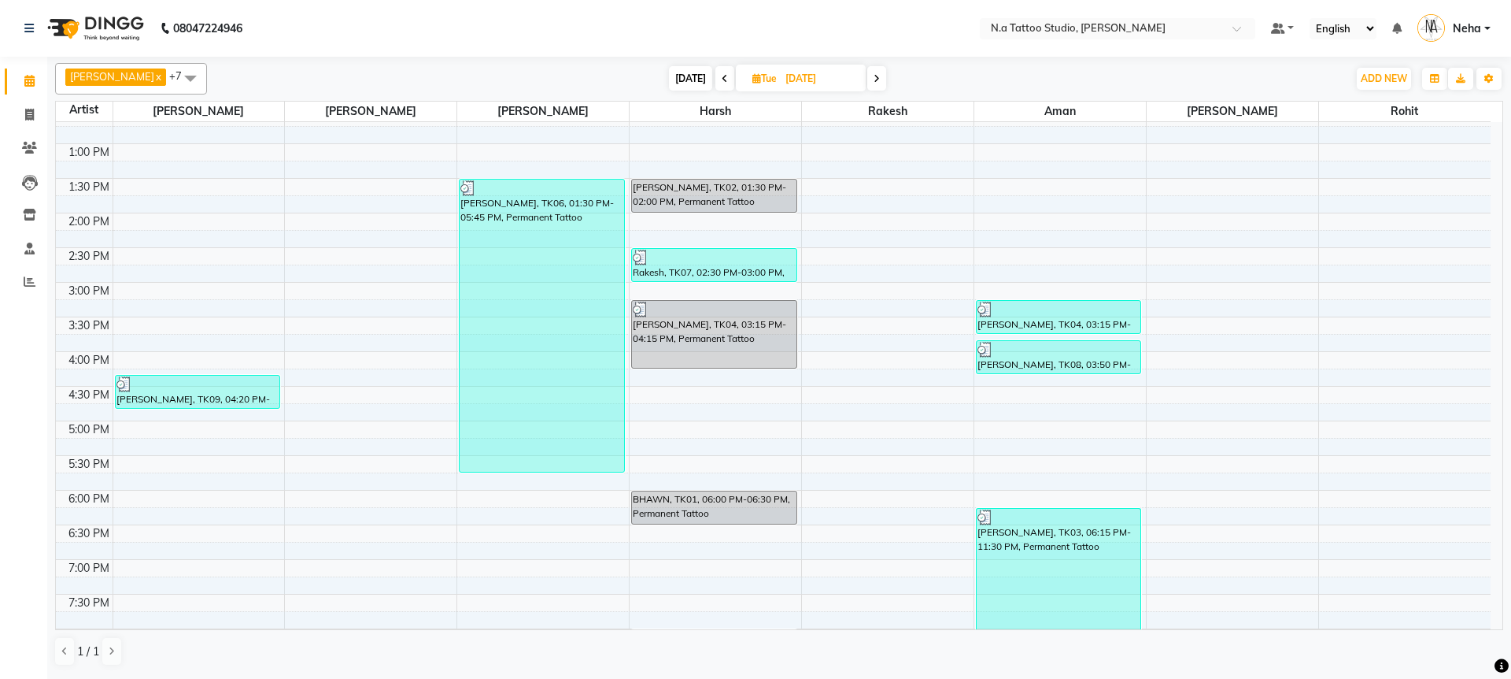
click at [675, 84] on span "[DATE]" at bounding box center [690, 78] width 43 height 24
type input "[DATE]"
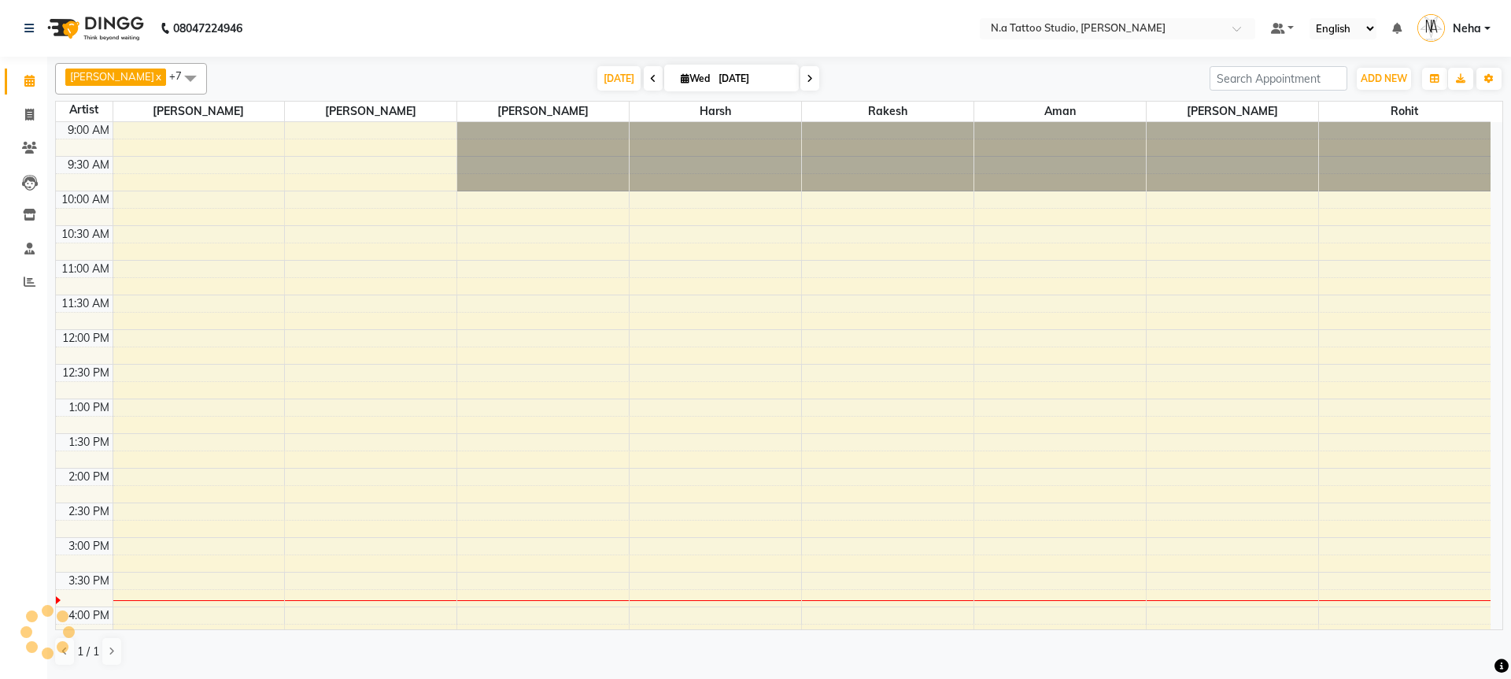
scroll to position [393, 0]
